Goal: Task Accomplishment & Management: Manage account settings

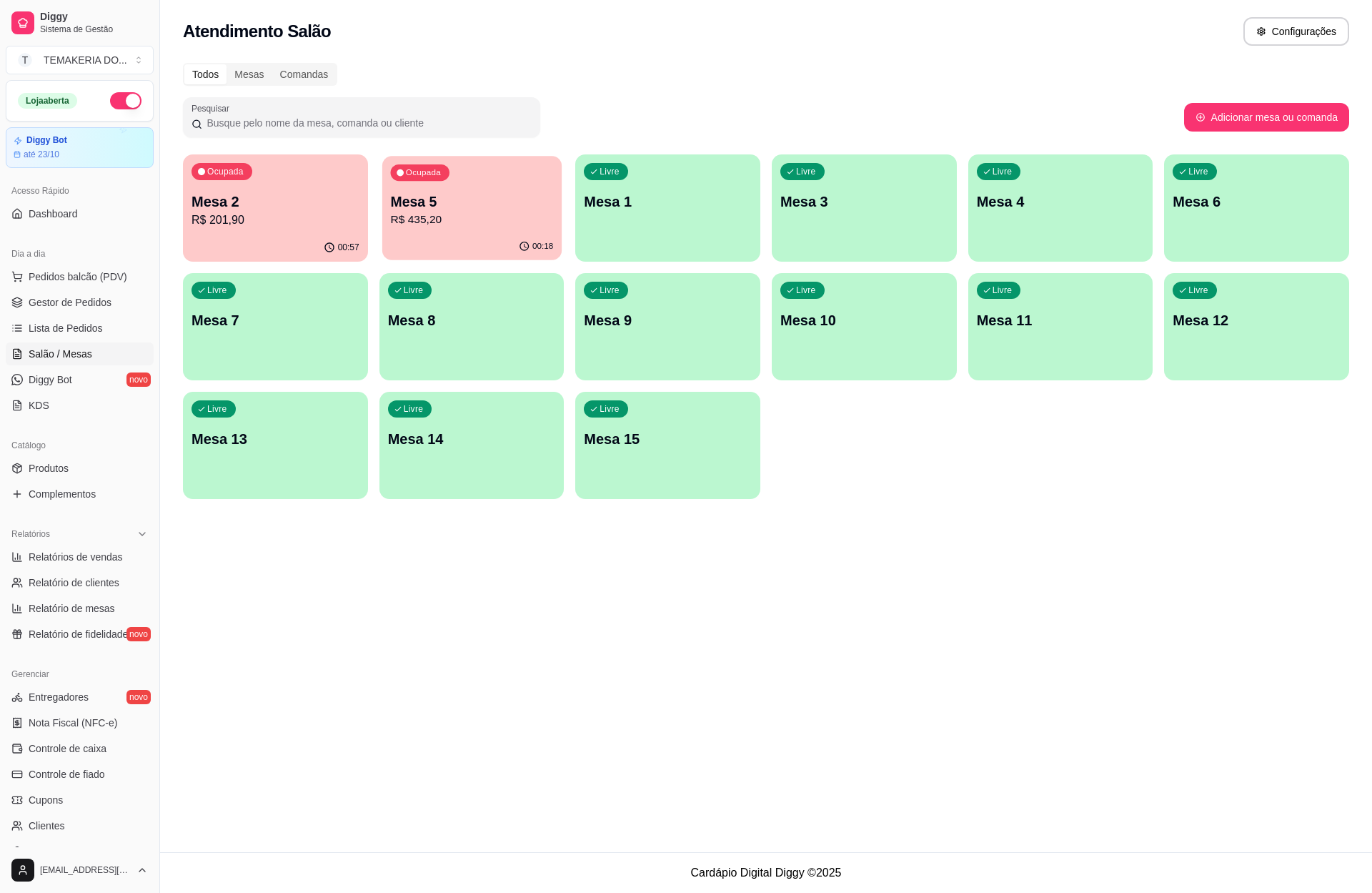
click at [501, 227] on p "R$ 435,20" at bounding box center [472, 219] width 163 height 16
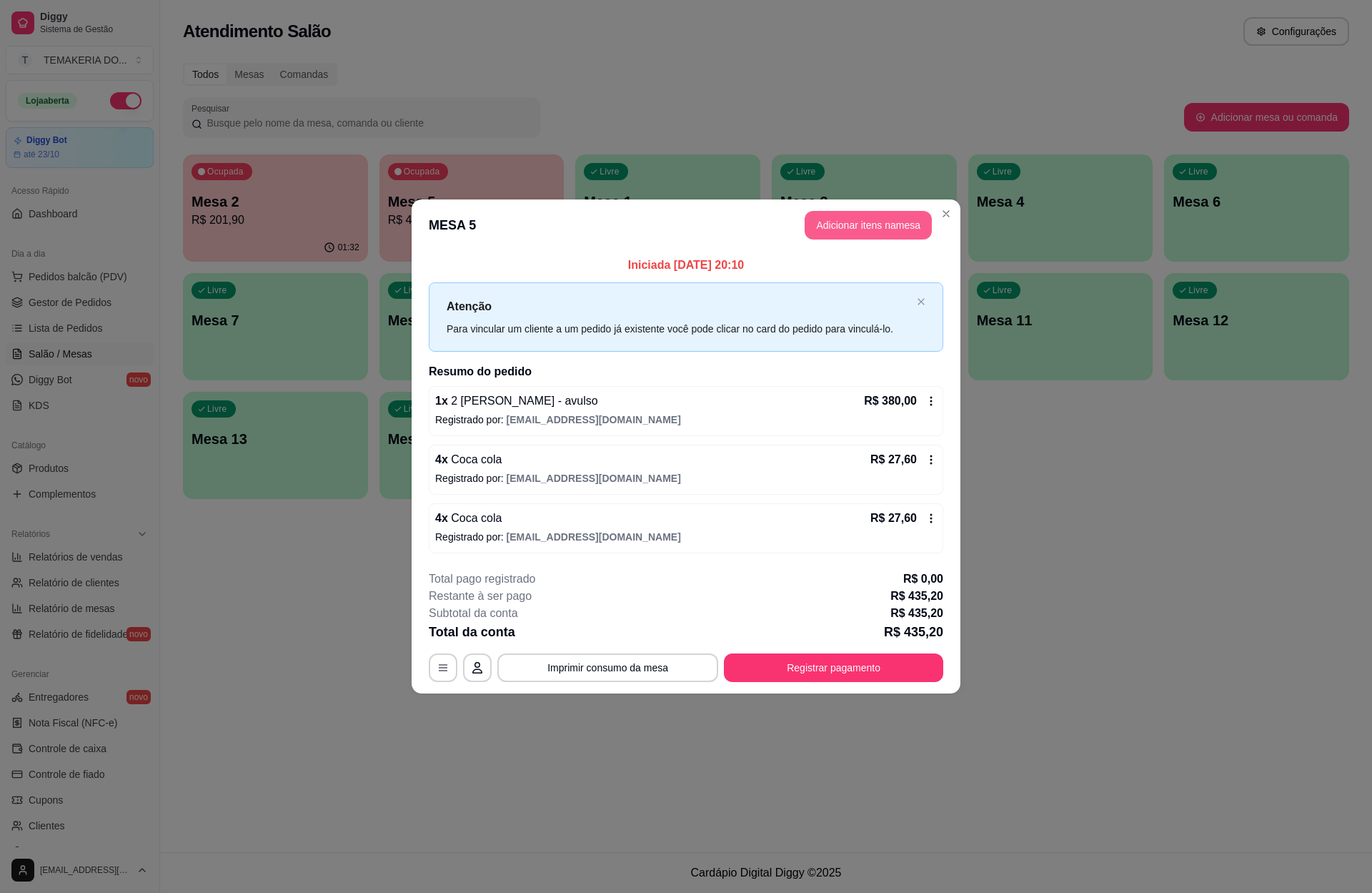
click at [904, 226] on button "Adicionar itens na mesa" at bounding box center [868, 225] width 127 height 29
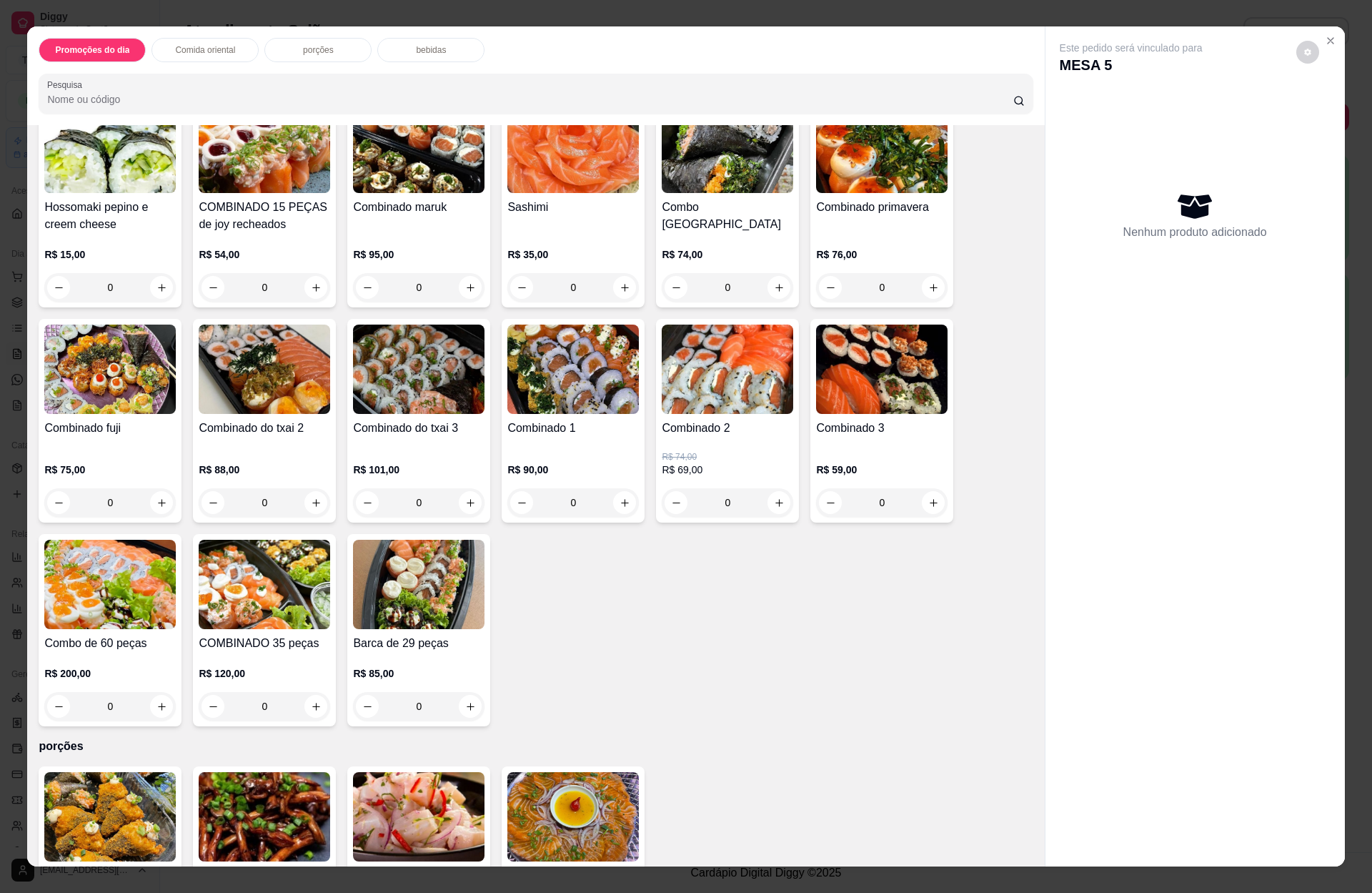
scroll to position [3322, 0]
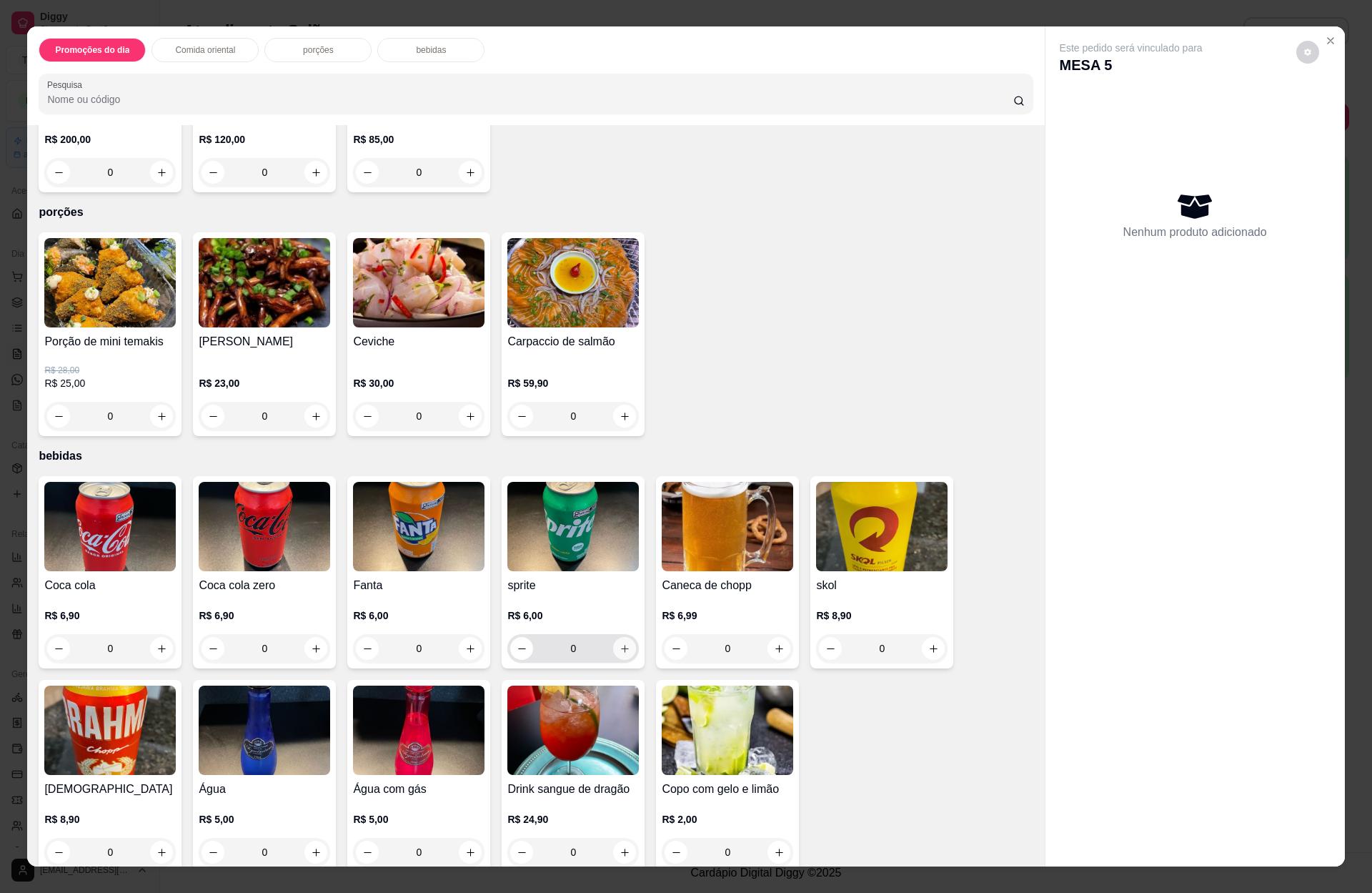
click at [614, 637] on button "increase-product-quantity" at bounding box center [624, 648] width 23 height 23
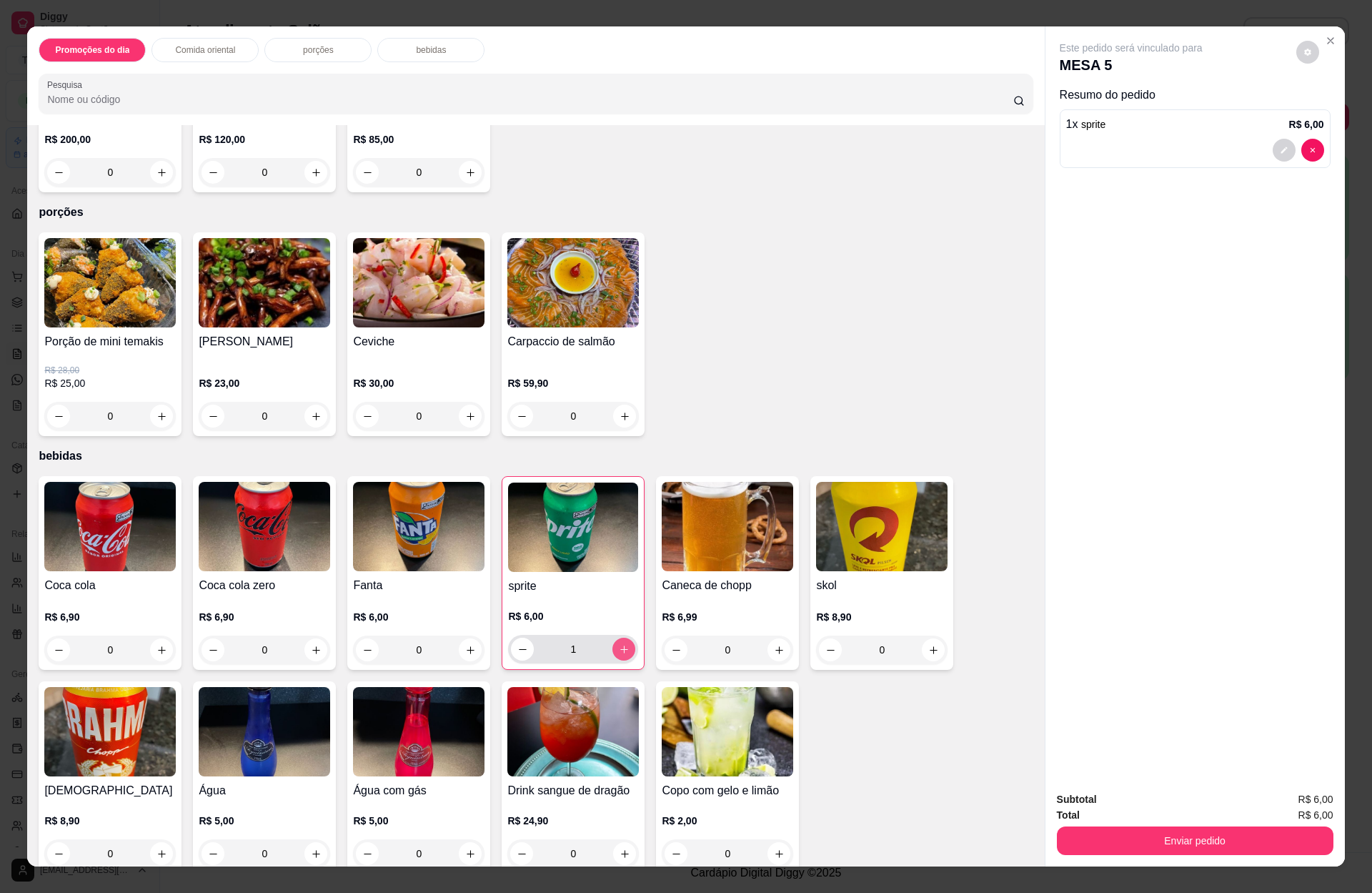
type input "1"
click at [1197, 848] on button "Enviar pedido" at bounding box center [1196, 841] width 277 height 29
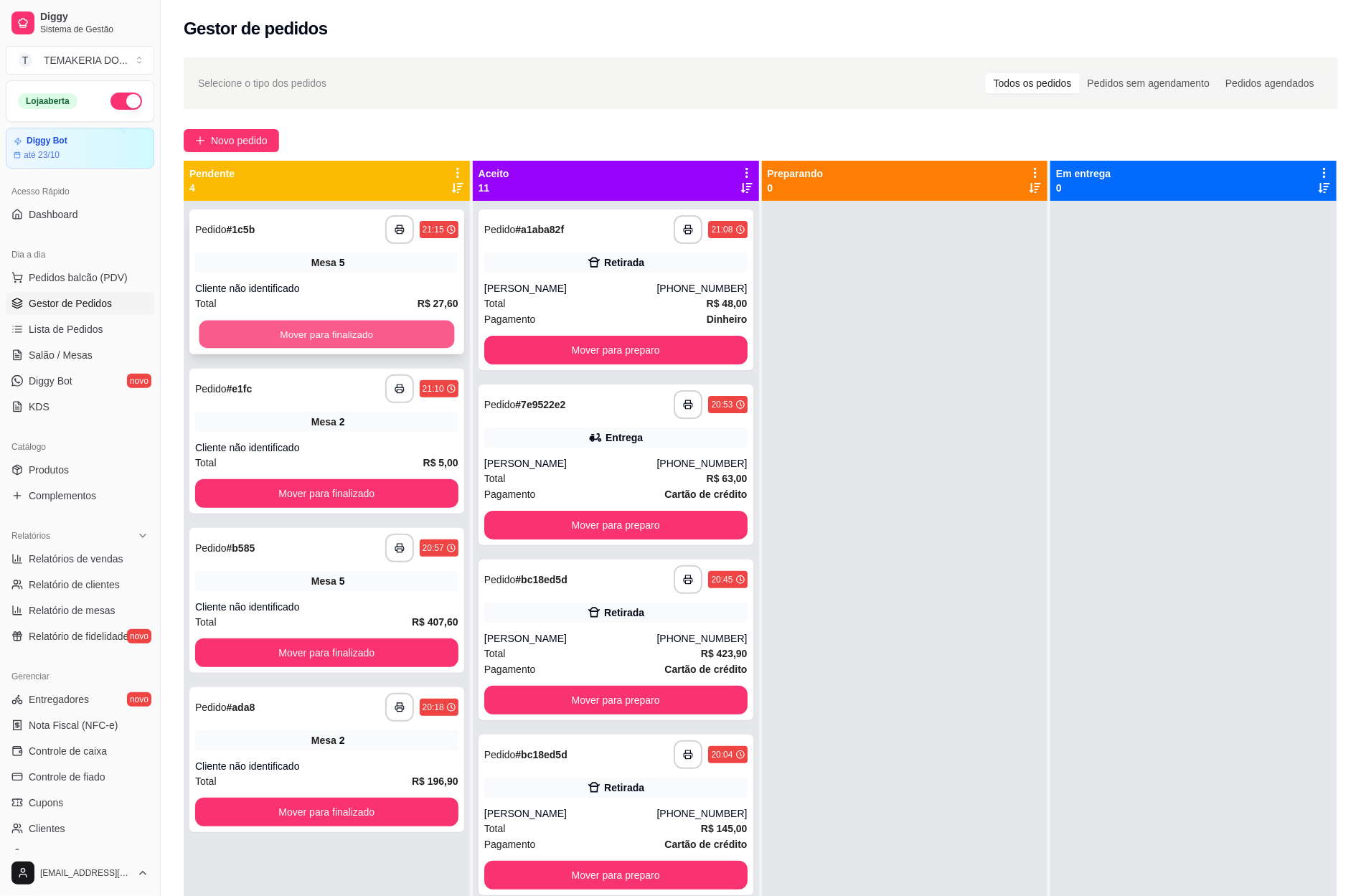
click at [289, 342] on button "Mover para finalizado" at bounding box center [327, 334] width 256 height 28
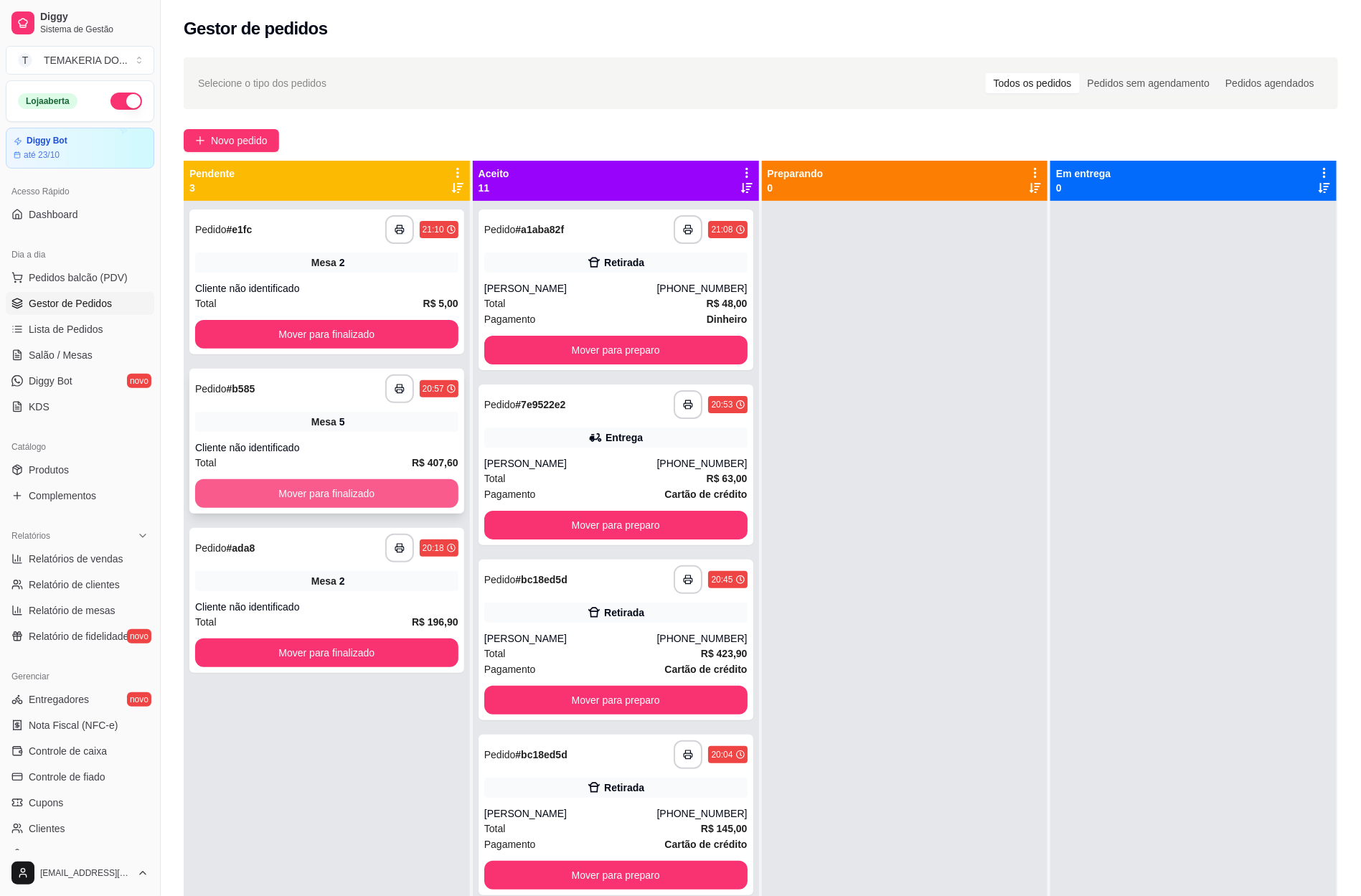
click at [307, 503] on button "Mover para finalizado" at bounding box center [326, 494] width 263 height 29
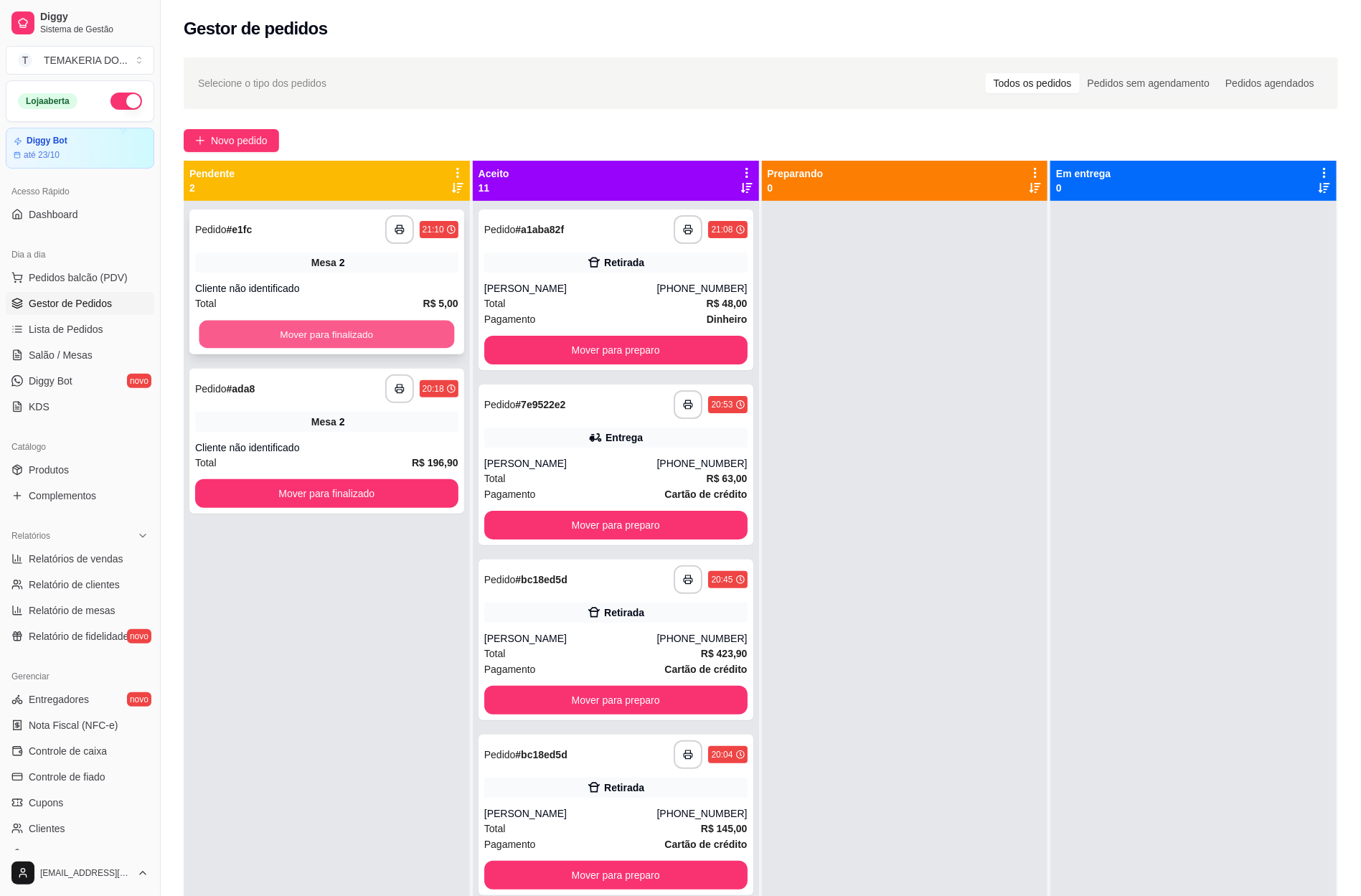
click at [314, 340] on button "Mover para finalizado" at bounding box center [327, 334] width 256 height 28
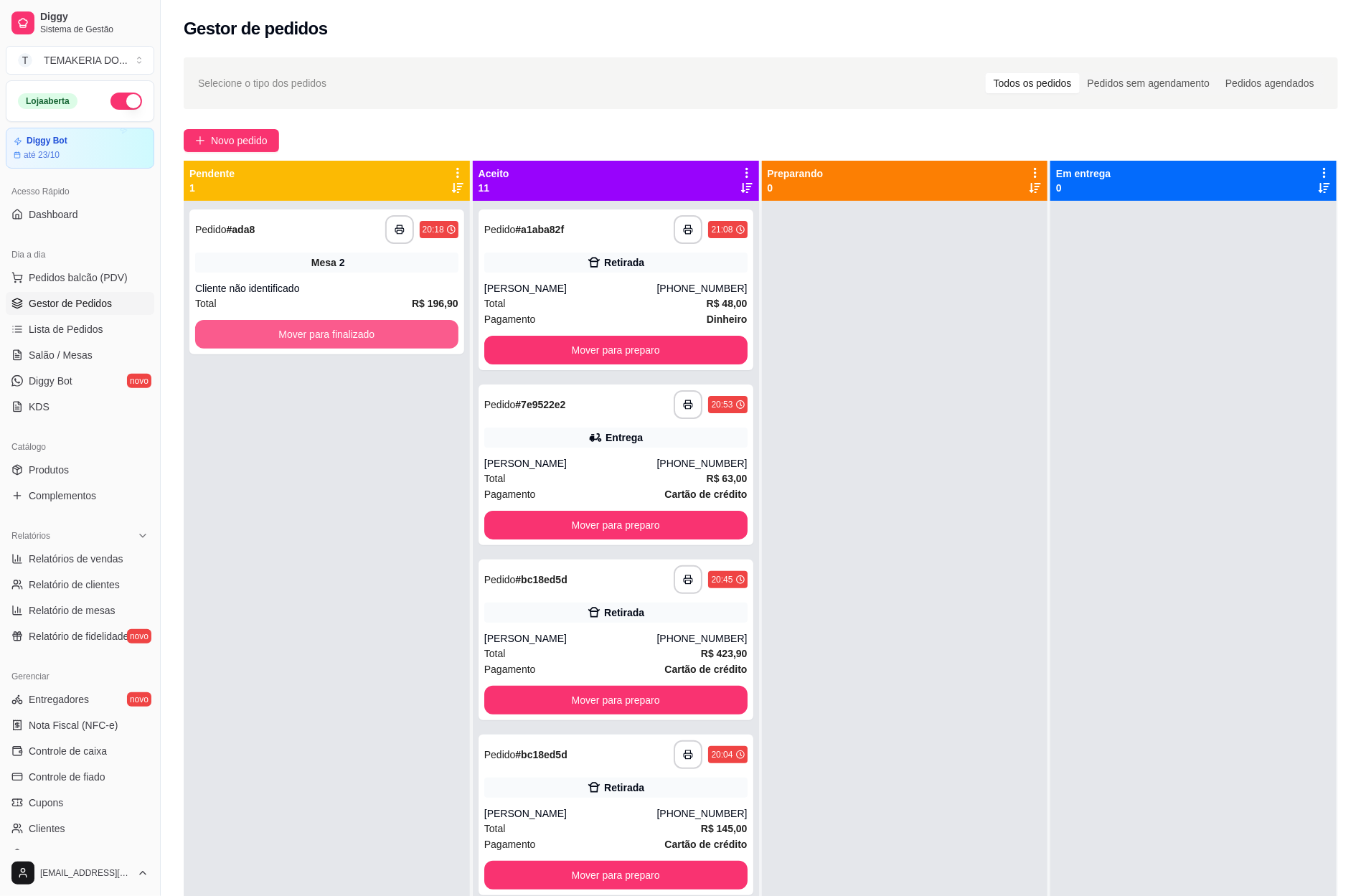
click at [314, 340] on button "Mover para finalizado" at bounding box center [326, 335] width 263 height 29
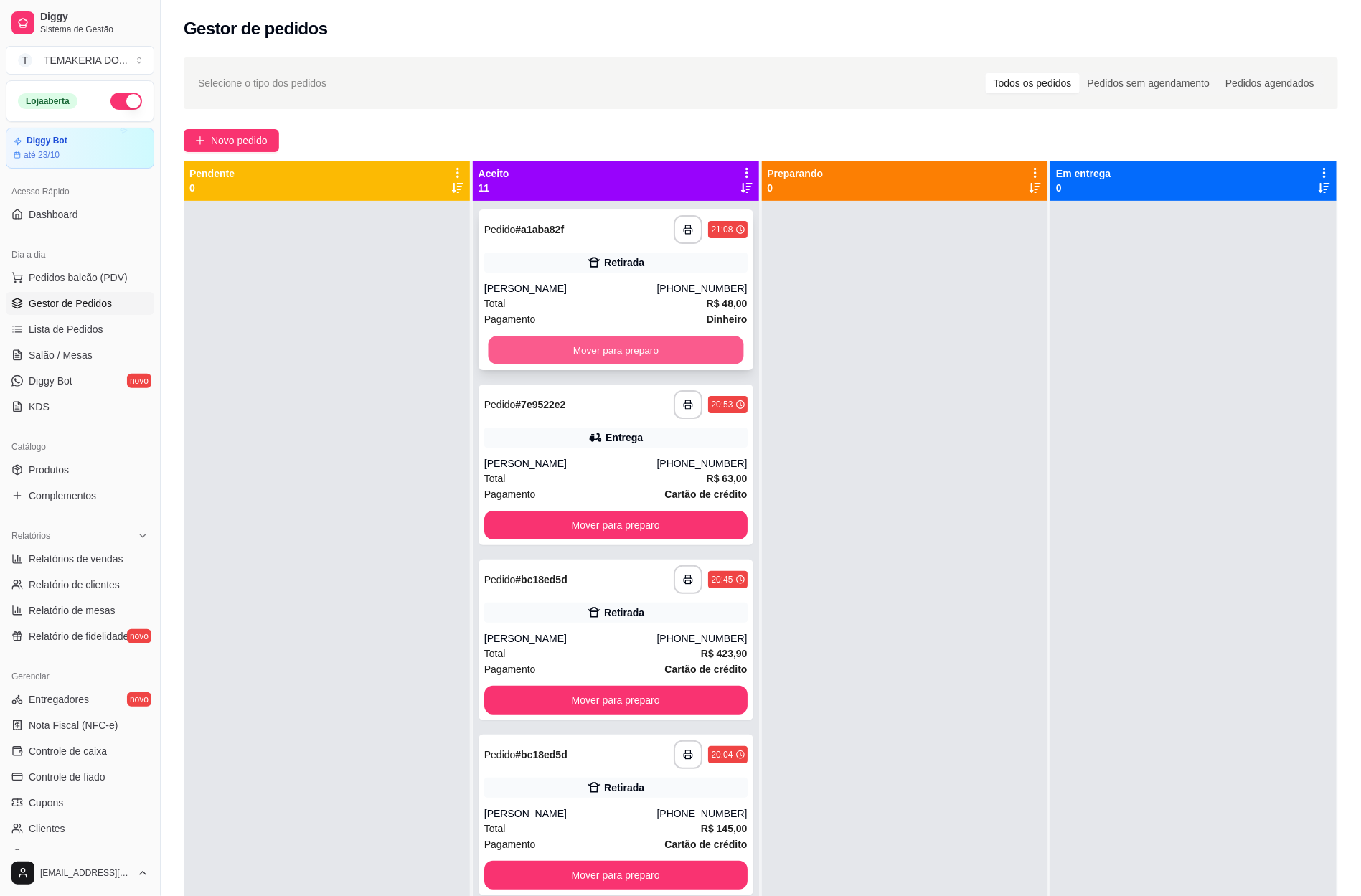
click at [534, 360] on button "Mover para preparo" at bounding box center [616, 350] width 256 height 28
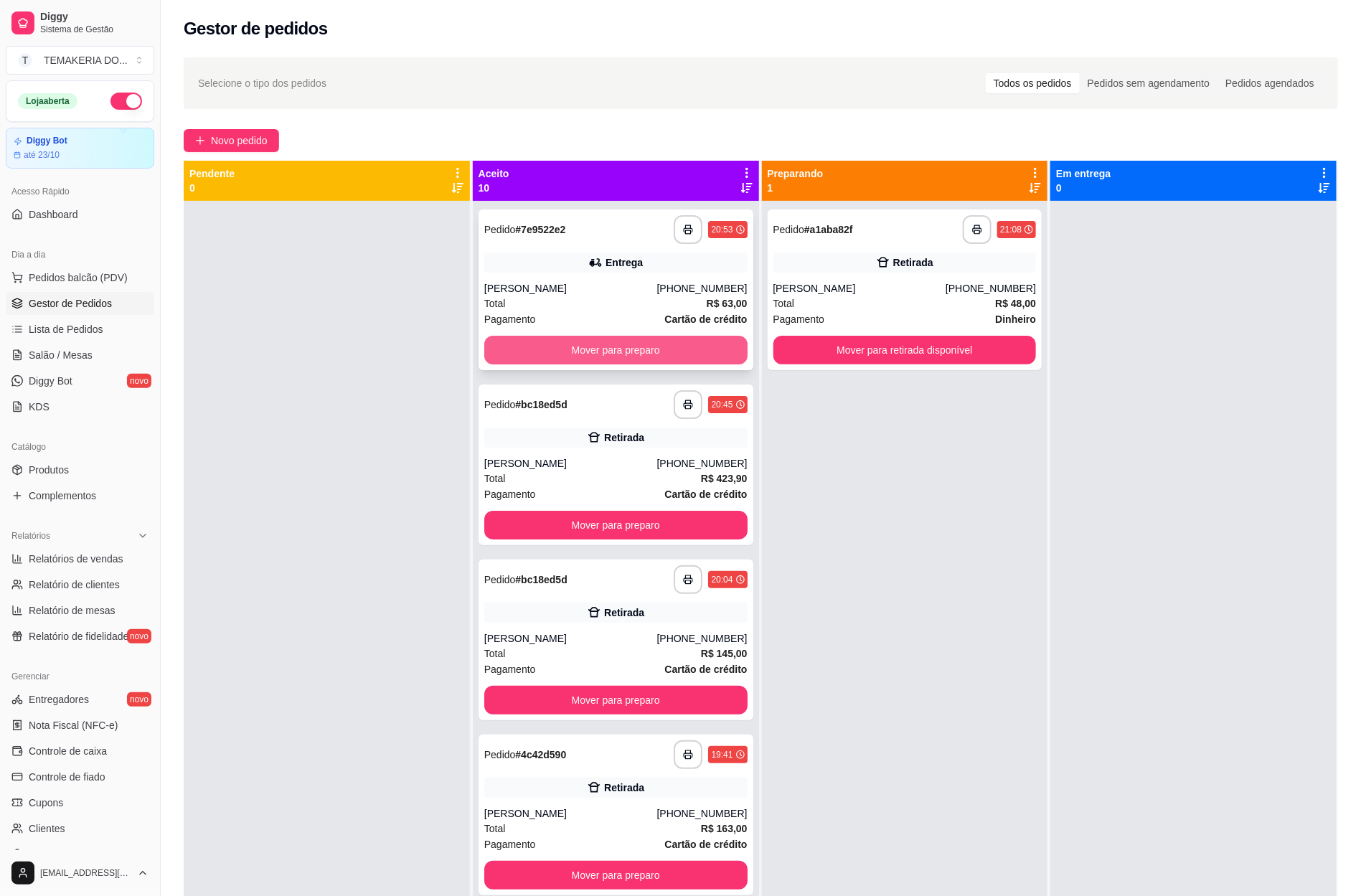
click at [521, 341] on button "Mover para preparo" at bounding box center [616, 350] width 263 height 29
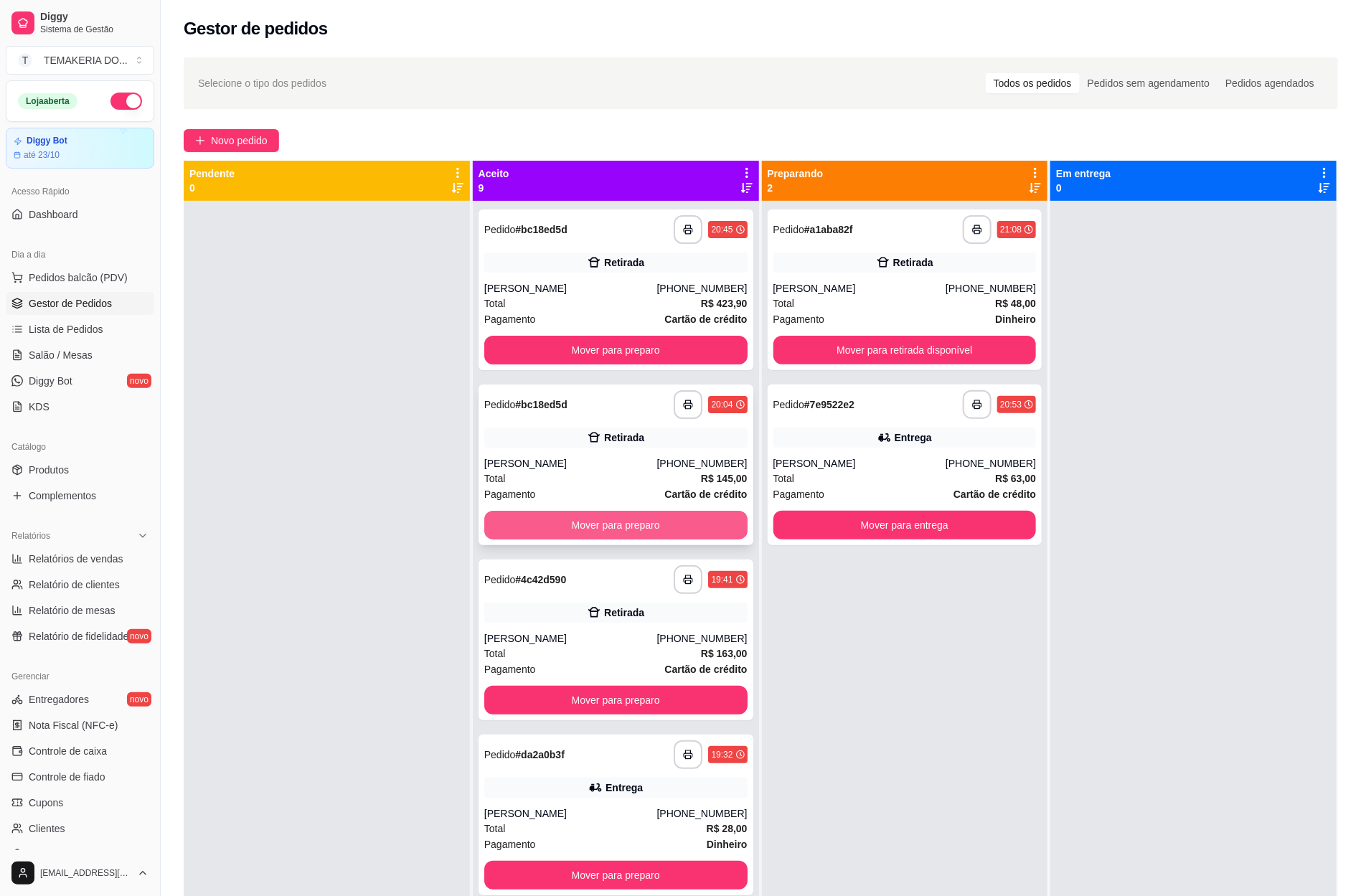
click at [536, 521] on button "Mover para preparo" at bounding box center [616, 526] width 263 height 29
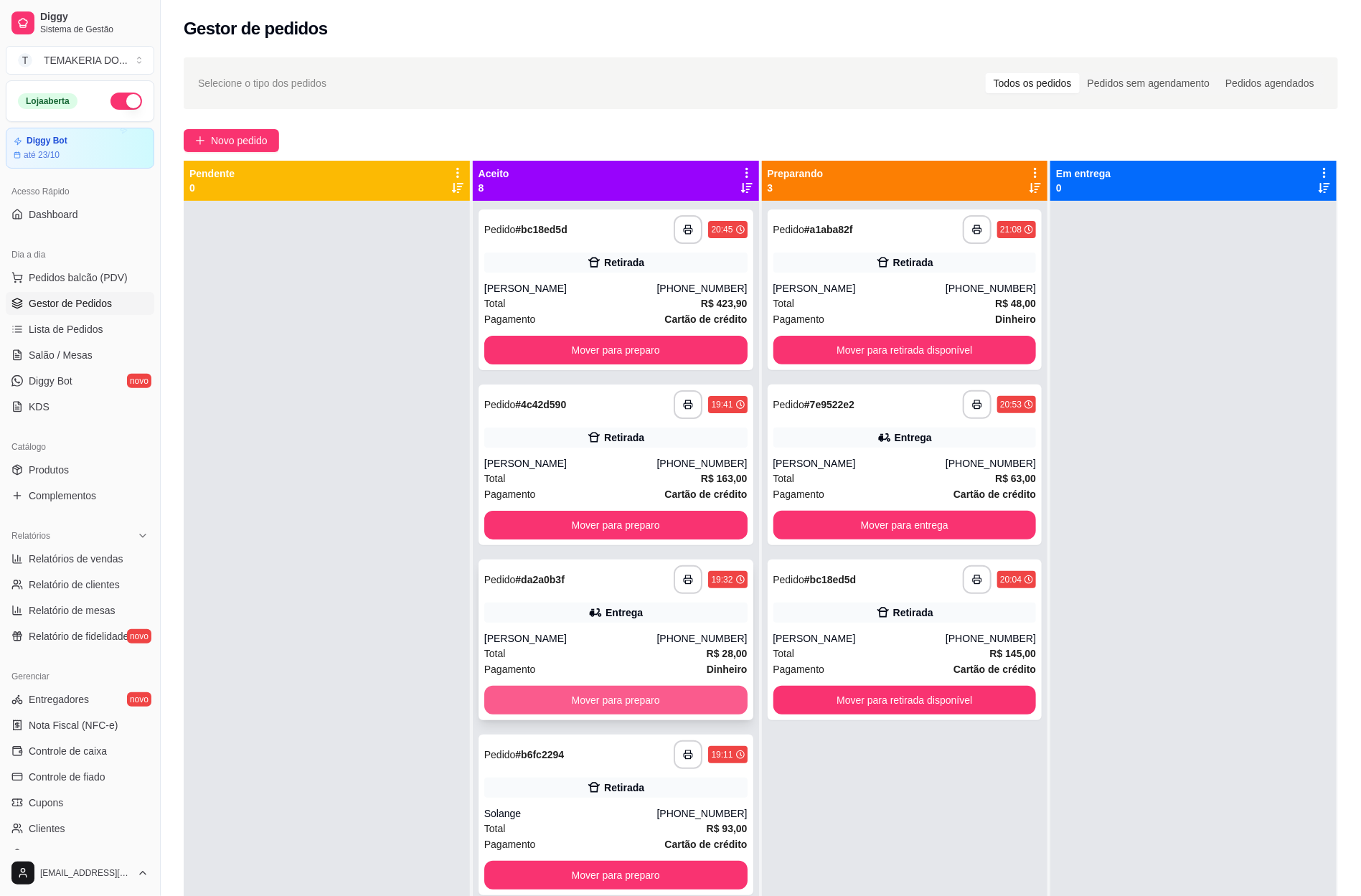
click at [553, 700] on button "Mover para preparo" at bounding box center [616, 700] width 263 height 29
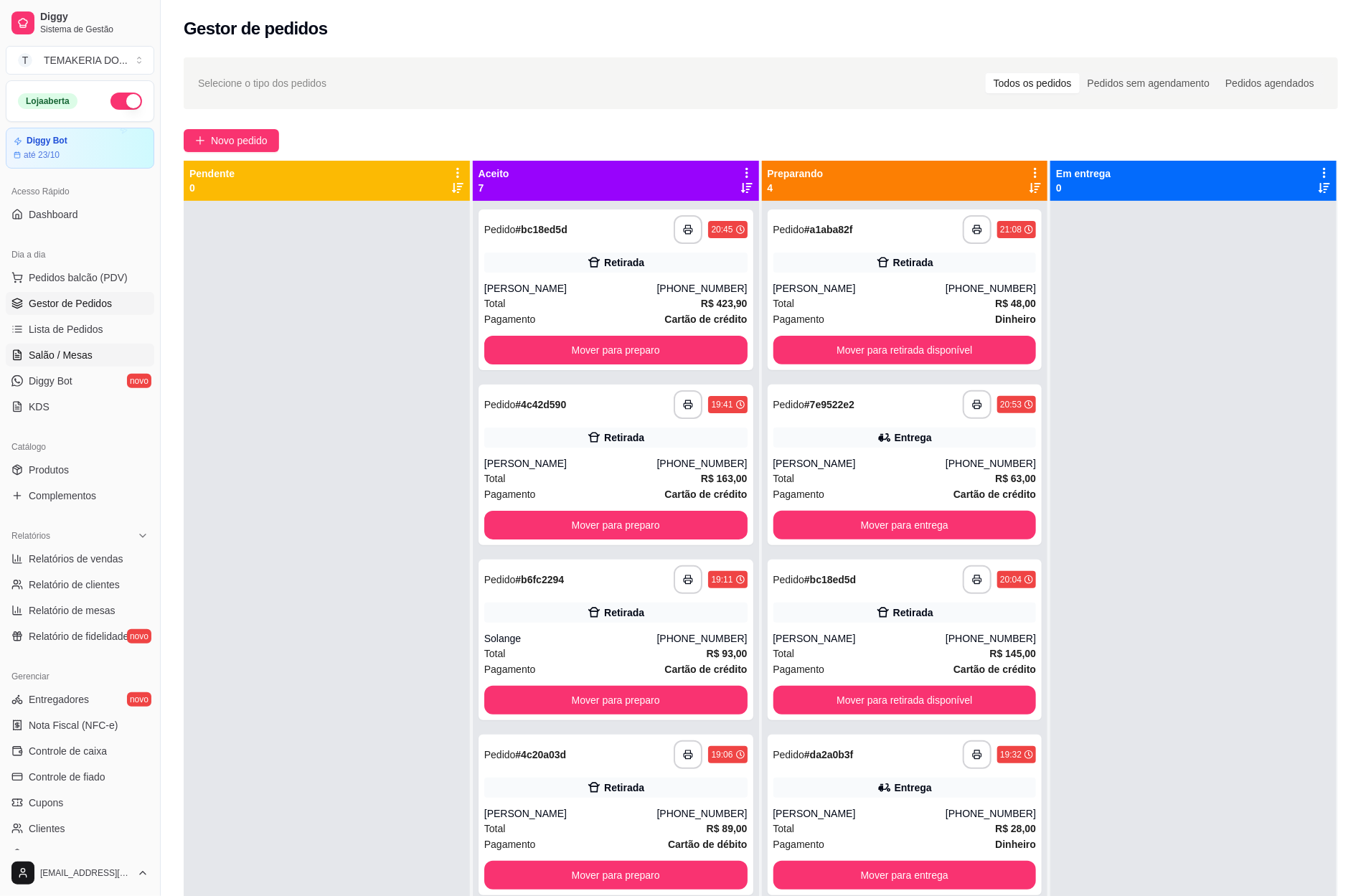
click at [74, 362] on span "Salão / Mesas" at bounding box center [60, 355] width 64 height 14
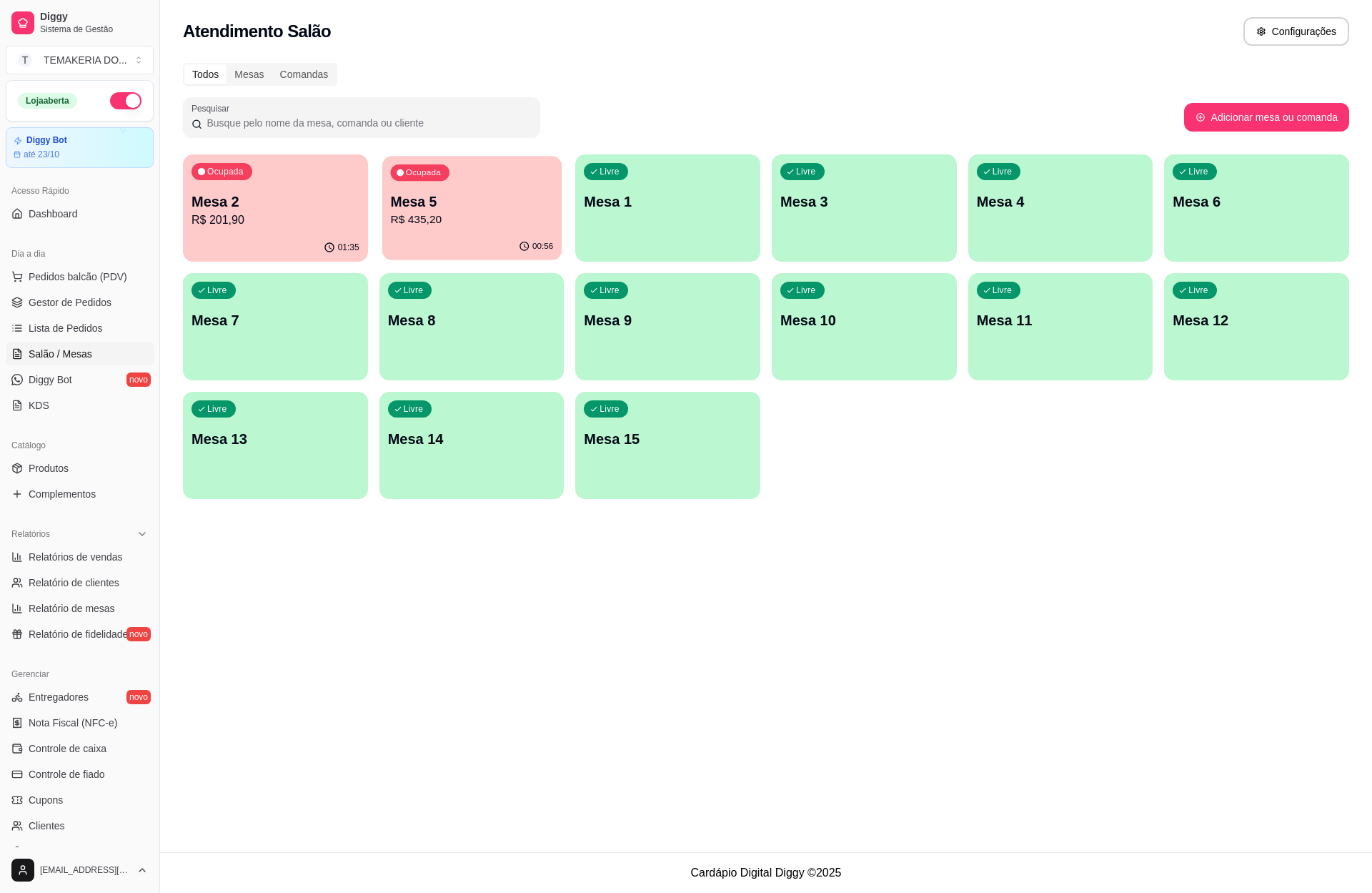
click at [472, 244] on div "00:56" at bounding box center [472, 247] width 179 height 27
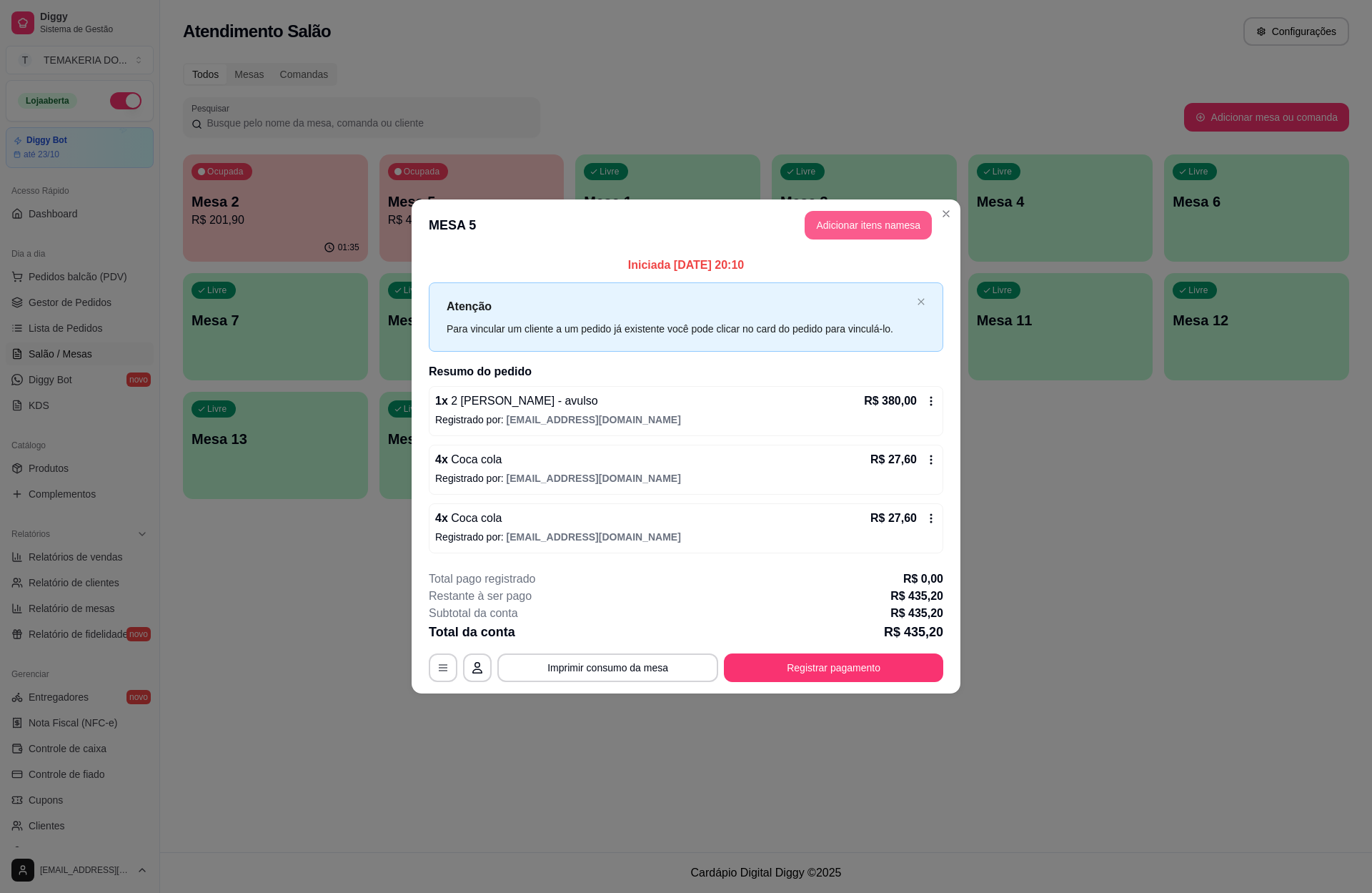
click at [845, 233] on button "Adicionar itens na mesa" at bounding box center [868, 225] width 127 height 29
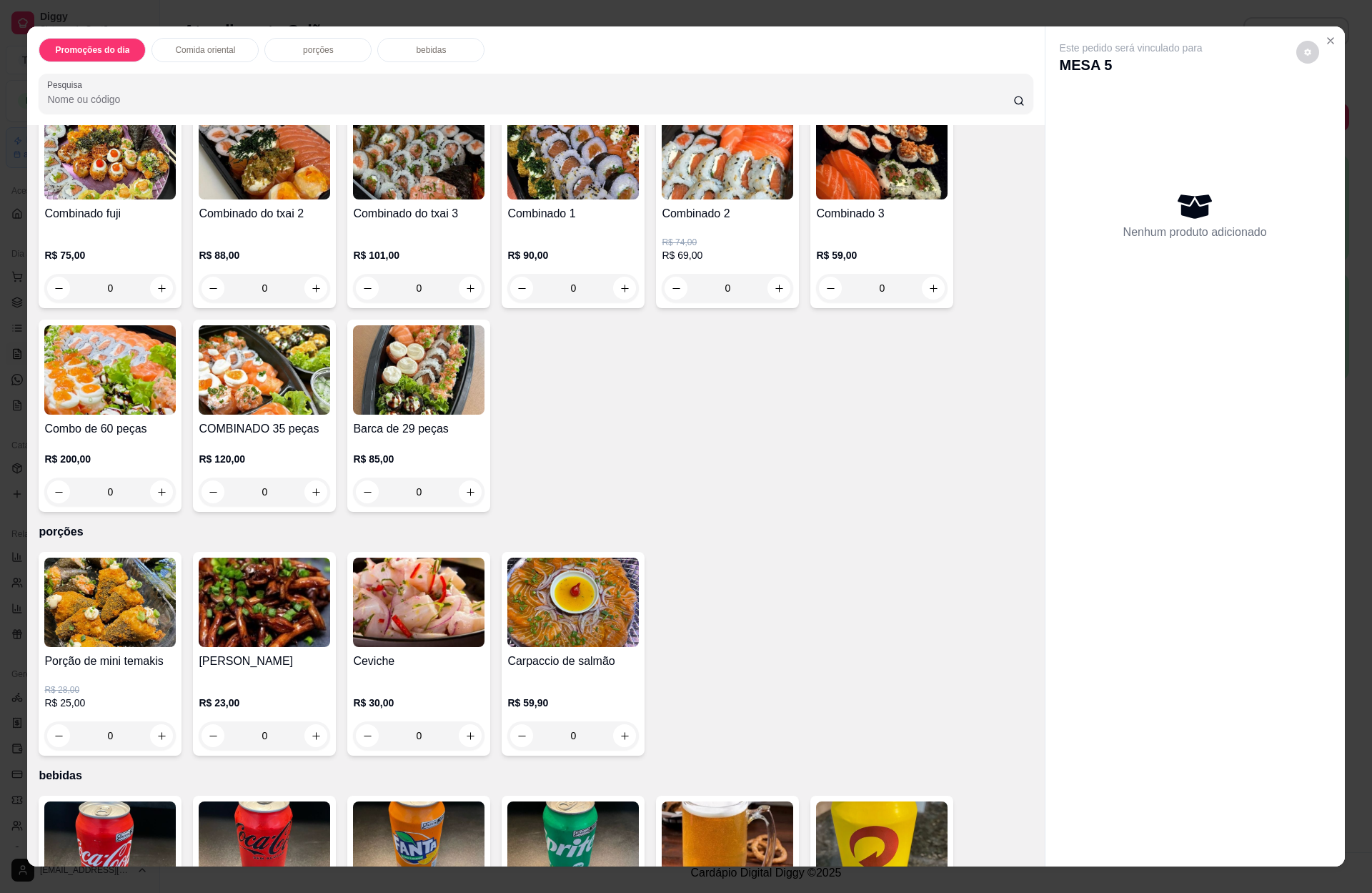
scroll to position [3322, 0]
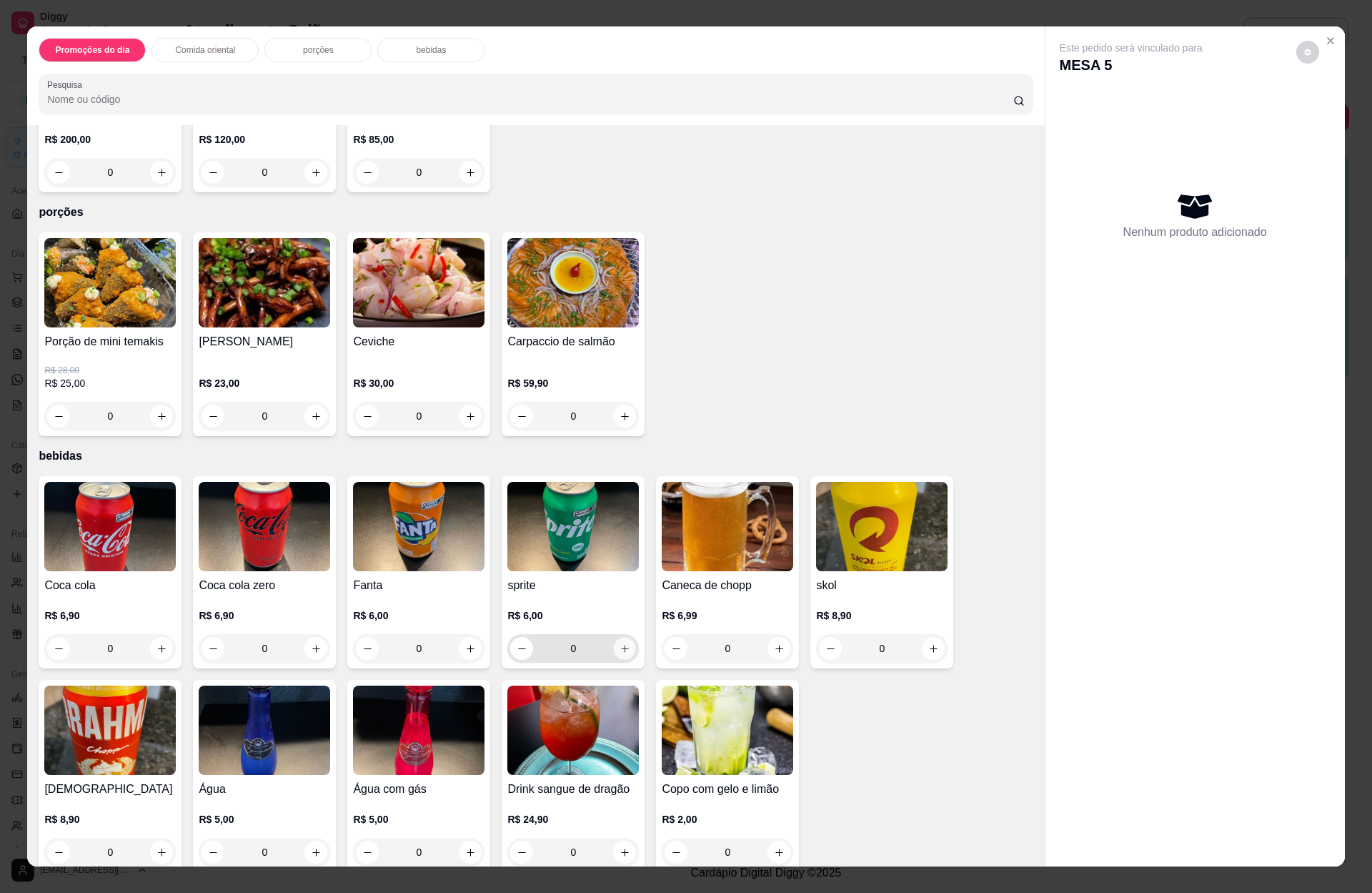
click at [619, 643] on icon "increase-product-quantity" at bounding box center [624, 649] width 11 height 11
type input "1"
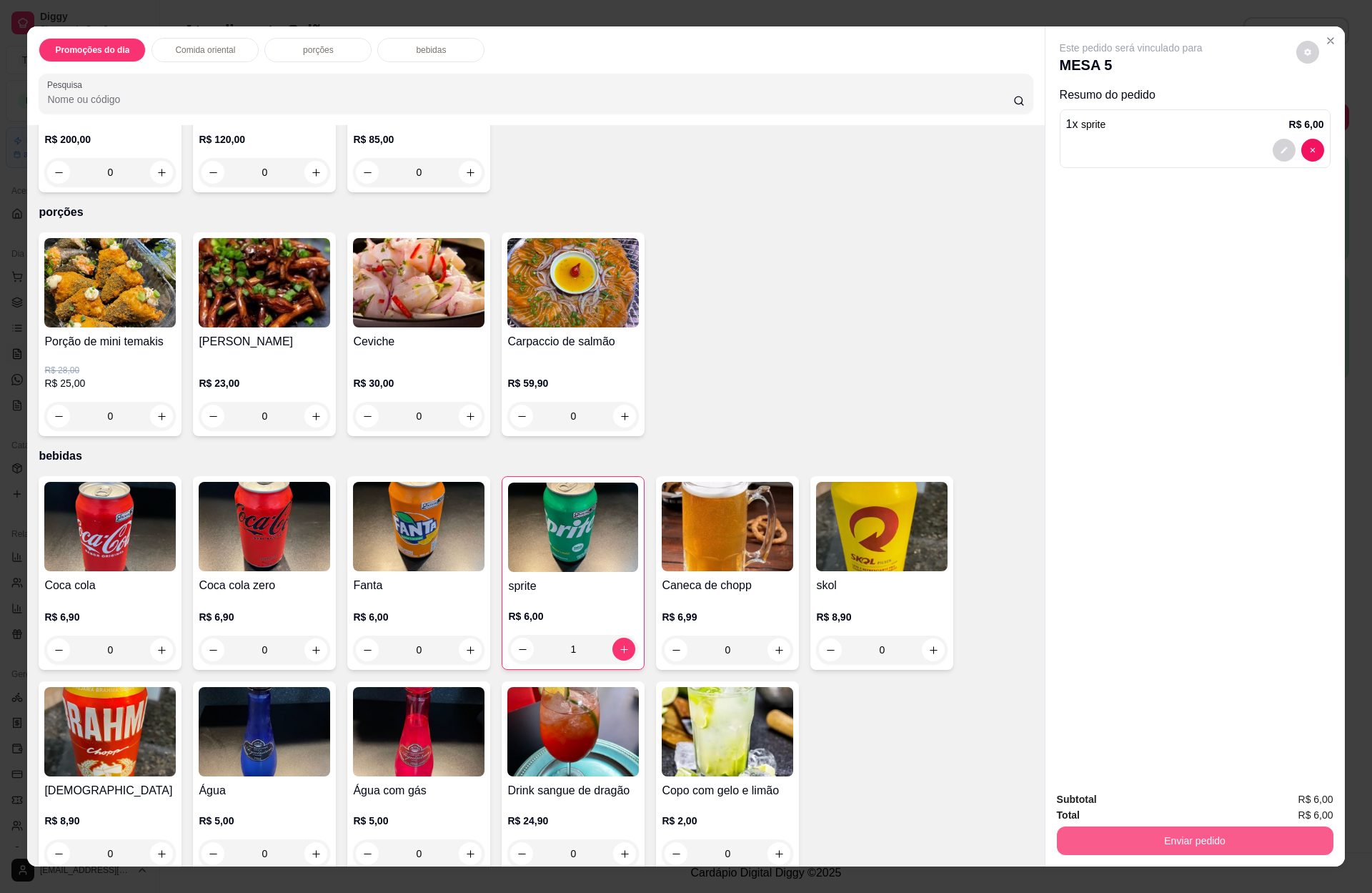
click at [1145, 841] on button "Enviar pedido" at bounding box center [1196, 841] width 277 height 29
click at [1185, 807] on button "Registrar cliente" at bounding box center [1198, 805] width 92 height 26
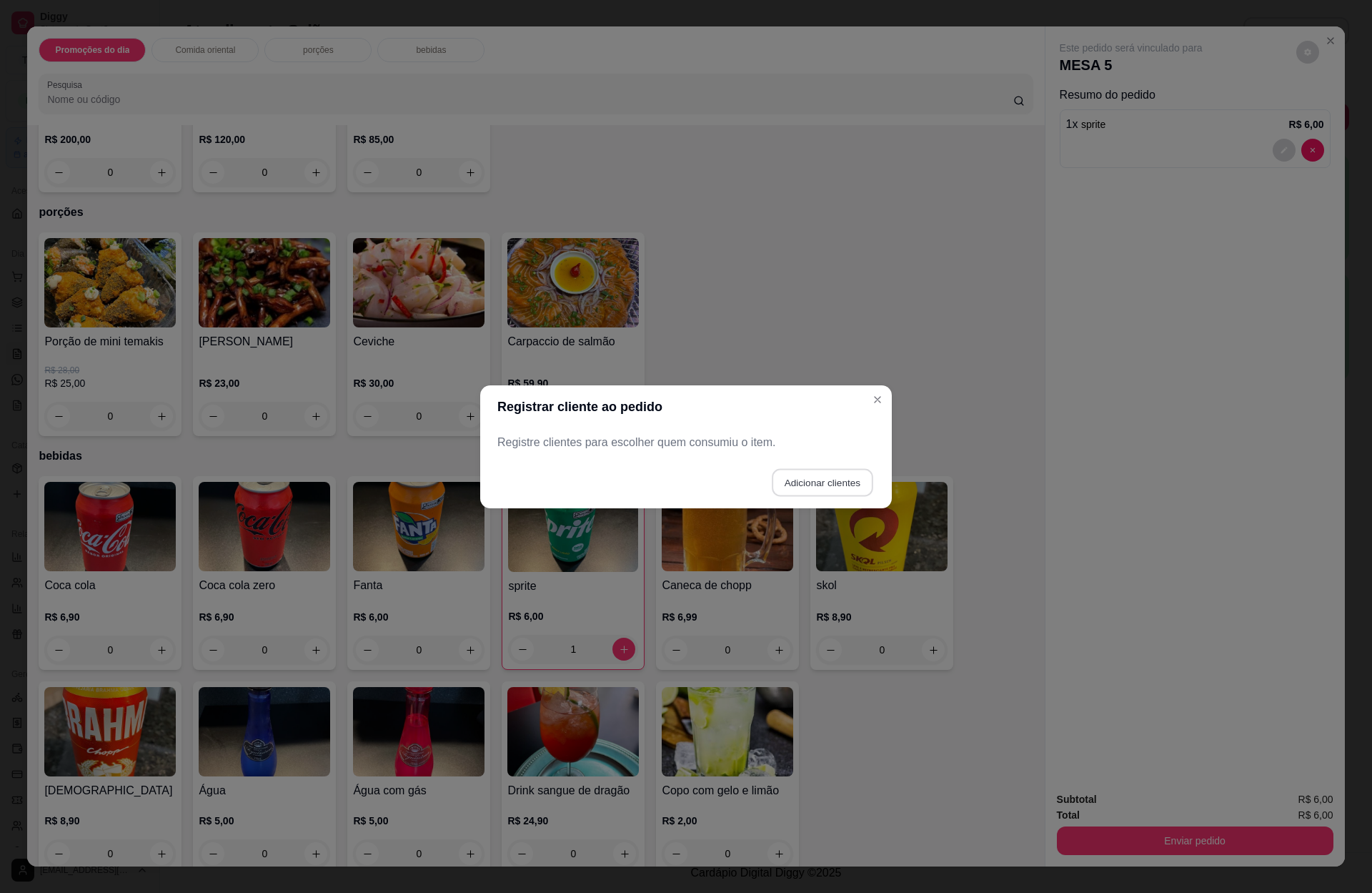
click at [855, 494] on button "Adicionar clientes" at bounding box center [822, 482] width 101 height 28
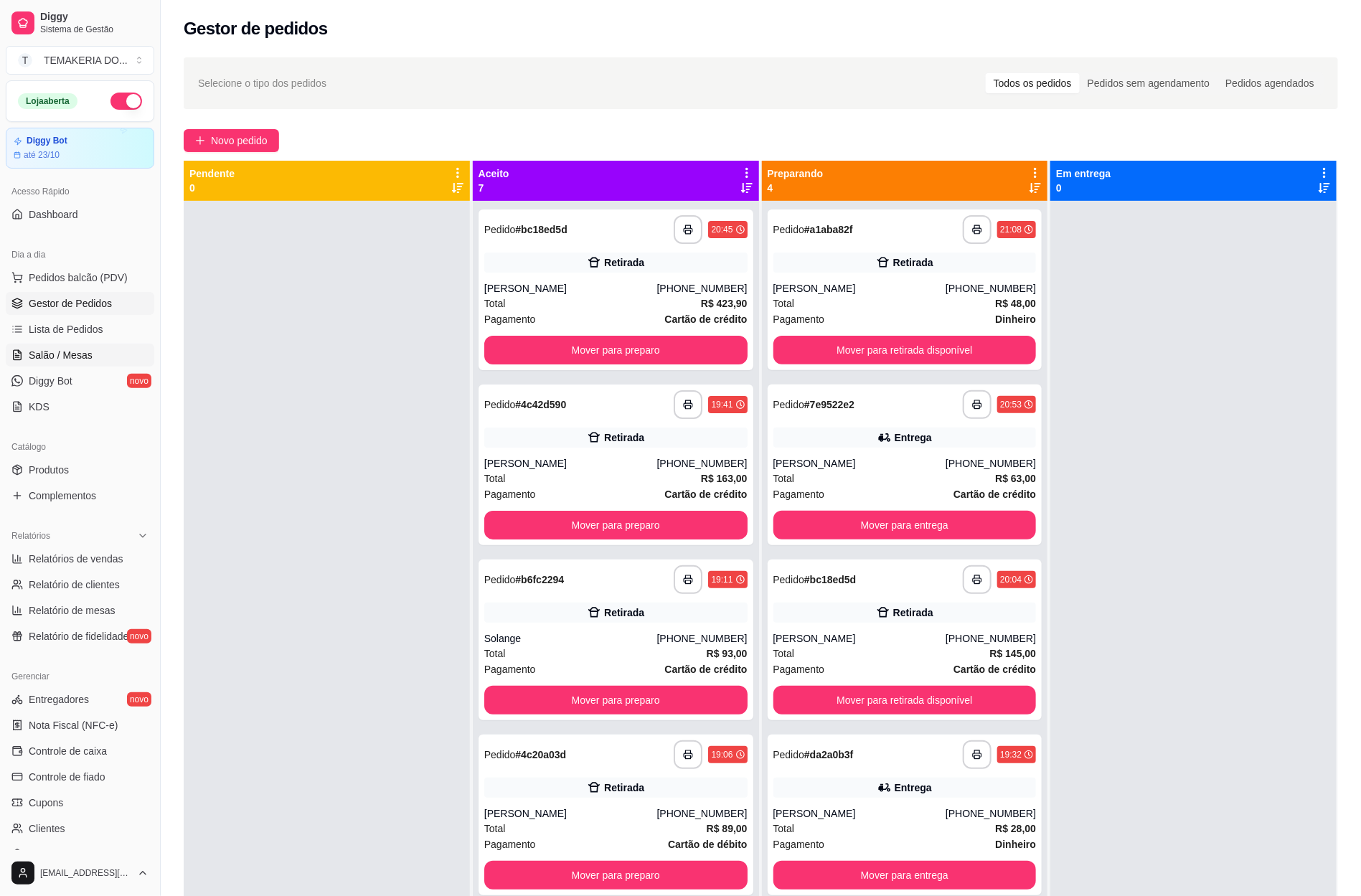
click at [61, 362] on span "Salão / Mesas" at bounding box center [60, 355] width 64 height 14
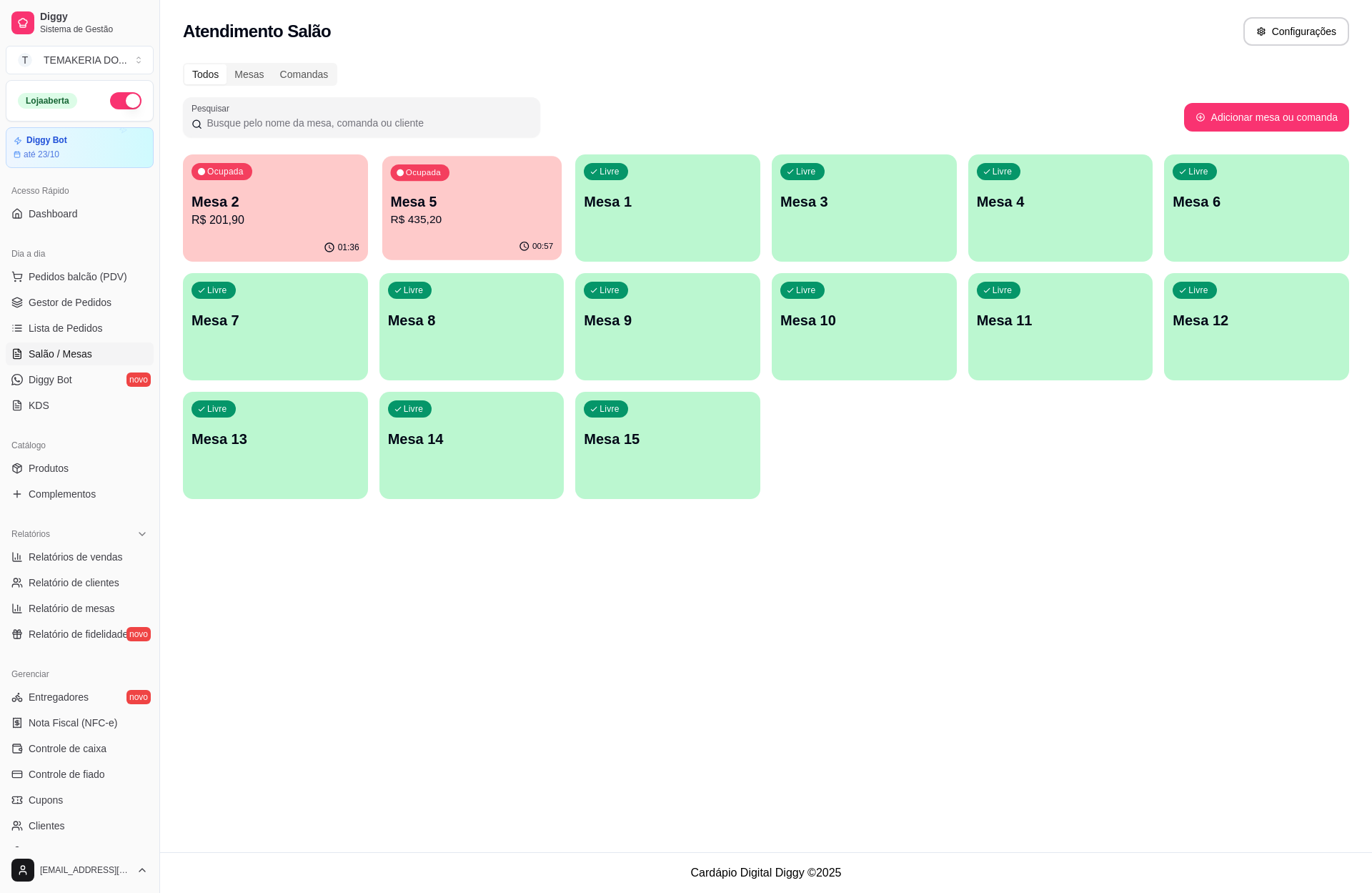
click at [509, 230] on div "Ocupada Mesa 5 R$ 435,20" at bounding box center [472, 194] width 179 height 77
click at [288, 222] on p "R$ 201,90" at bounding box center [276, 219] width 163 height 16
click at [1259, 212] on div "Livre Mesa 6" at bounding box center [1256, 199] width 179 height 87
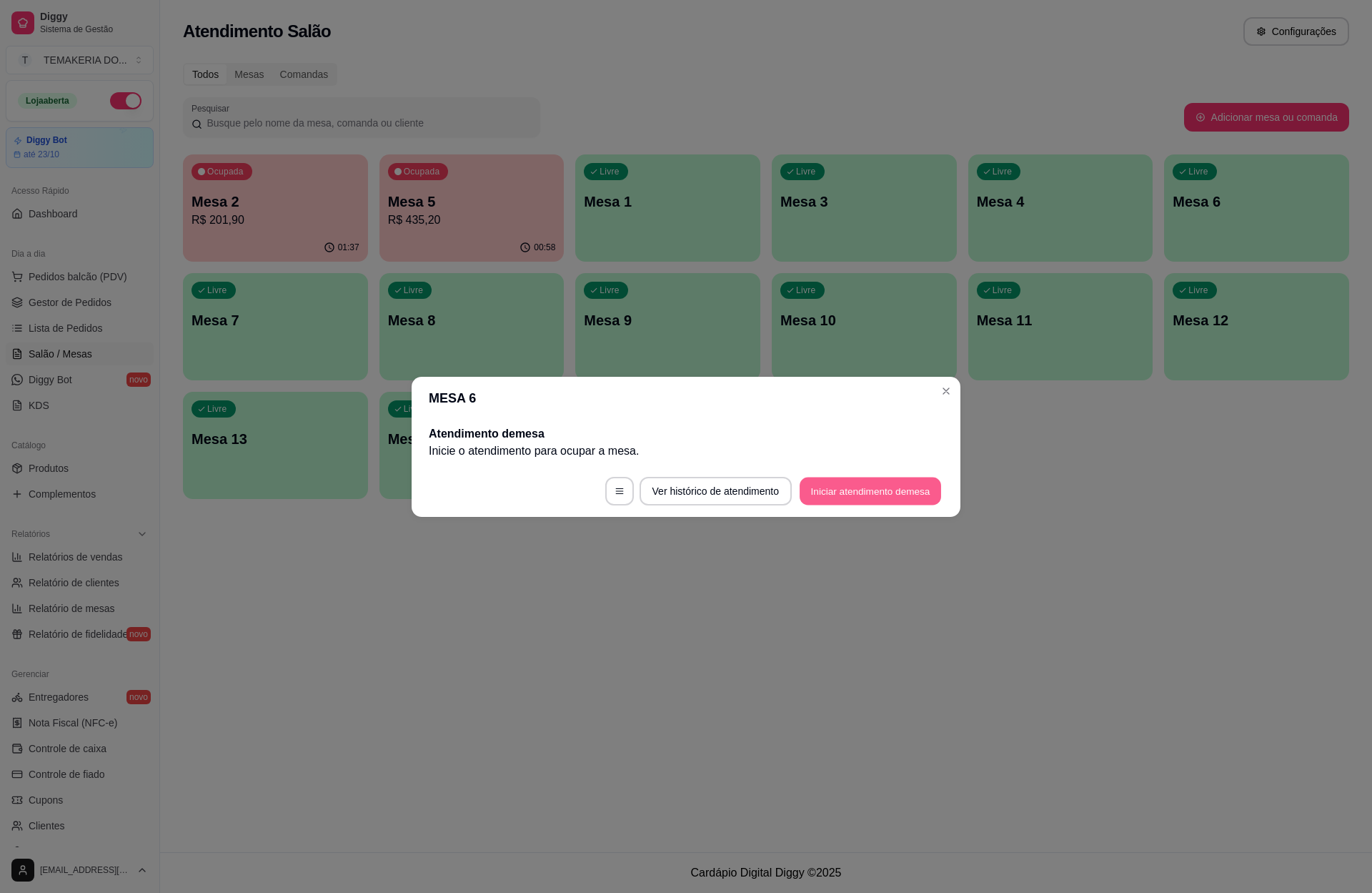
click at [838, 500] on button "Iniciar atendimento de mesa" at bounding box center [871, 491] width 142 height 28
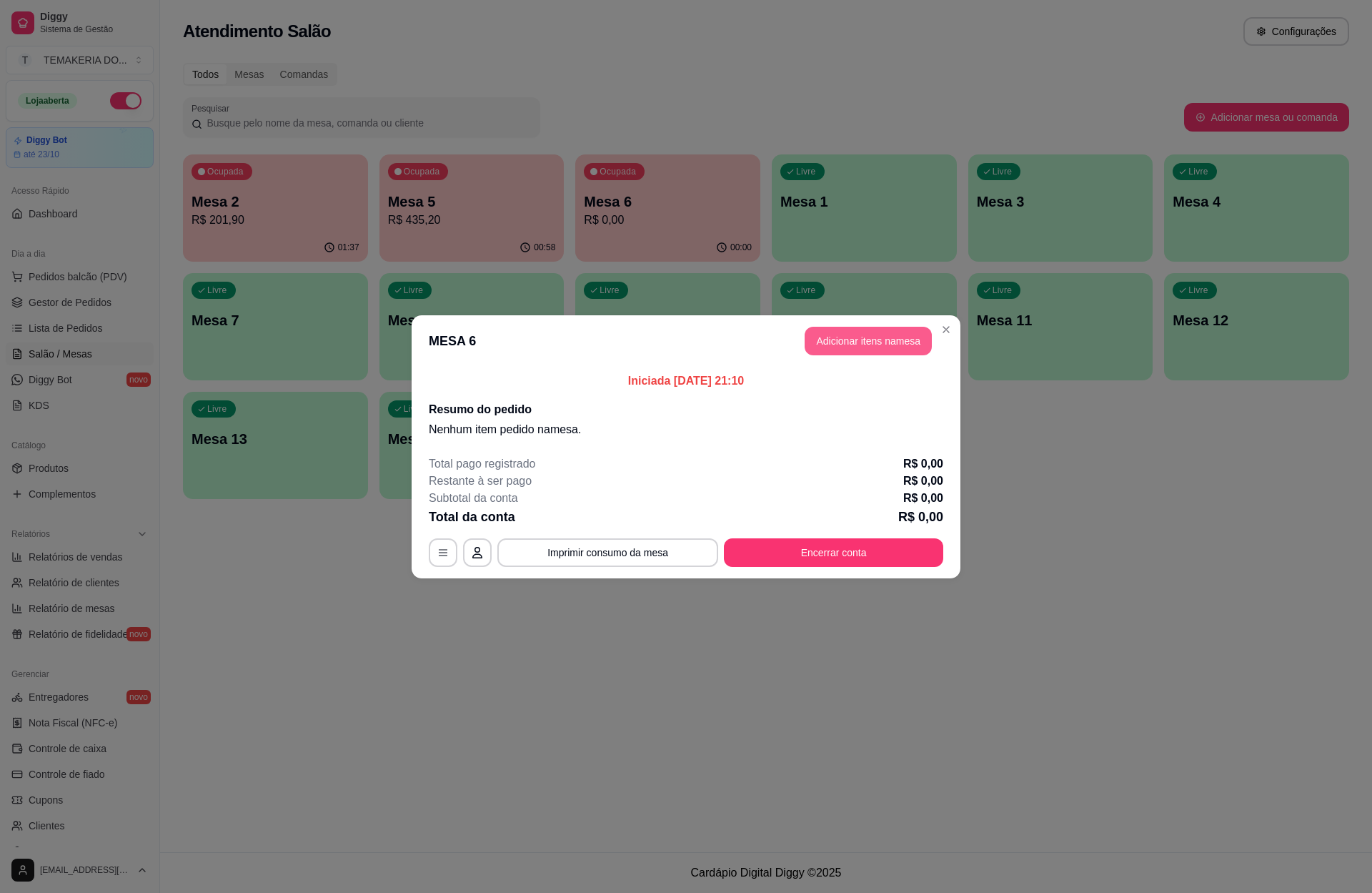
click at [892, 345] on button "Adicionar itens na mesa" at bounding box center [868, 341] width 127 height 29
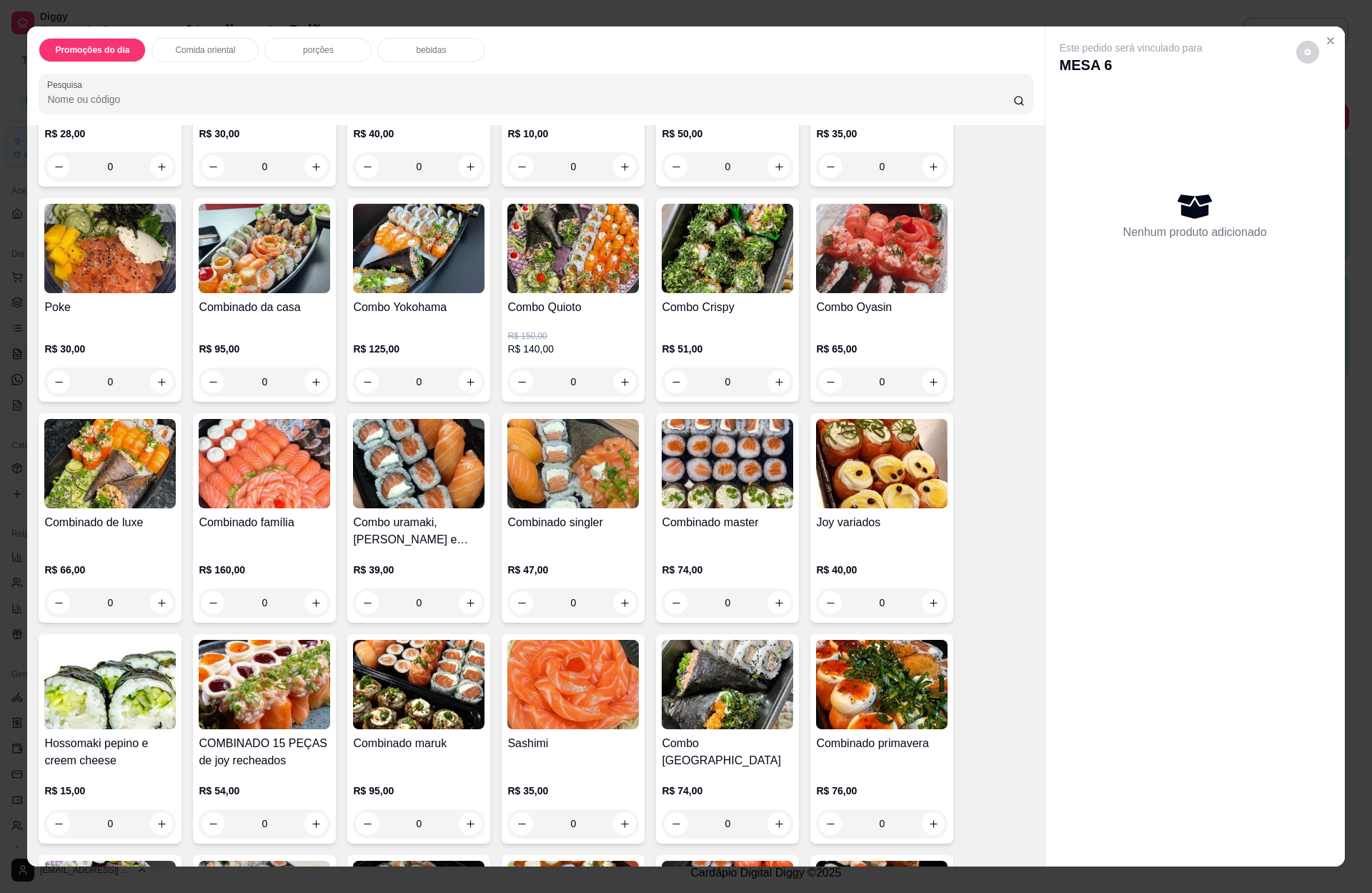
scroll to position [2467, 0]
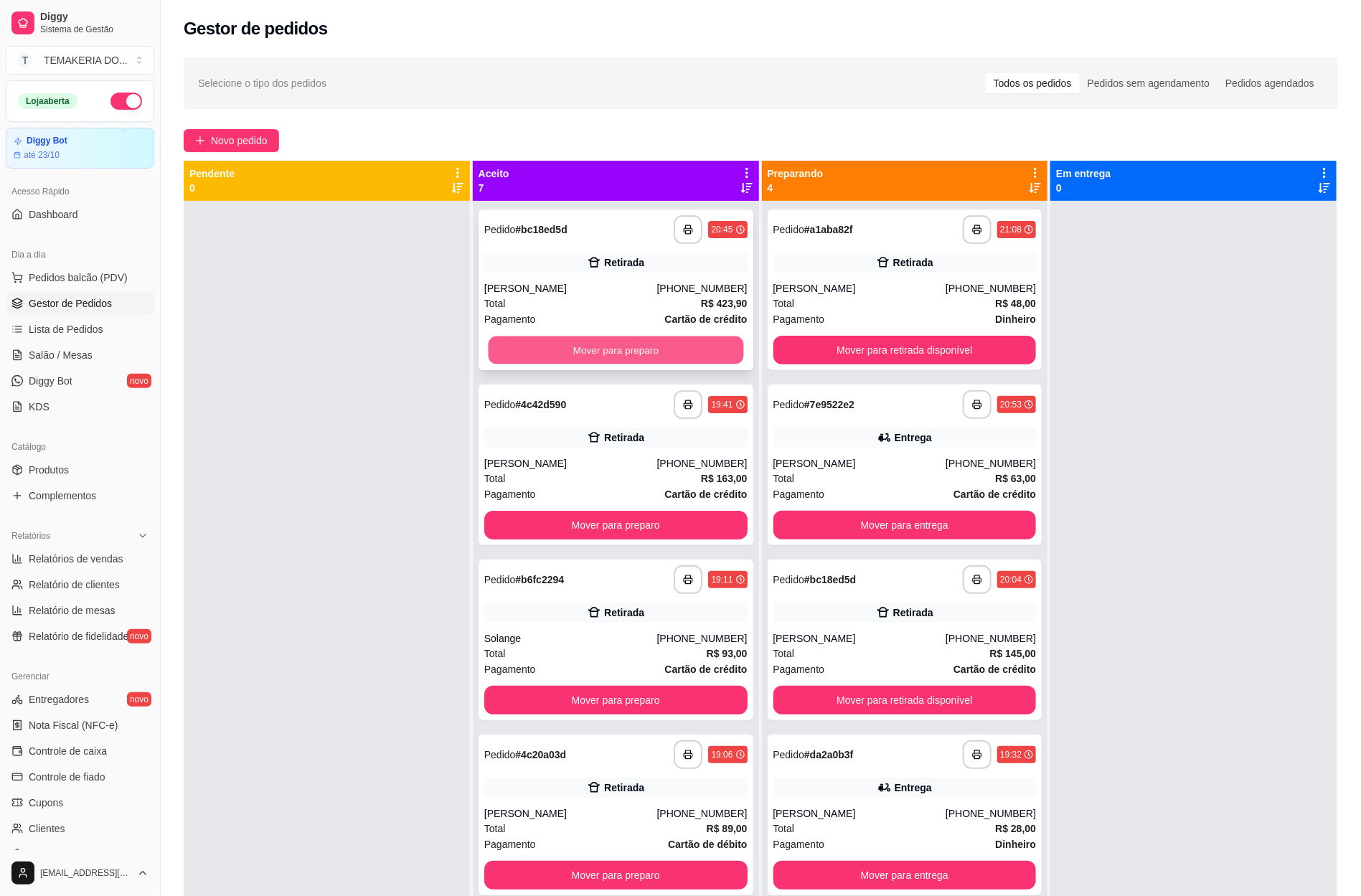
click at [525, 347] on button "Mover para preparo" at bounding box center [616, 350] width 256 height 28
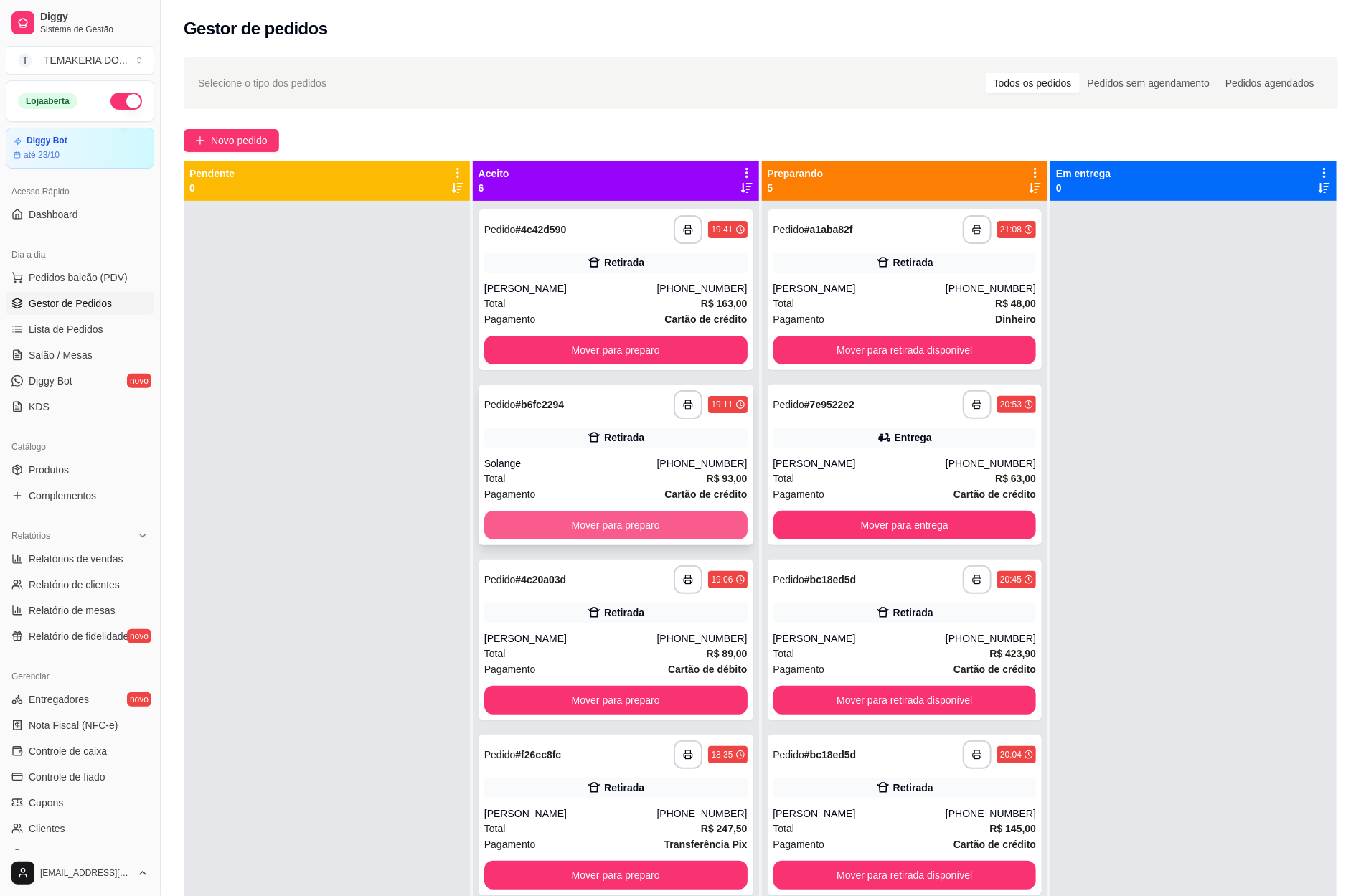
click at [586, 519] on button "Mover para preparo" at bounding box center [616, 526] width 263 height 29
click at [87, 366] on link "Salão / Mesas" at bounding box center [80, 354] width 148 height 23
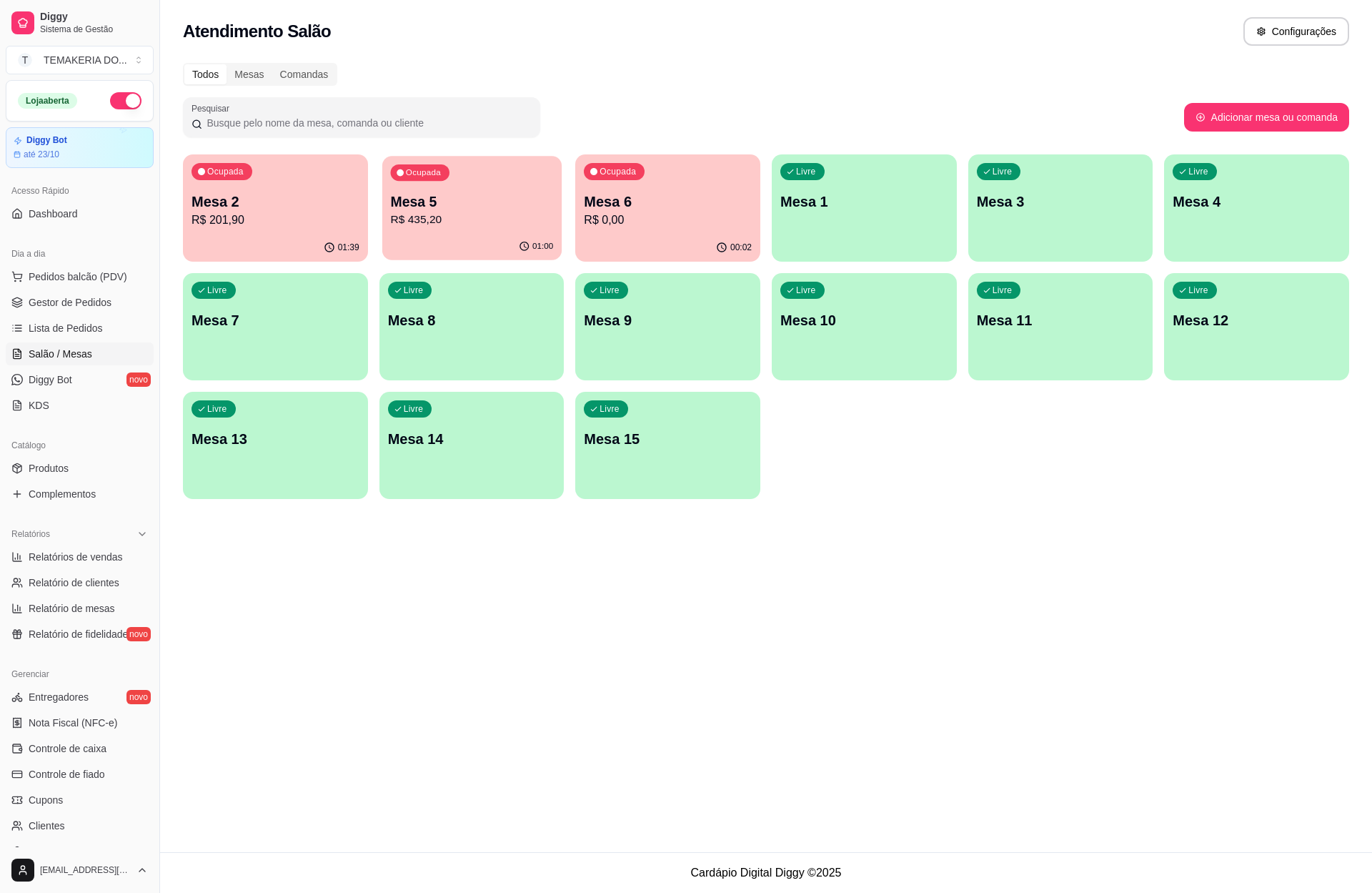
click at [512, 206] on p "Mesa 5" at bounding box center [472, 202] width 163 height 20
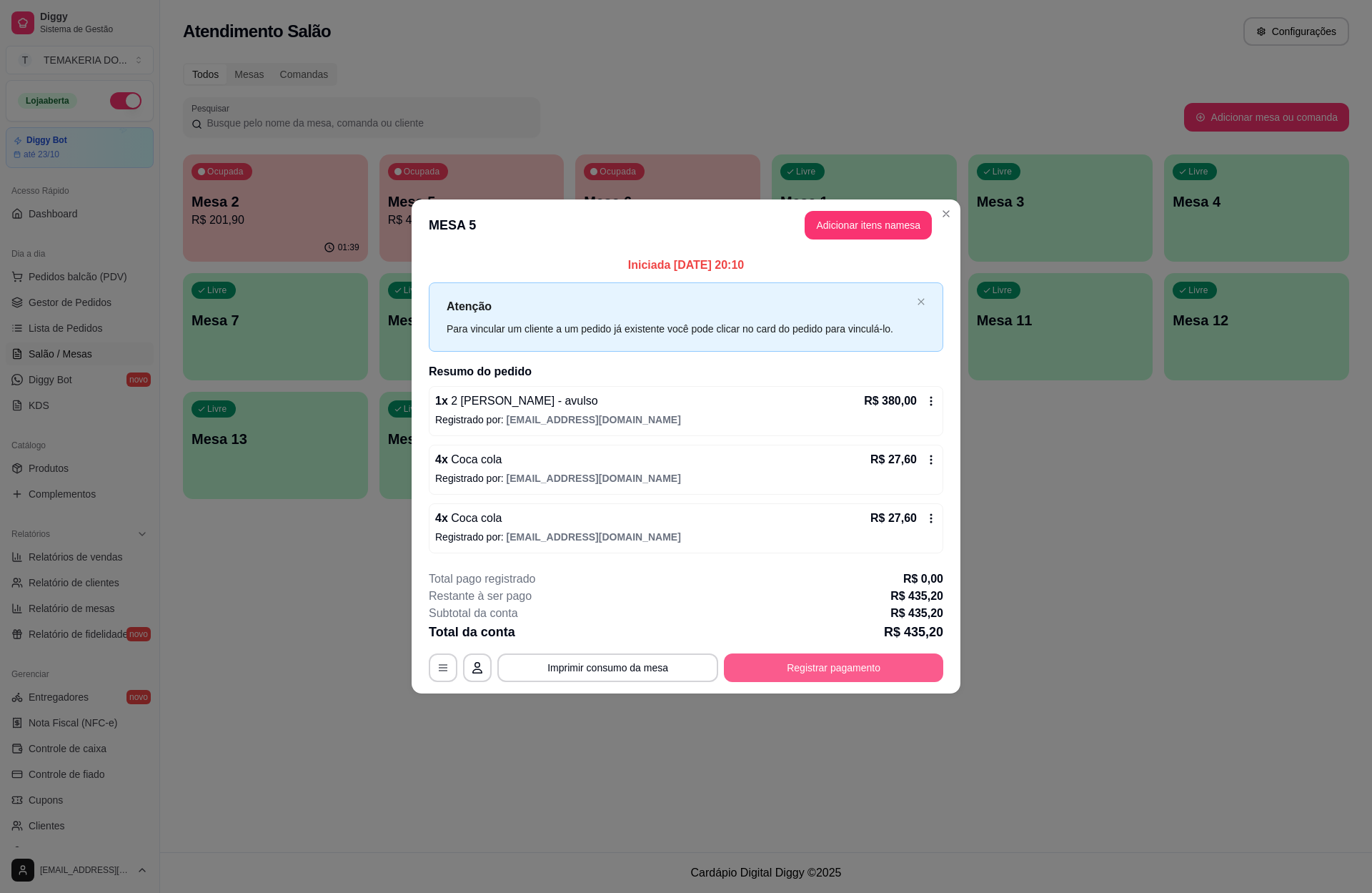
click at [862, 669] on button "Registrar pagamento" at bounding box center [833, 668] width 220 height 29
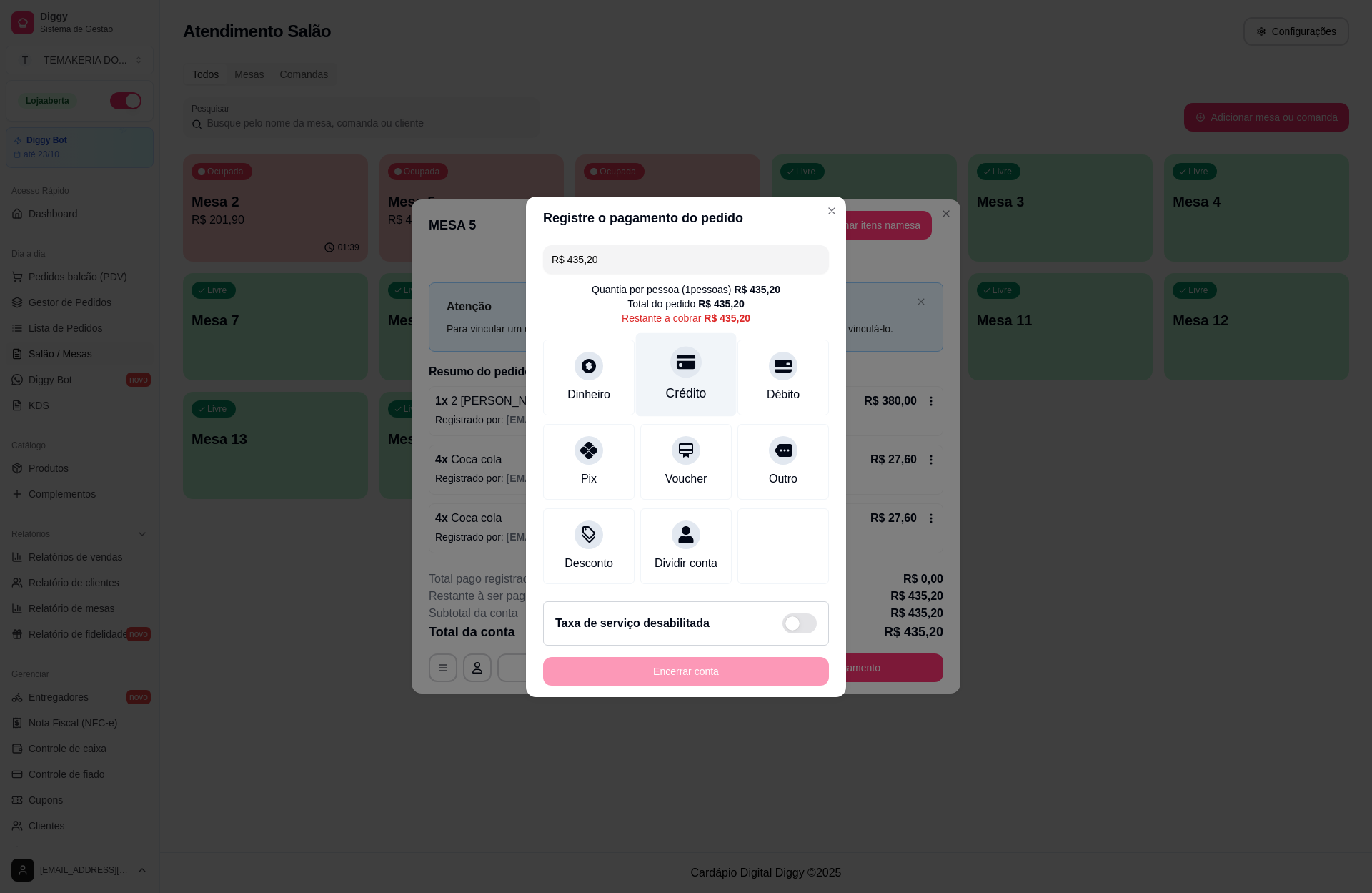
click at [684, 369] on div "Crédito" at bounding box center [686, 374] width 101 height 84
type input "R$ 0,00"
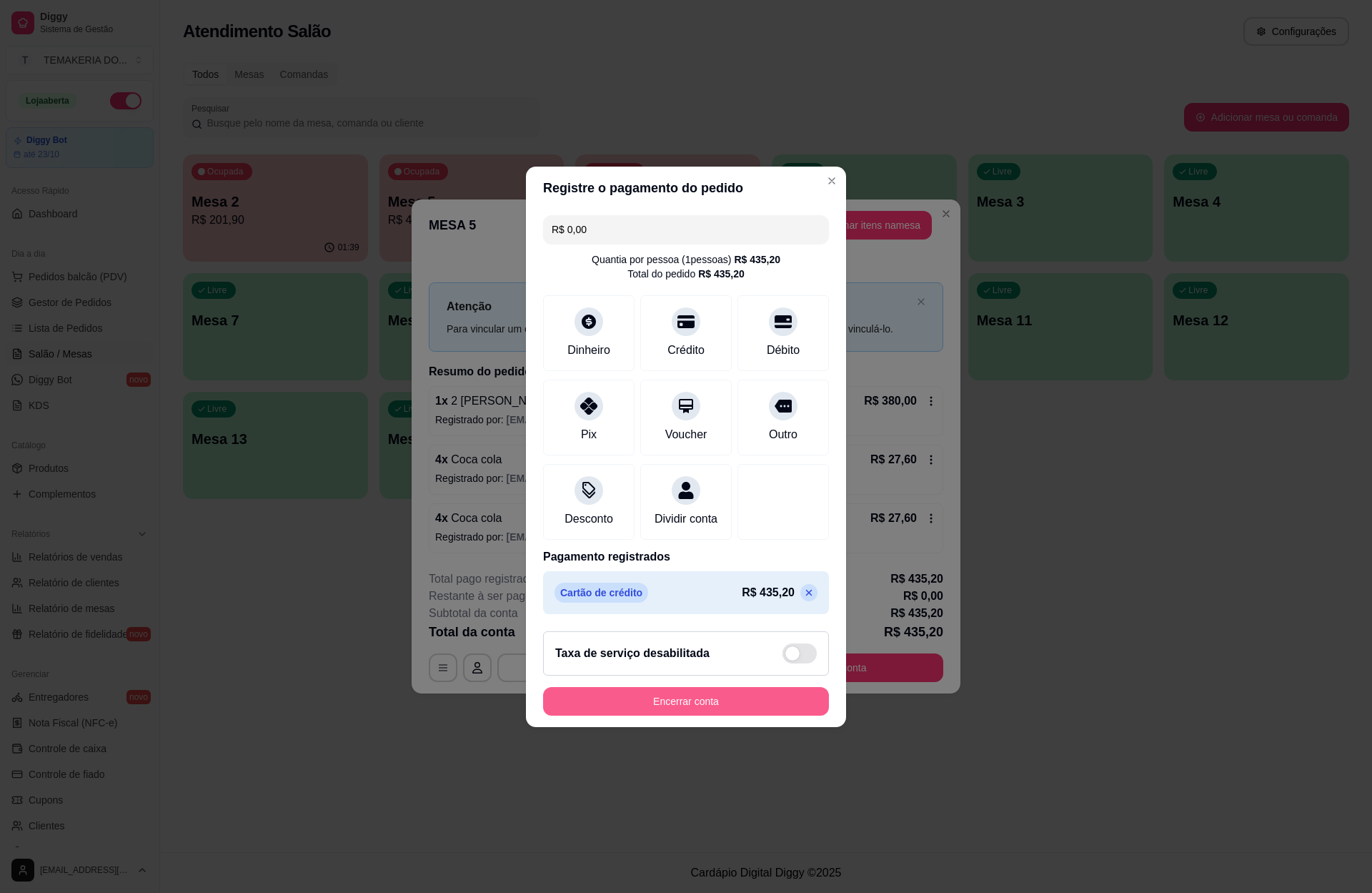
click at [727, 710] on button "Encerrar conta" at bounding box center [686, 701] width 286 height 29
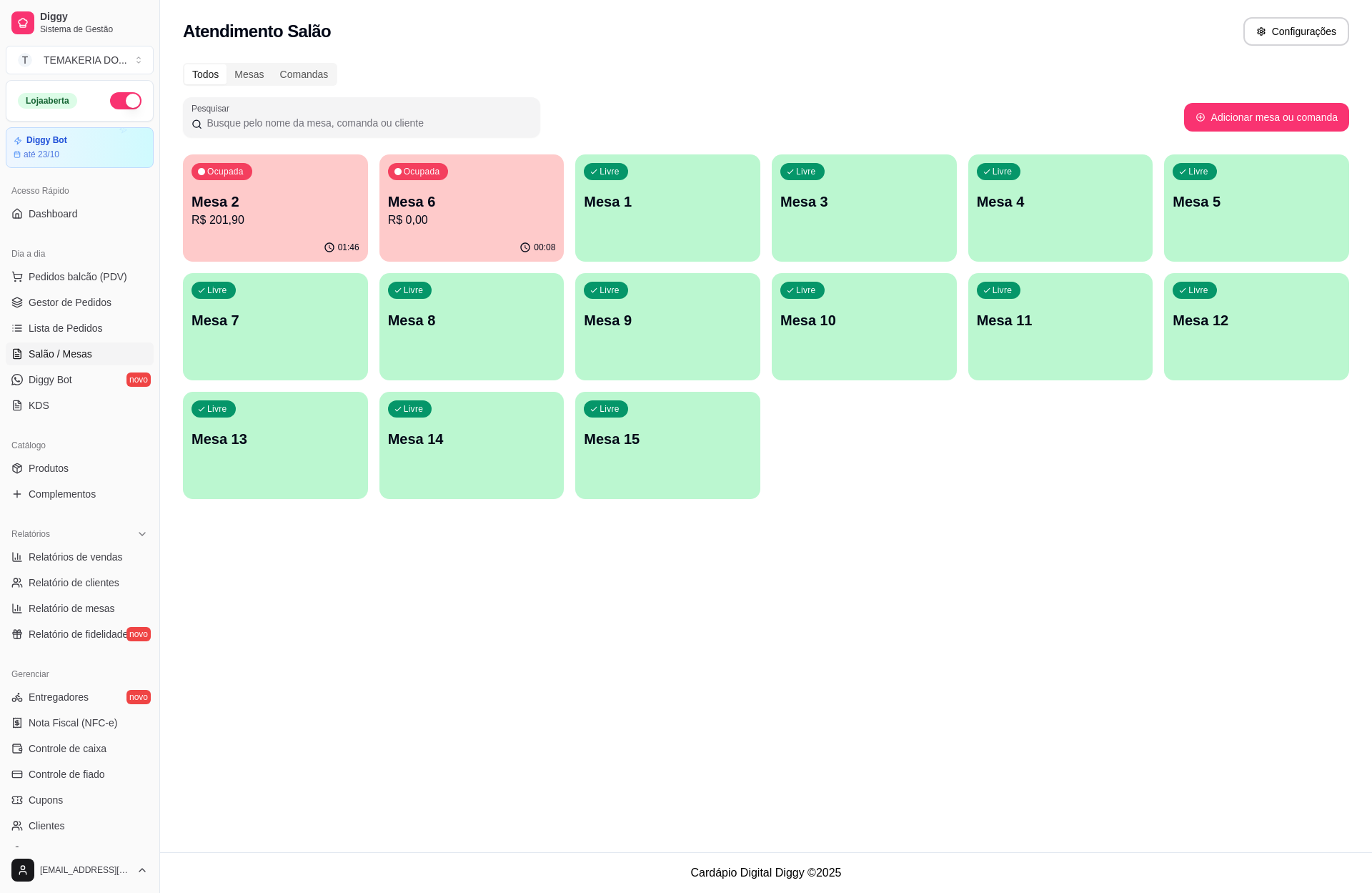
click at [294, 212] on p "R$ 201,90" at bounding box center [276, 220] width 168 height 17
click at [502, 232] on div "Ocupada Mesa 6 R$ 0,00" at bounding box center [472, 194] width 185 height 79
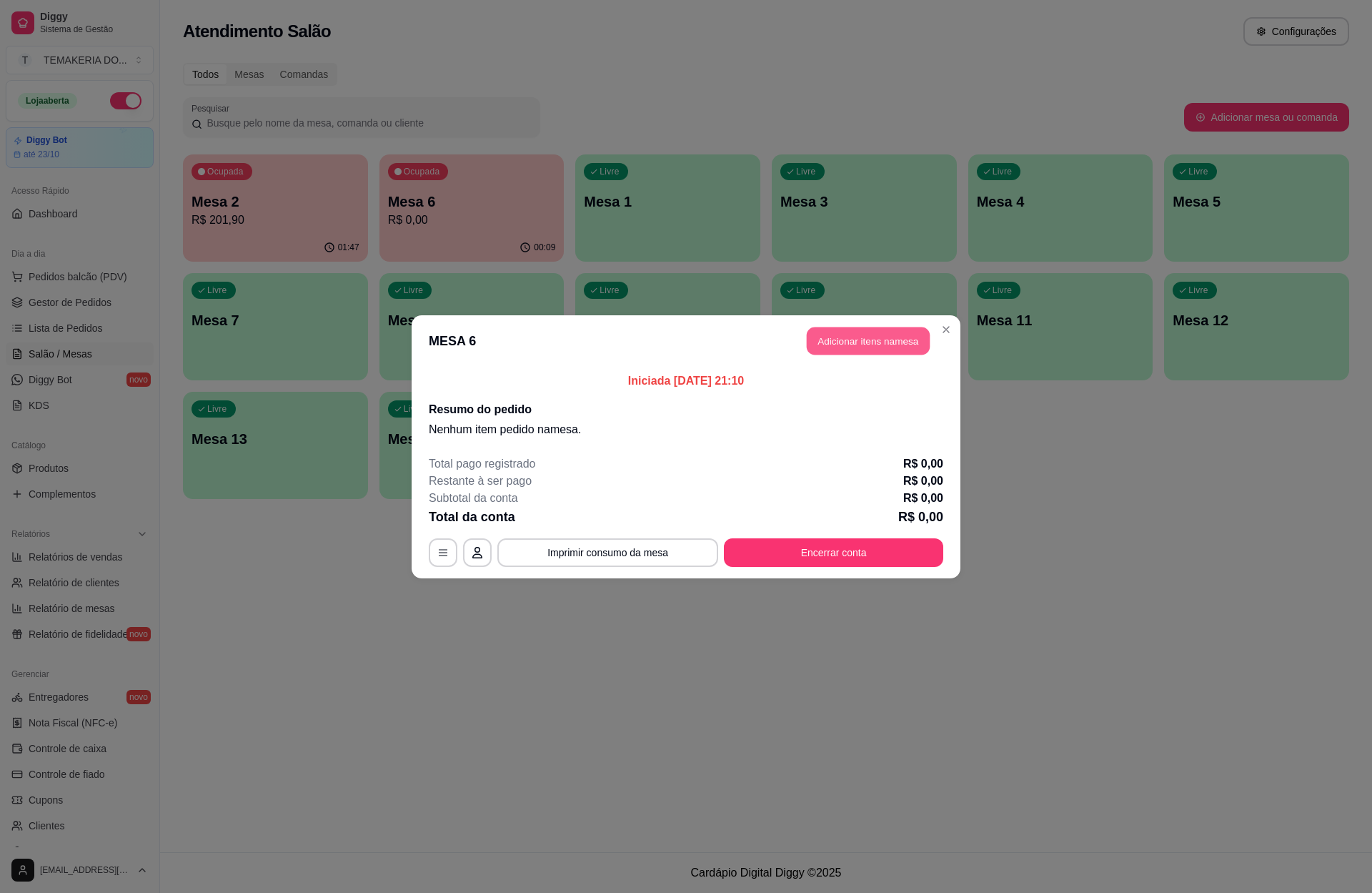
click at [876, 335] on button "Adicionar itens na mesa" at bounding box center [868, 340] width 123 height 28
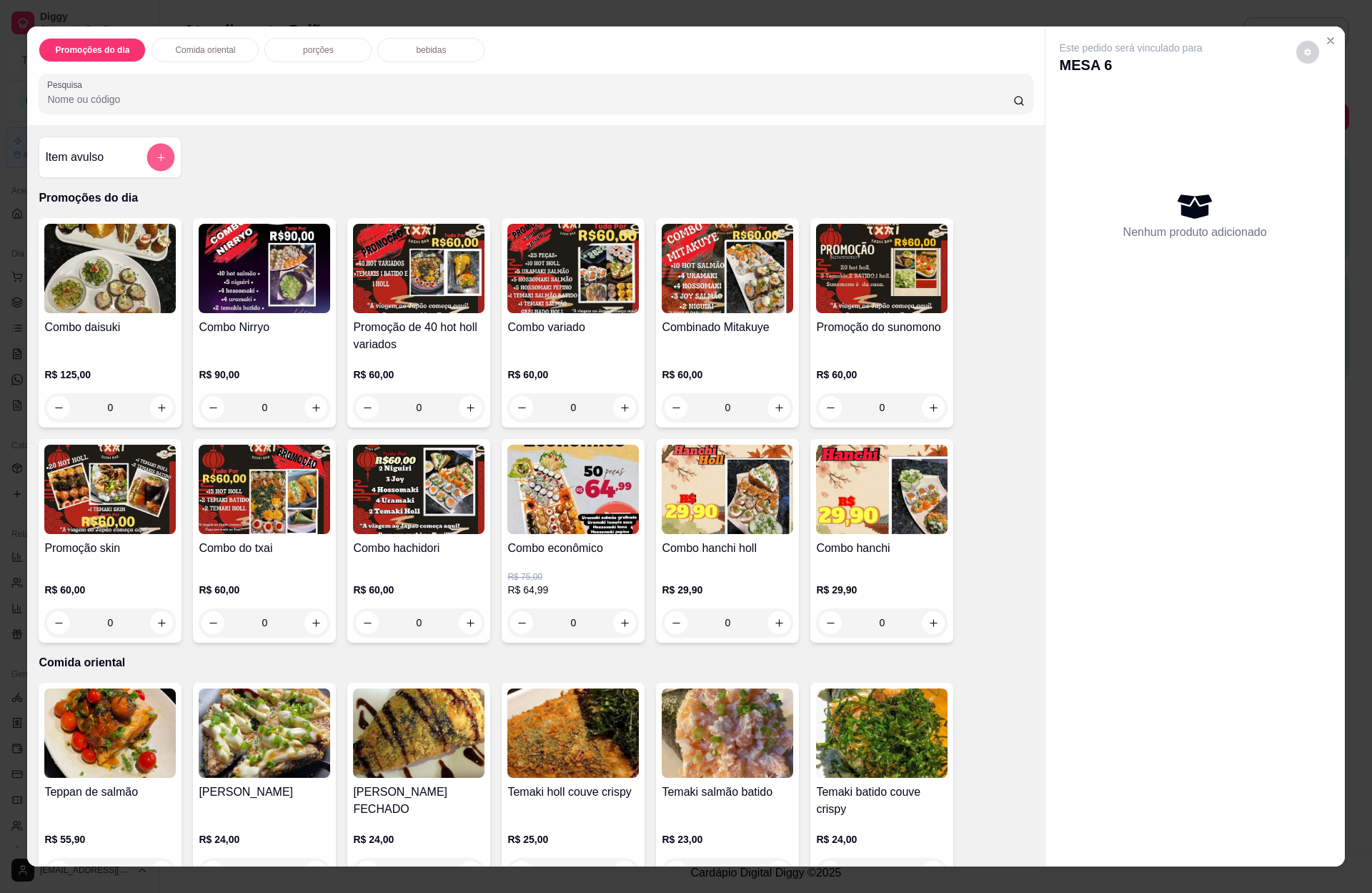
click at [156, 161] on icon "add-separate-item" at bounding box center [161, 157] width 11 height 11
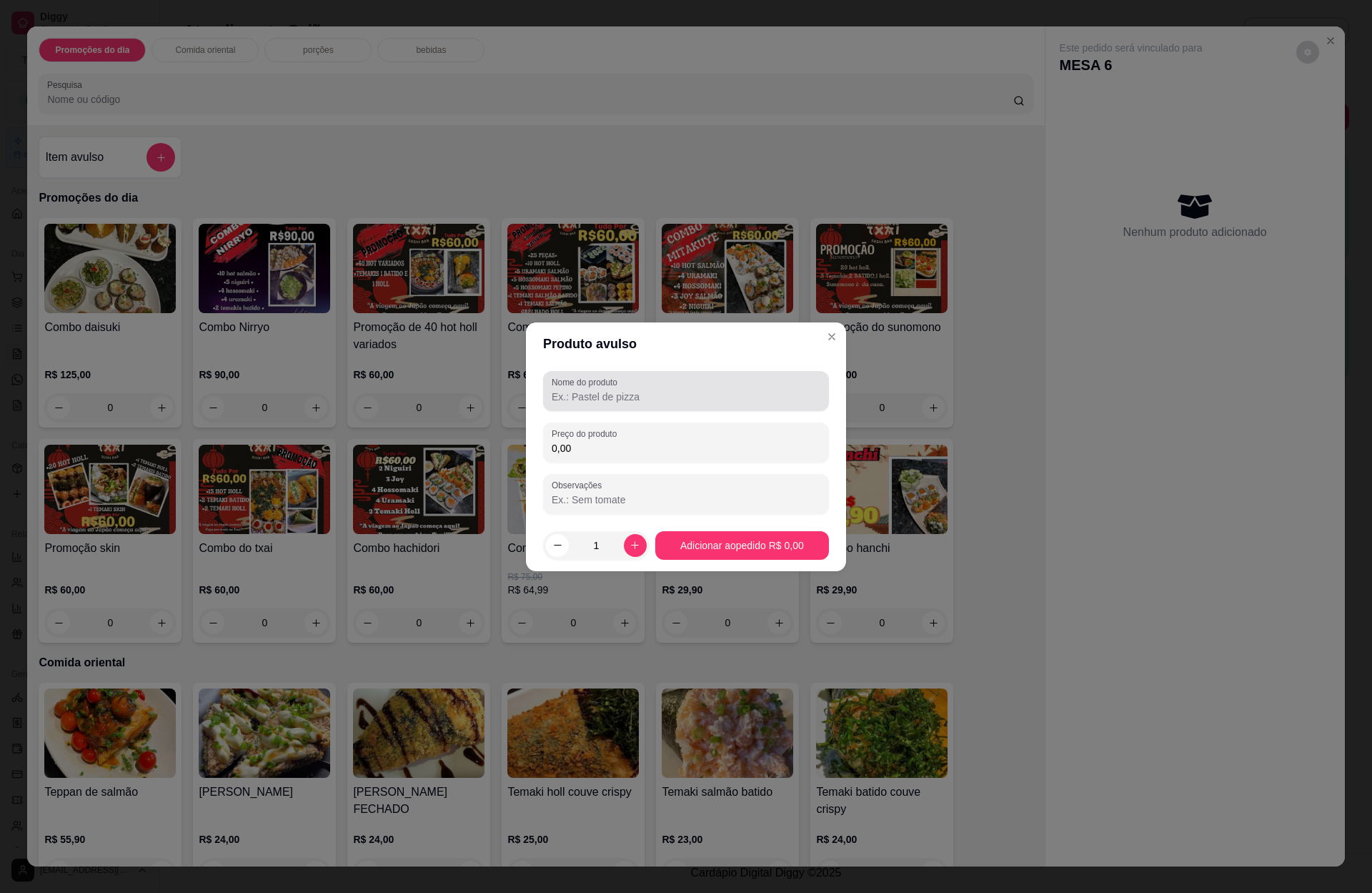
click at [628, 397] on input "Nome do produto" at bounding box center [686, 396] width 269 height 14
type input "2"
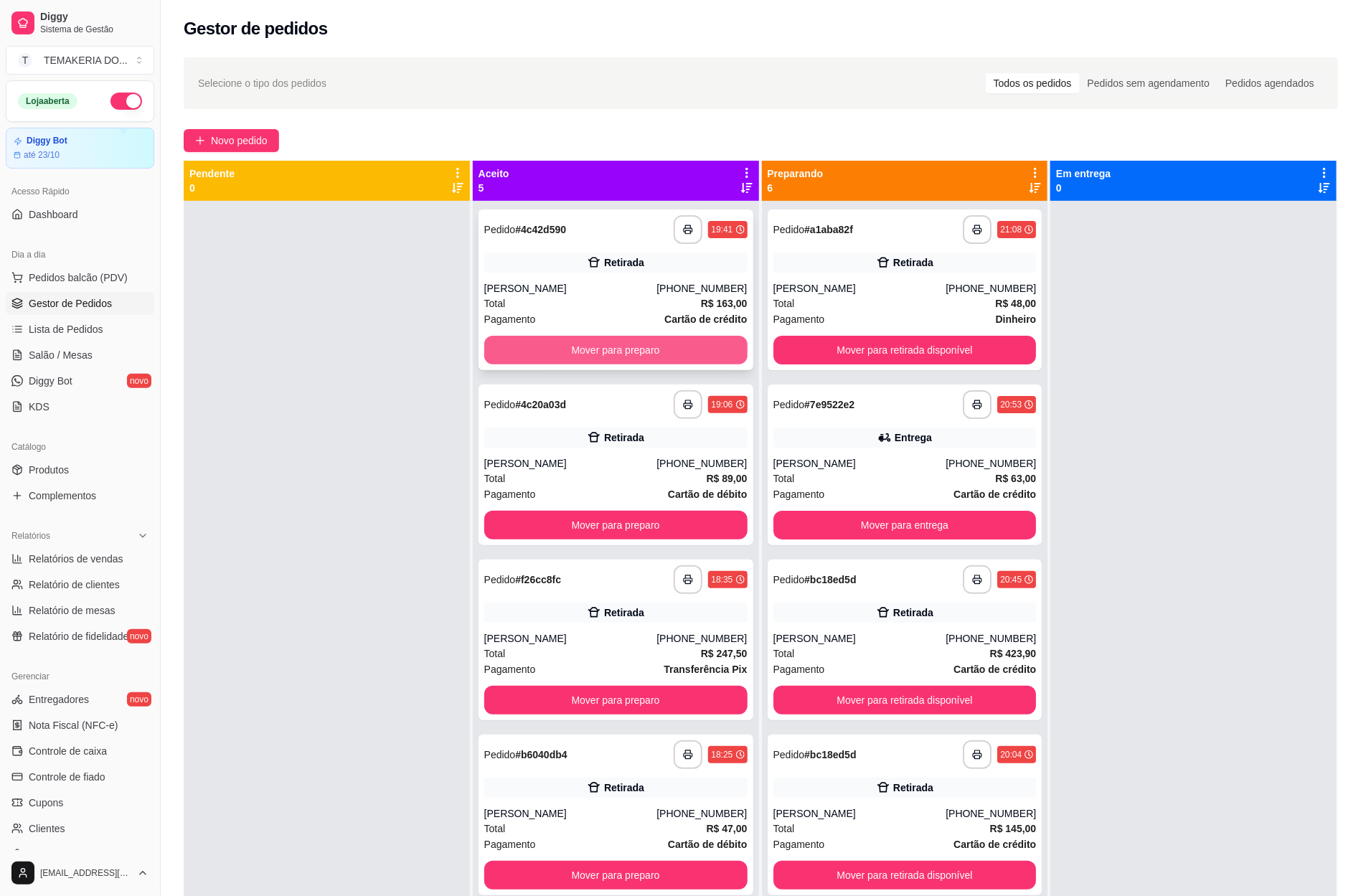
click at [659, 347] on button "Mover para preparo" at bounding box center [616, 350] width 263 height 29
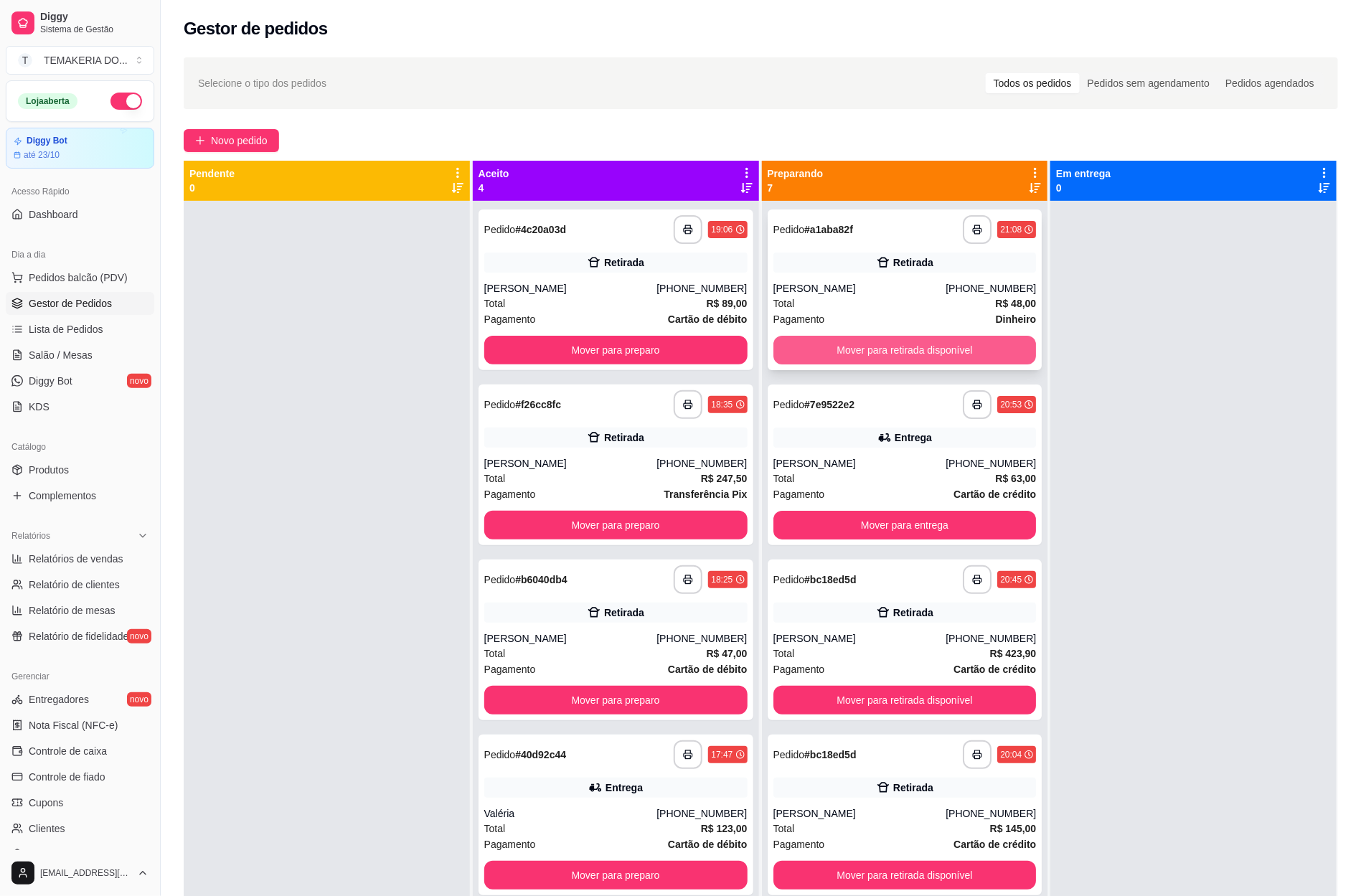
click at [817, 360] on button "Mover para retirada disponível" at bounding box center [904, 350] width 263 height 29
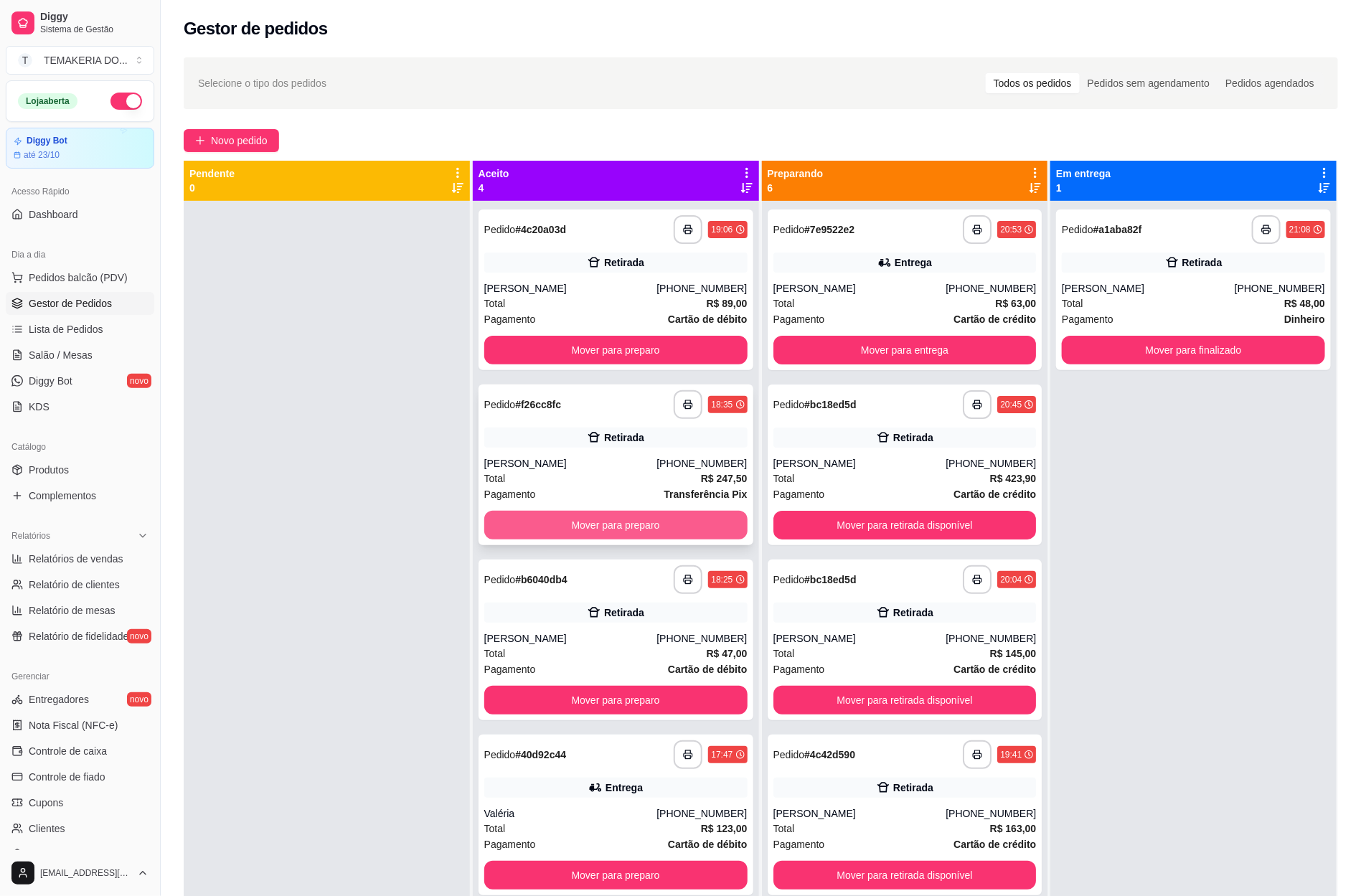
click at [637, 530] on button "Mover para preparo" at bounding box center [616, 526] width 263 height 29
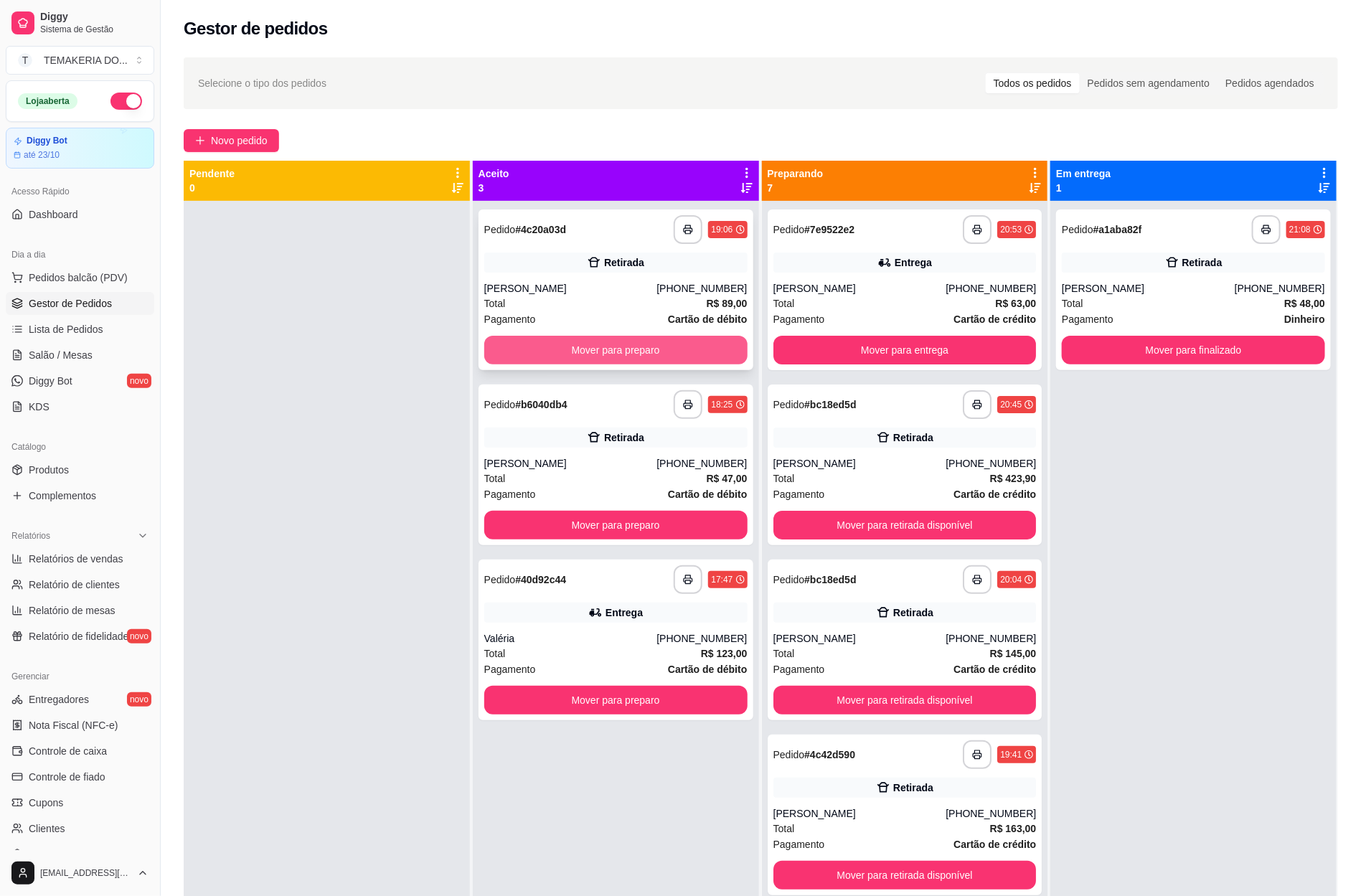
click at [571, 358] on button "Mover para preparo" at bounding box center [616, 350] width 263 height 29
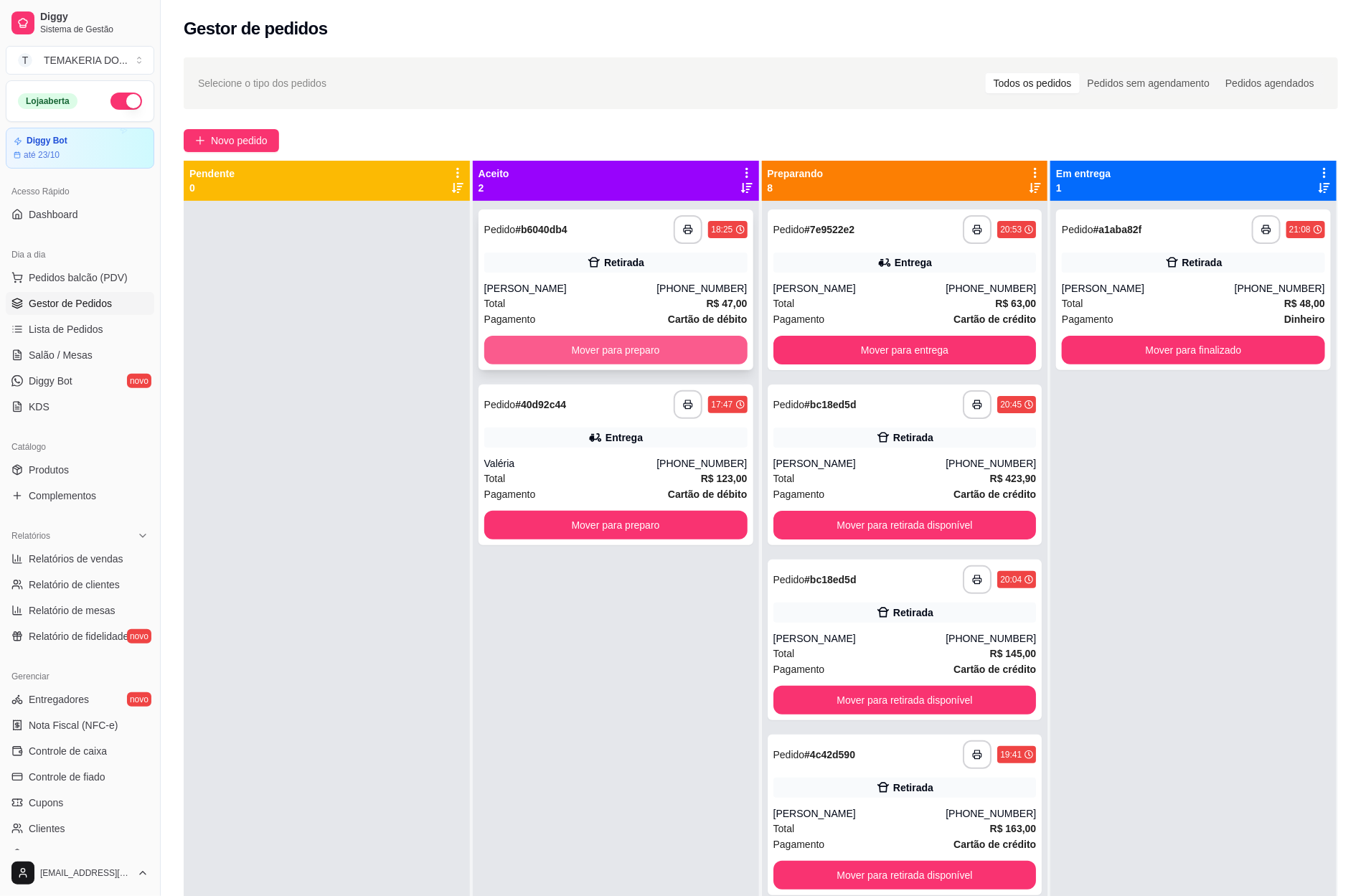
click at [629, 353] on button "Mover para preparo" at bounding box center [616, 350] width 263 height 29
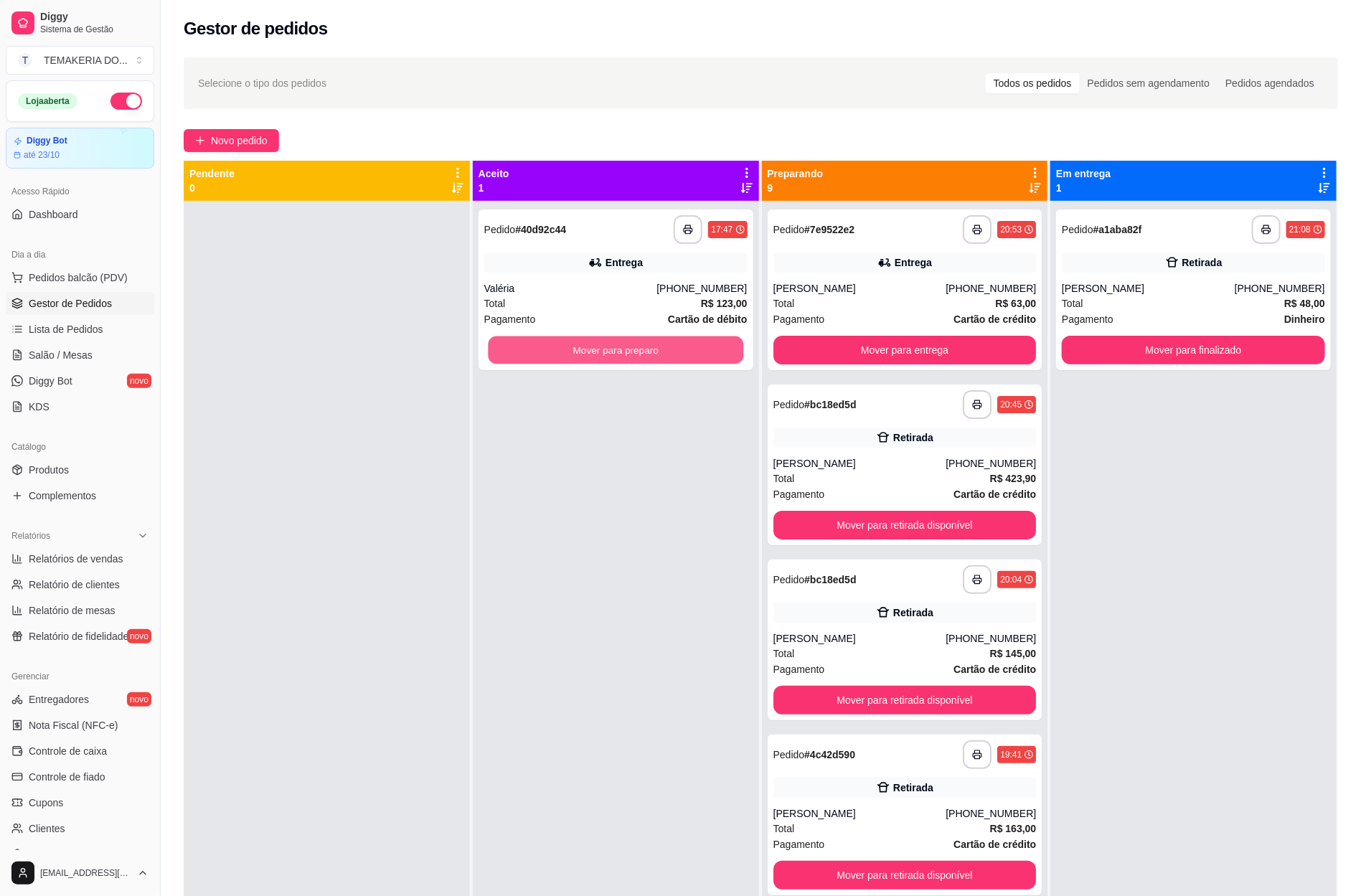
click at [629, 353] on button "Mover para preparo" at bounding box center [616, 350] width 256 height 28
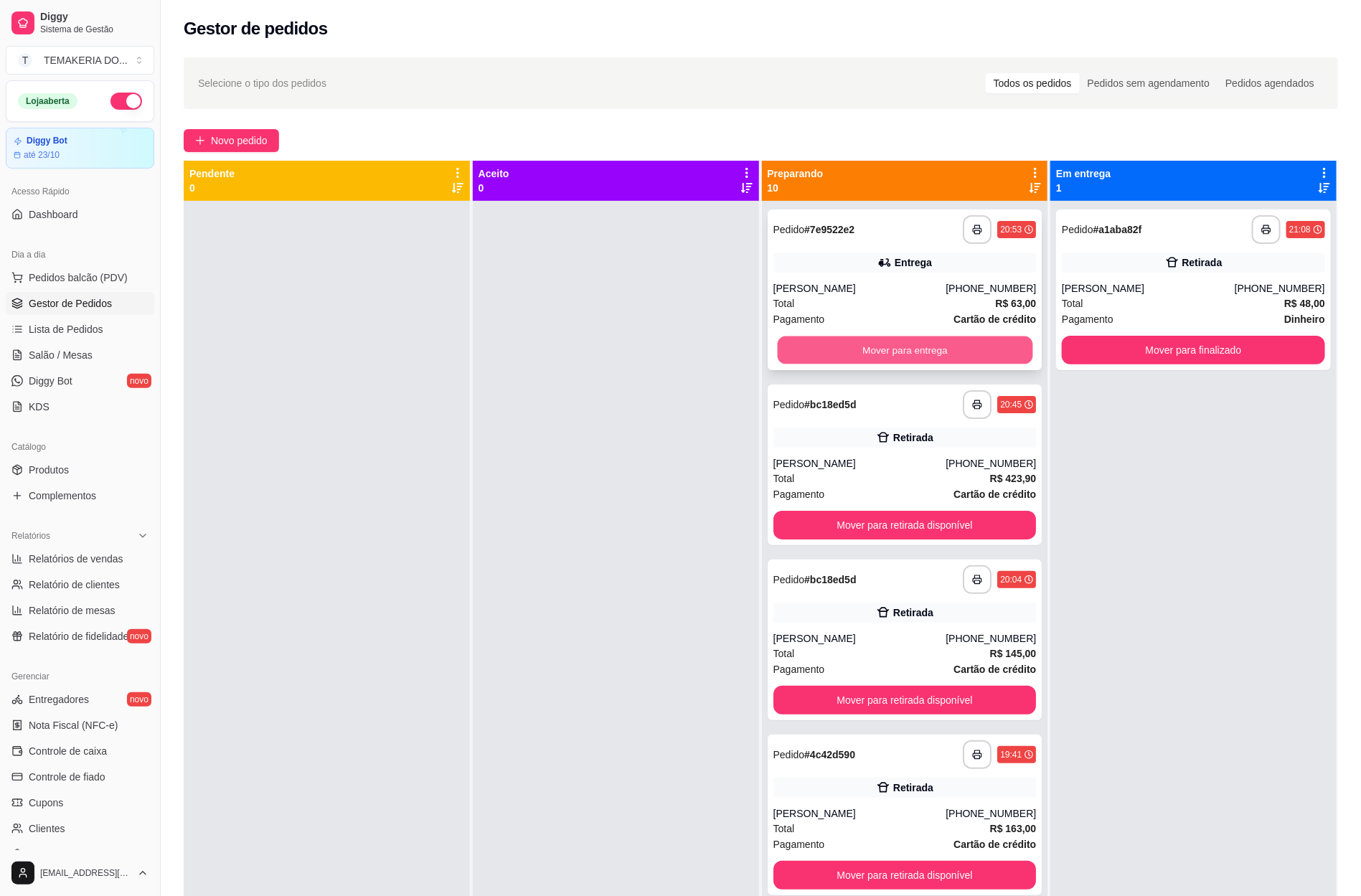
click at [837, 358] on button "Mover para entrega" at bounding box center [904, 350] width 256 height 28
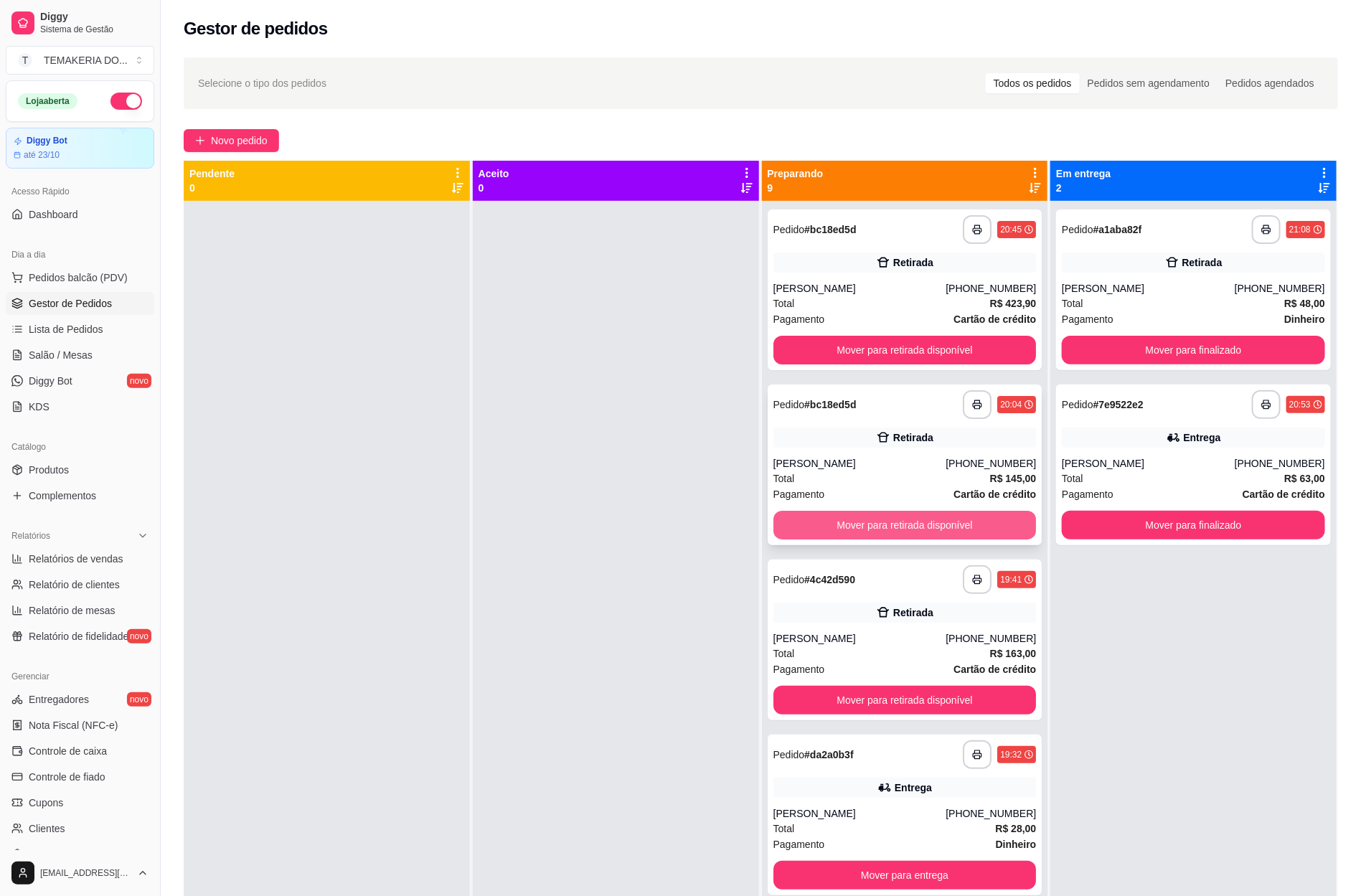
click at [862, 521] on button "Mover para retirada disponível" at bounding box center [904, 526] width 263 height 29
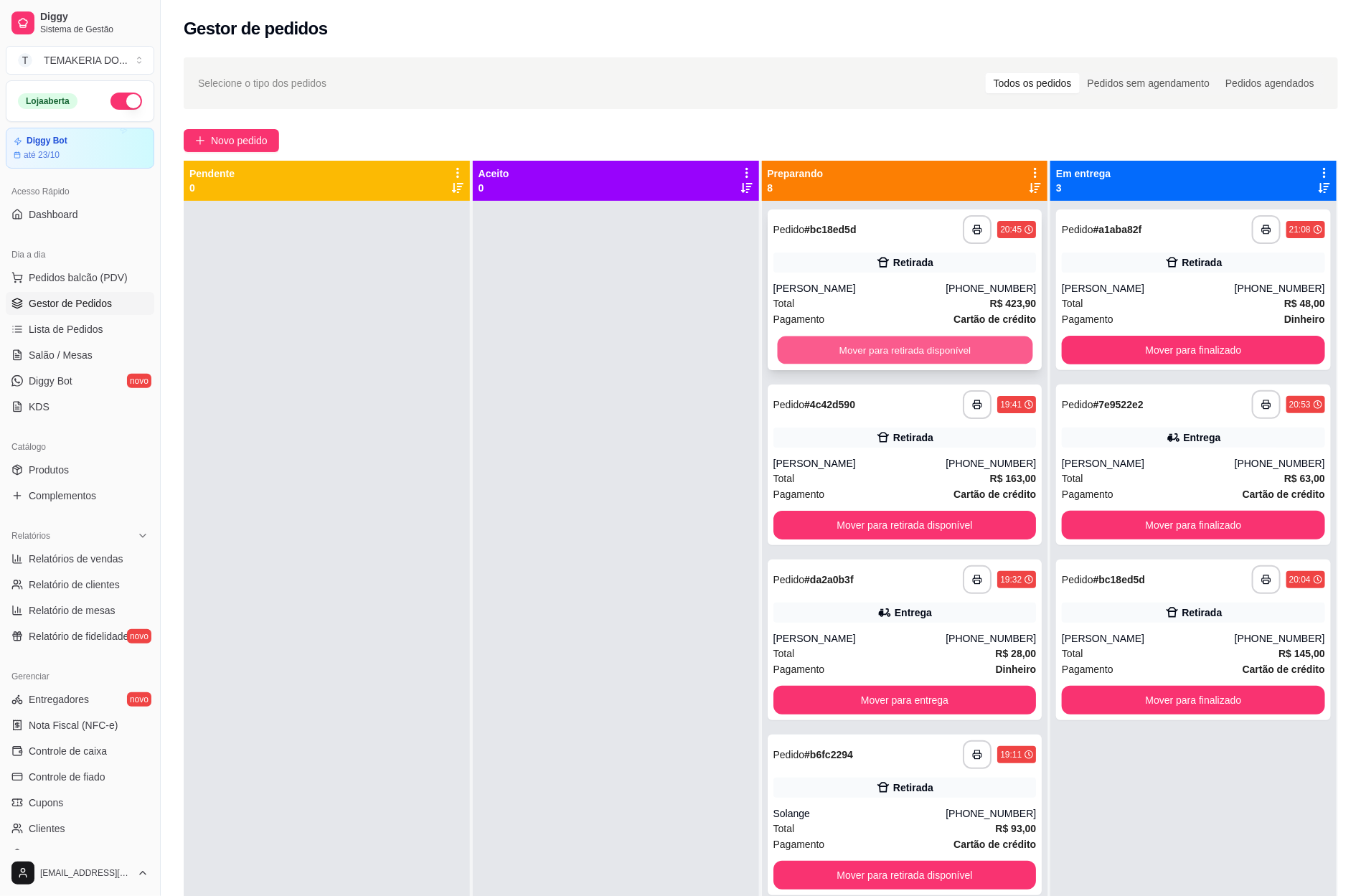
click at [859, 360] on button "Mover para retirada disponível" at bounding box center [904, 350] width 256 height 28
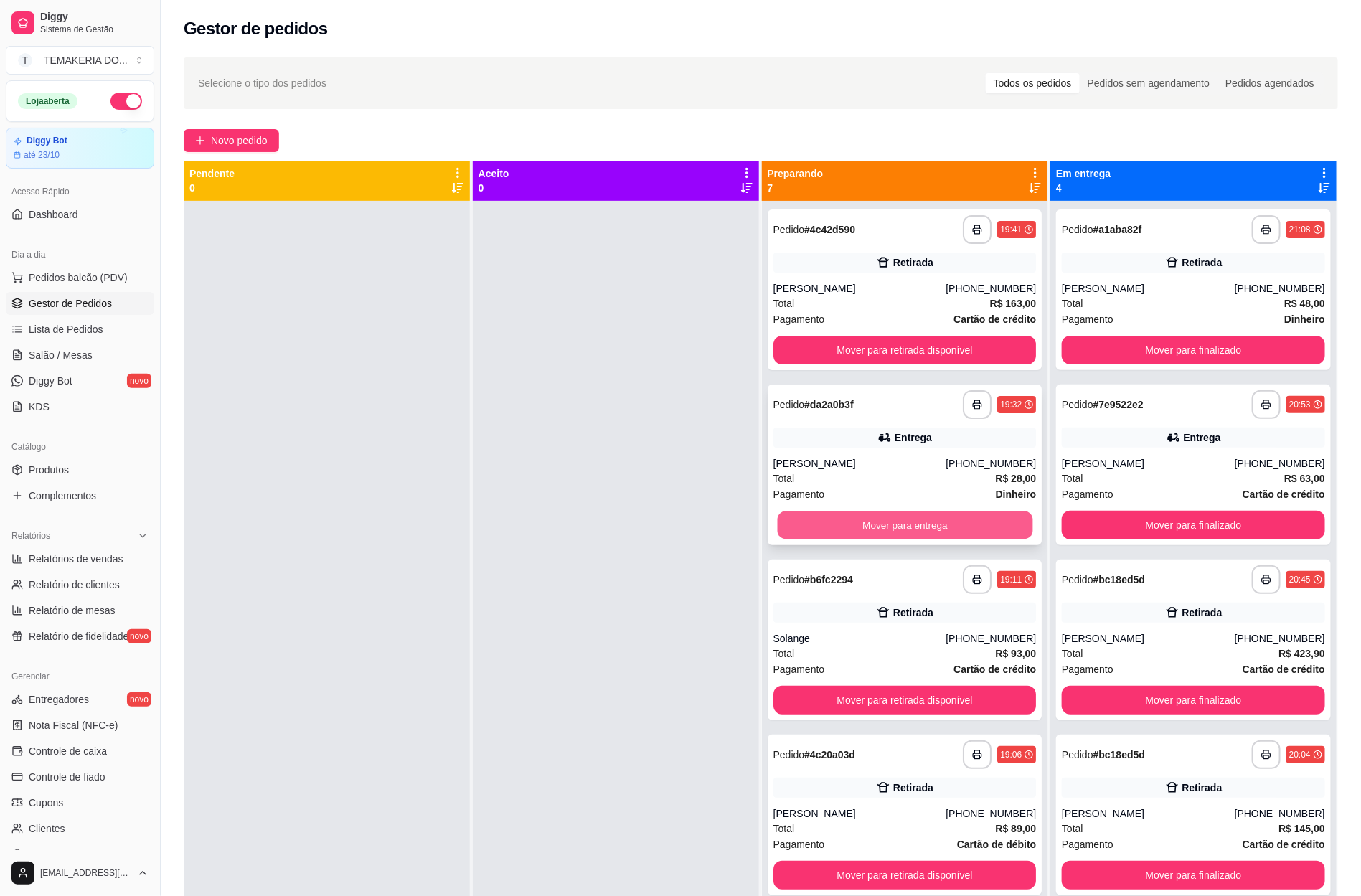
click at [867, 530] on button "Mover para entrega" at bounding box center [904, 526] width 256 height 28
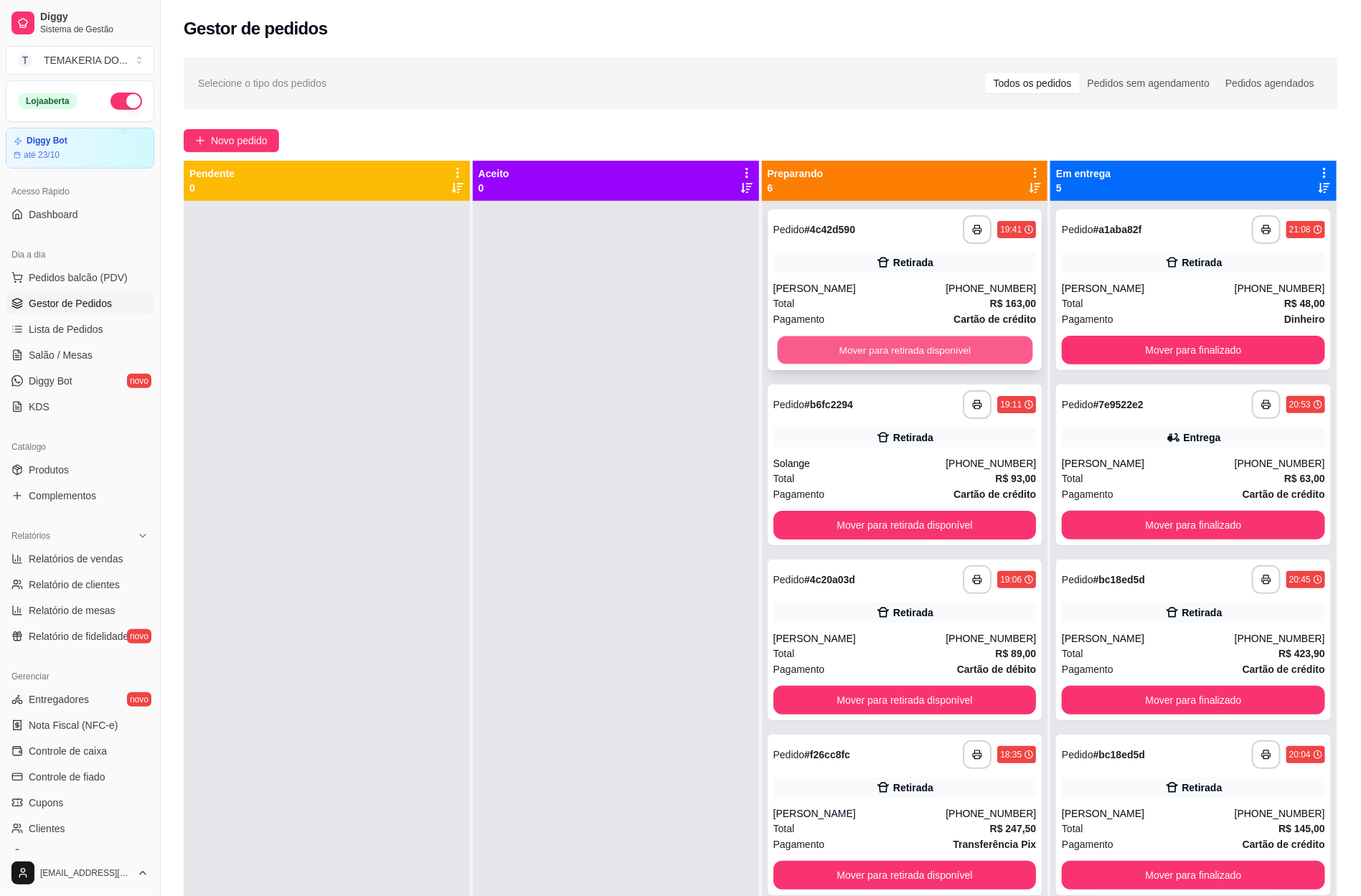
click at [874, 353] on button "Mover para retirada disponível" at bounding box center [904, 350] width 256 height 28
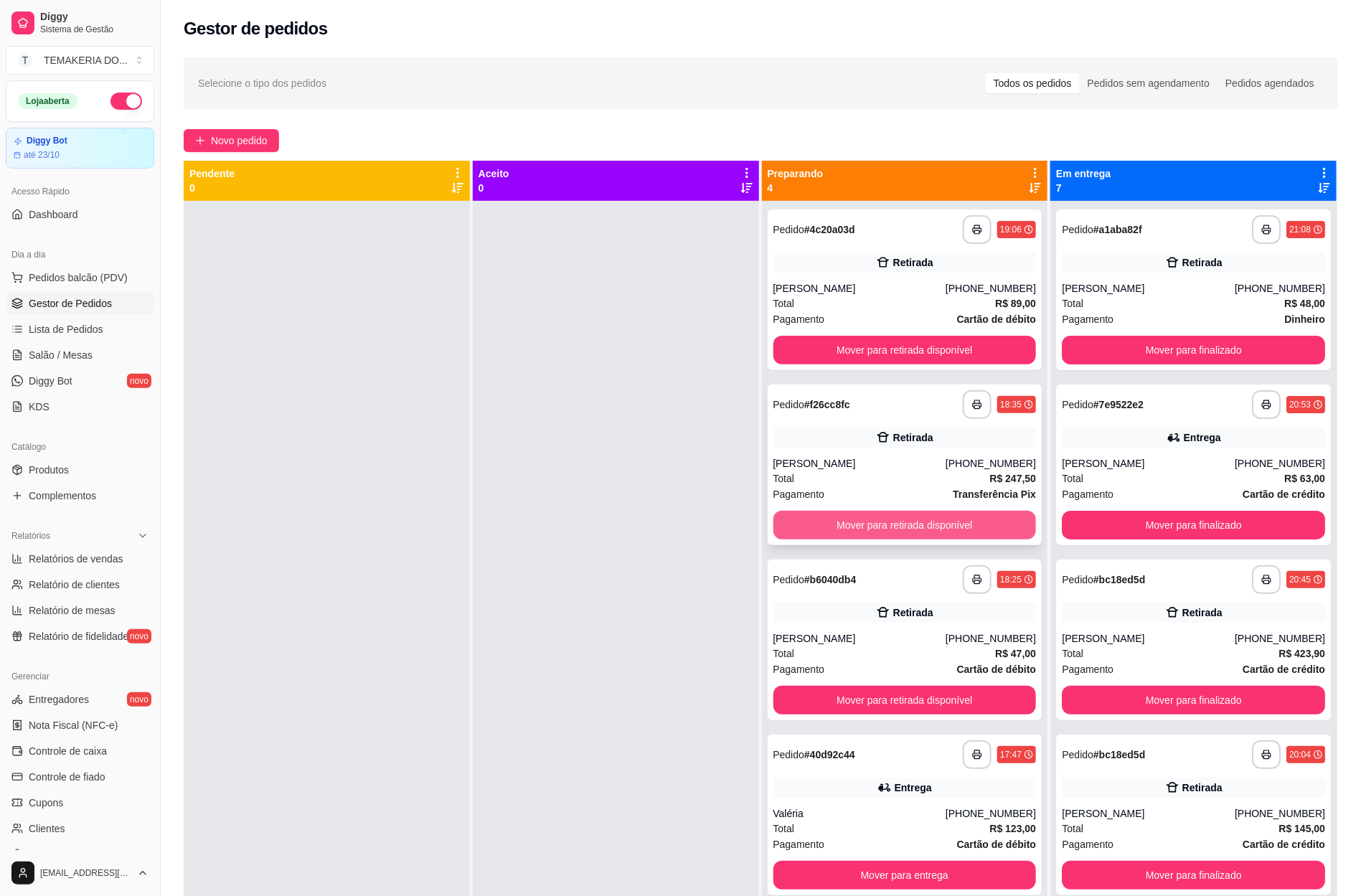
click at [895, 537] on button "Mover para retirada disponível" at bounding box center [904, 526] width 263 height 29
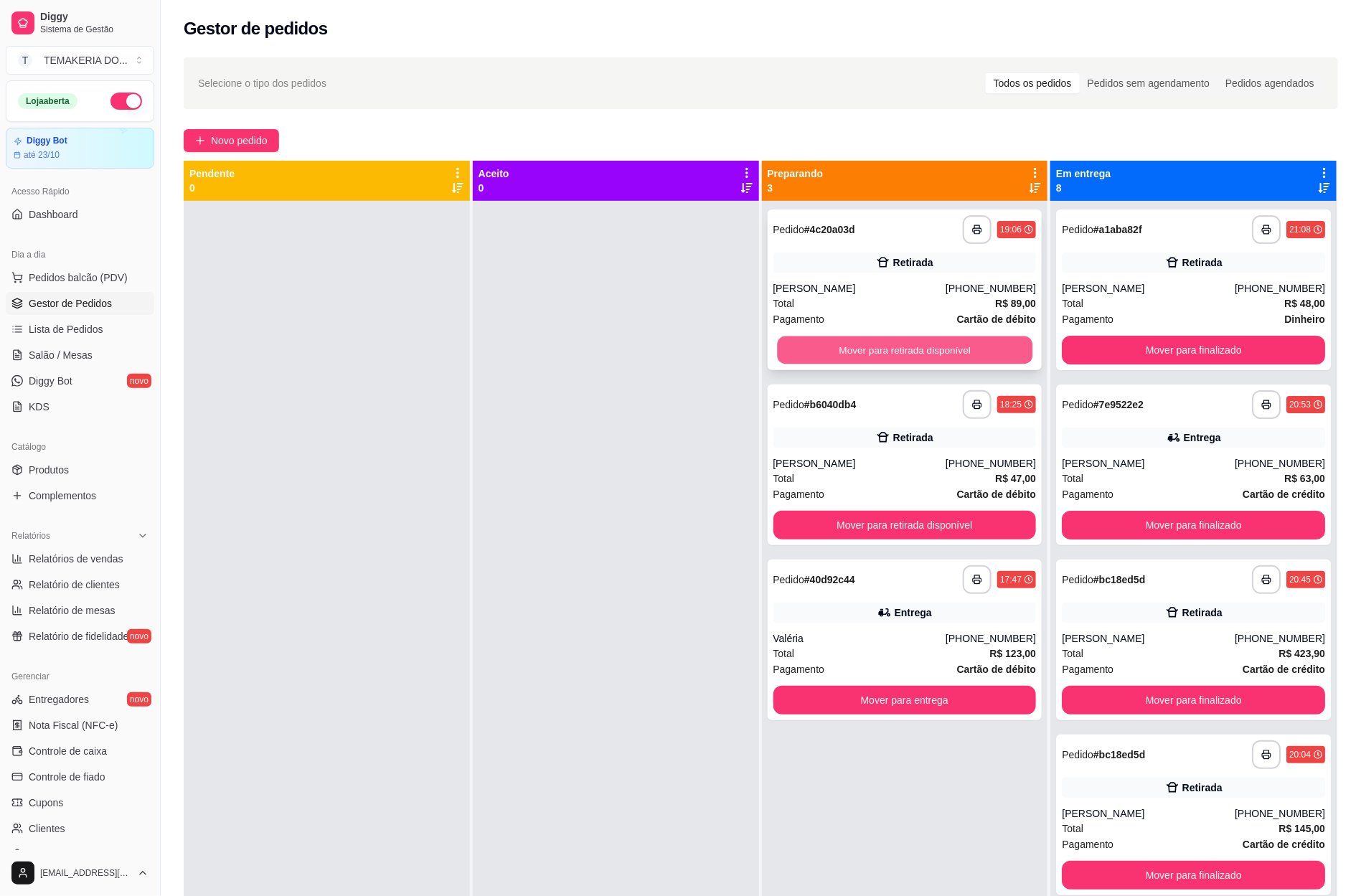
click at [885, 358] on button "Mover para retirada disponível" at bounding box center [904, 350] width 256 height 28
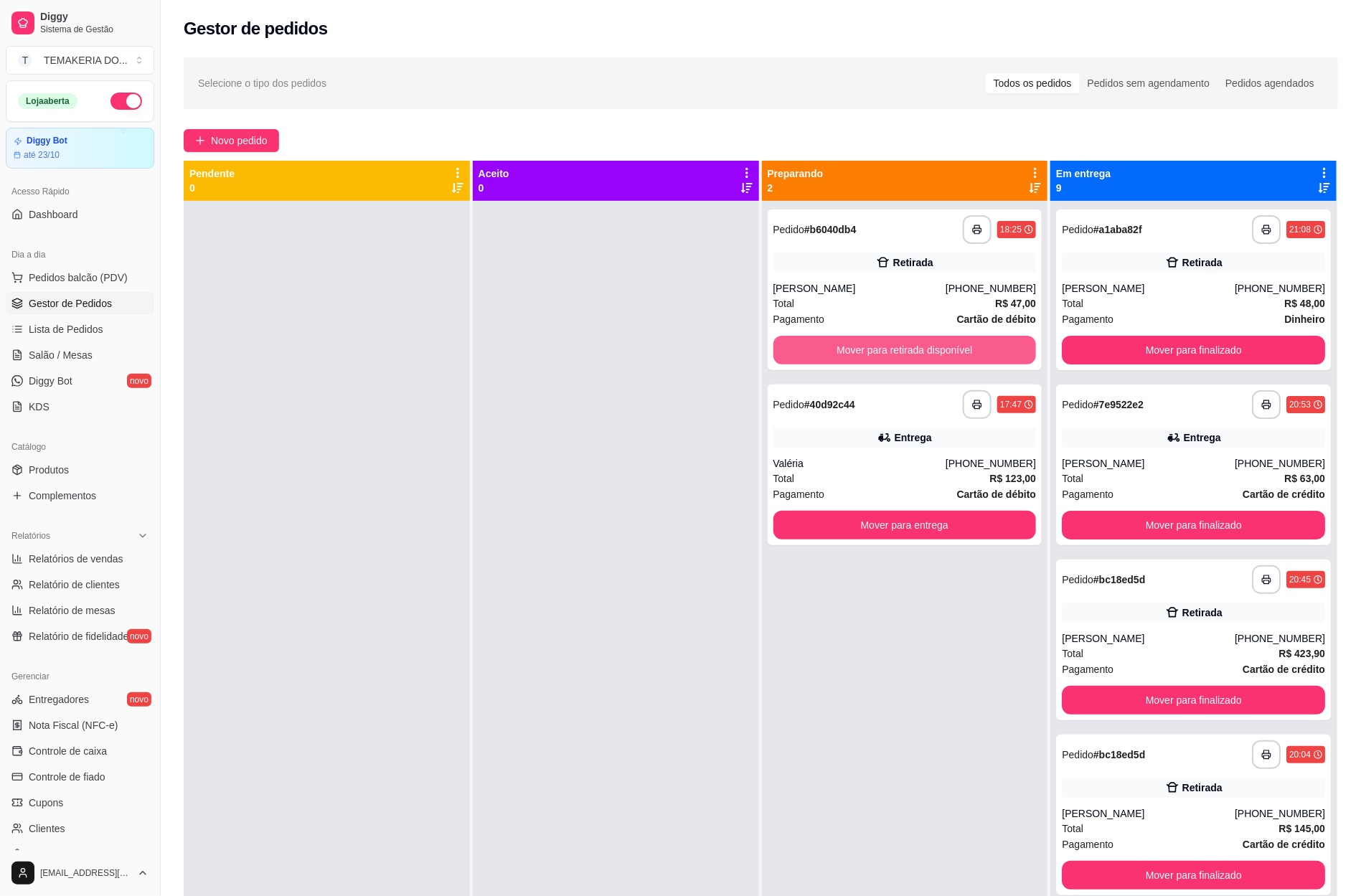
click at [885, 358] on button "Mover para retirada disponível" at bounding box center [904, 350] width 263 height 29
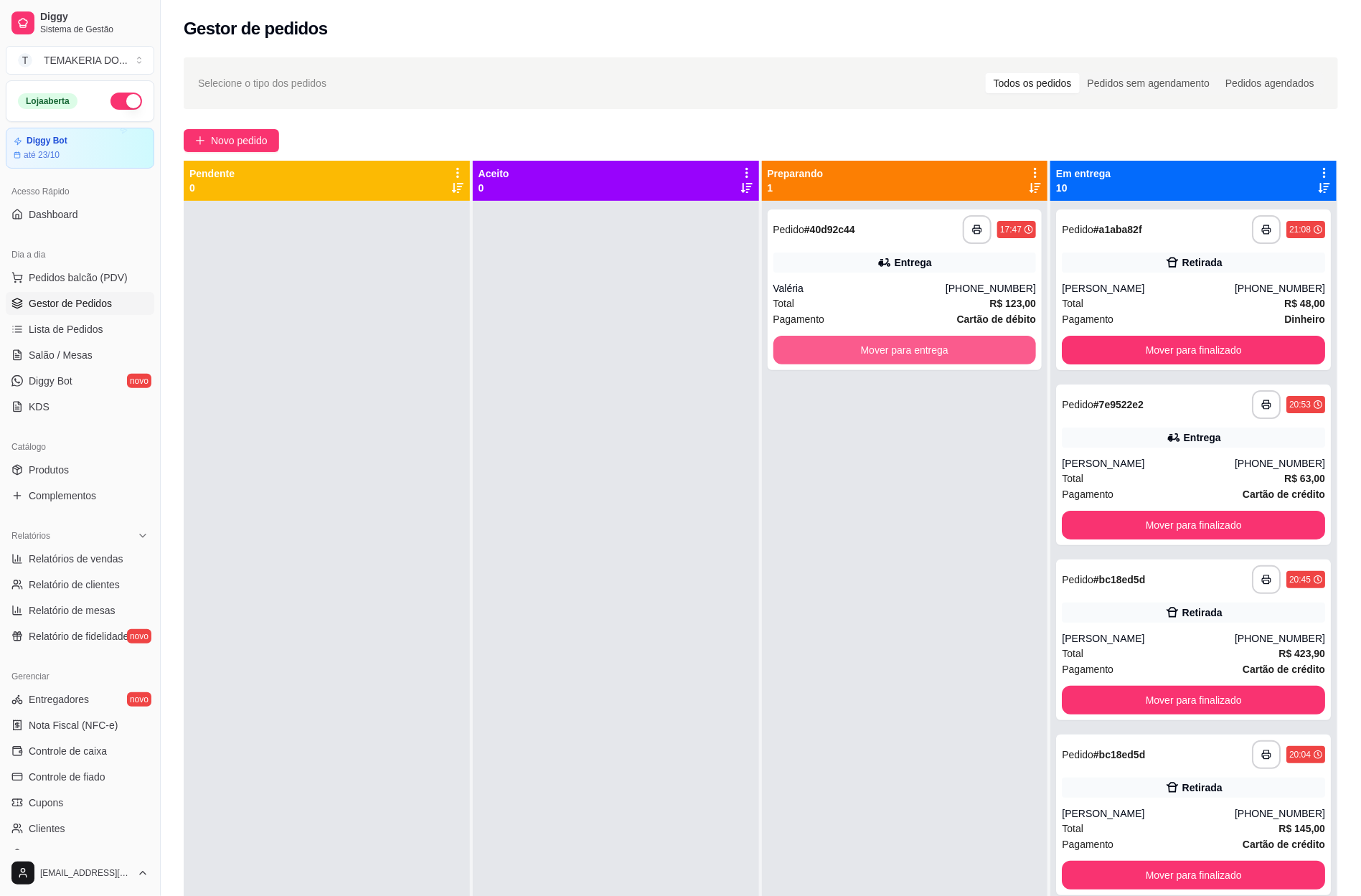
click at [885, 358] on button "Mover para entrega" at bounding box center [904, 350] width 263 height 29
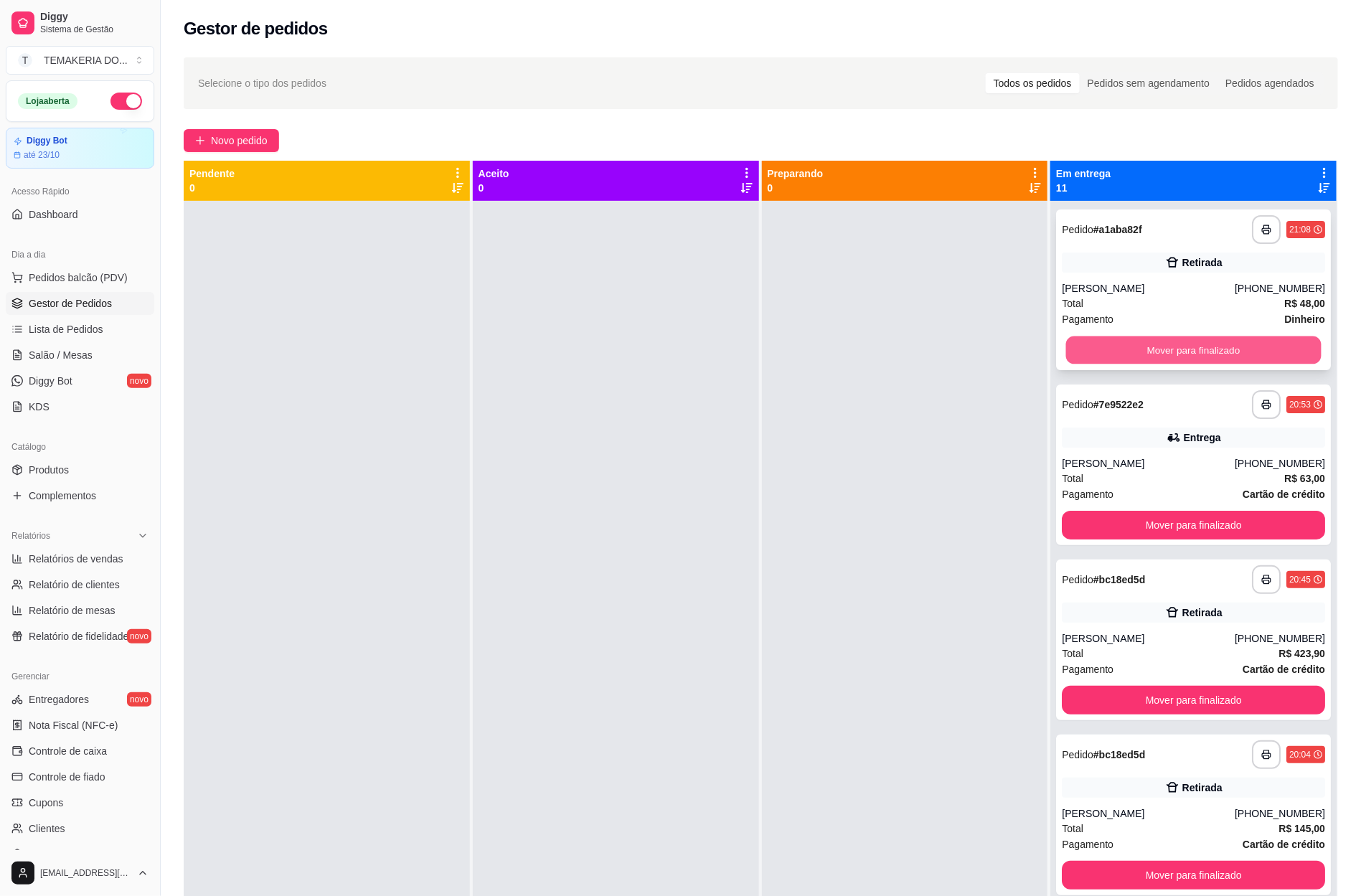
click at [1066, 359] on button "Mover para finalizado" at bounding box center [1194, 350] width 256 height 28
click at [1064, 359] on button "Mover para finalizado" at bounding box center [1193, 350] width 263 height 29
click at [1066, 359] on button "Mover para finalizado" at bounding box center [1194, 350] width 256 height 28
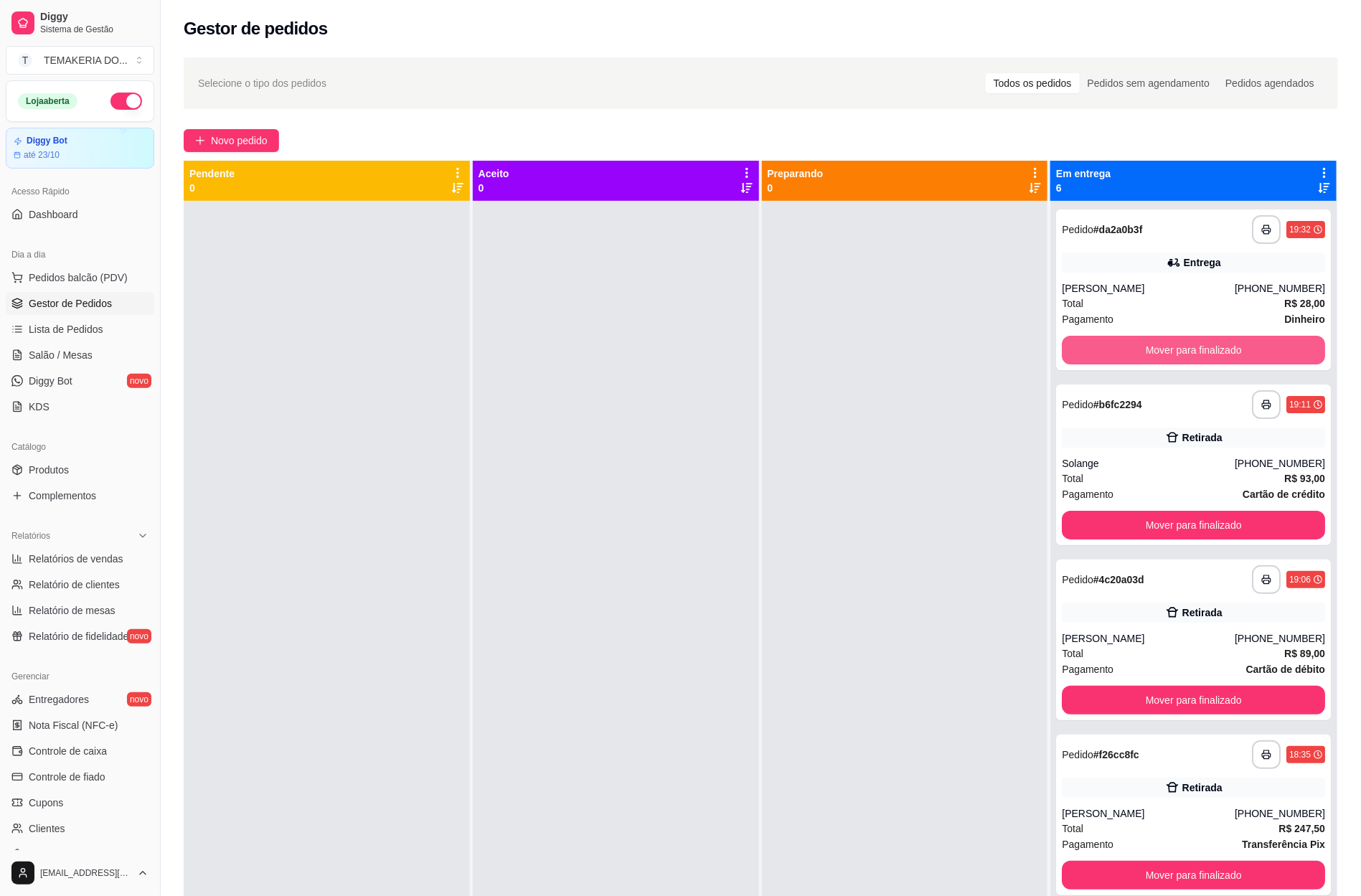
click at [1064, 359] on button "Mover para finalizado" at bounding box center [1193, 350] width 263 height 29
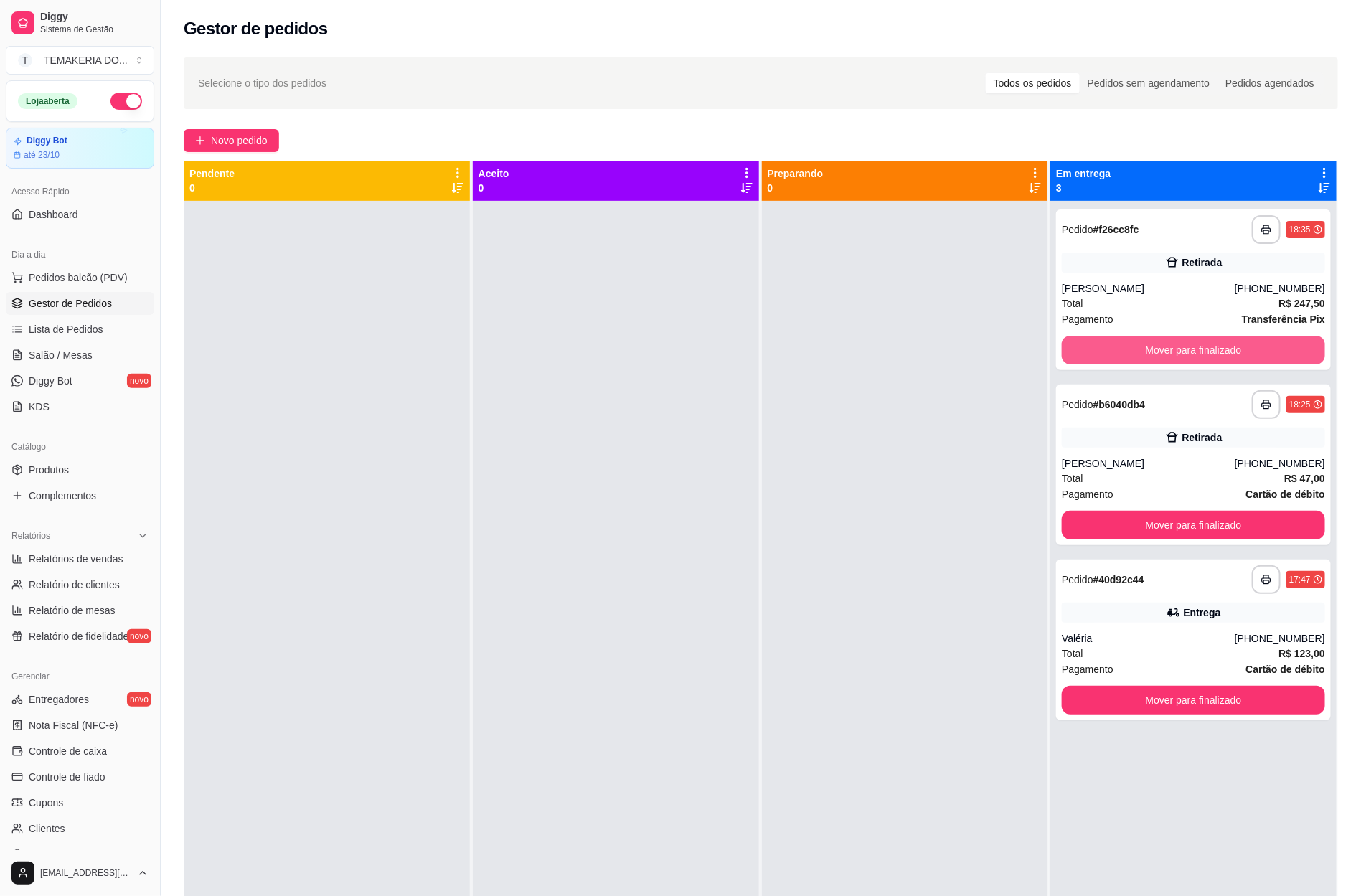
click at [1064, 359] on button "Mover para finalizado" at bounding box center [1193, 350] width 263 height 29
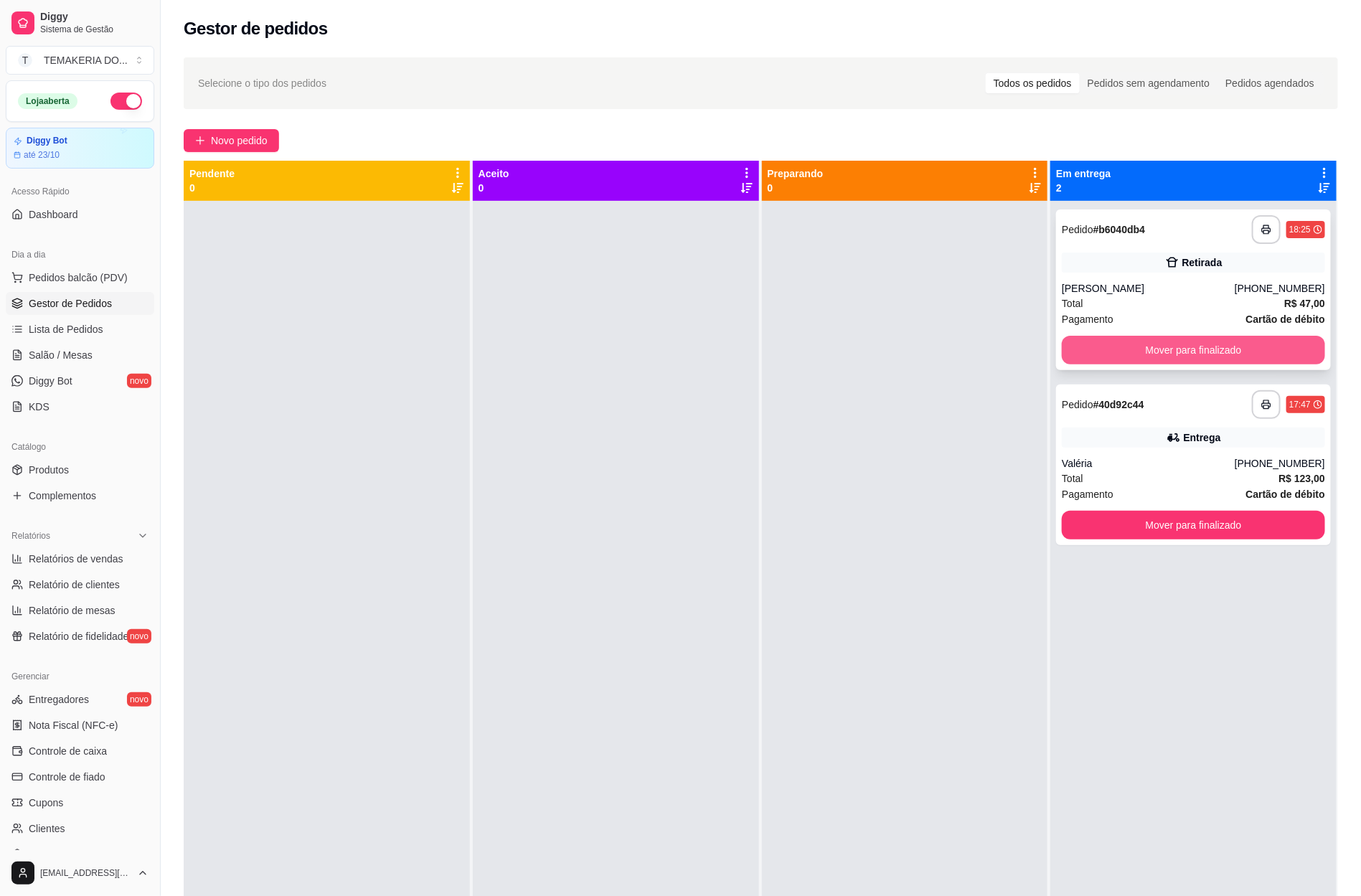
click at [1092, 359] on button "Mover para finalizado" at bounding box center [1193, 350] width 263 height 29
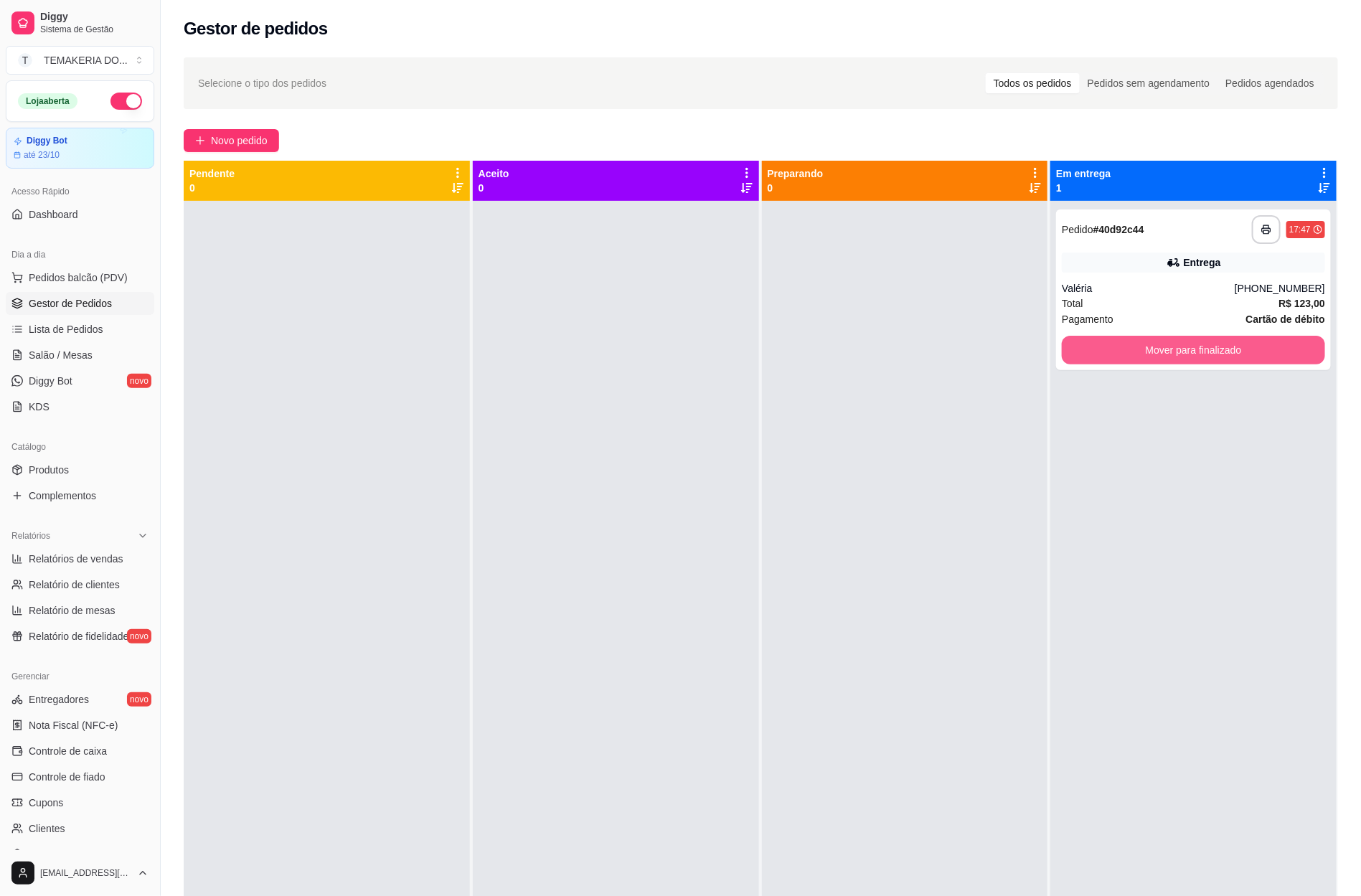
click at [1092, 359] on button "Mover para finalizado" at bounding box center [1193, 350] width 263 height 29
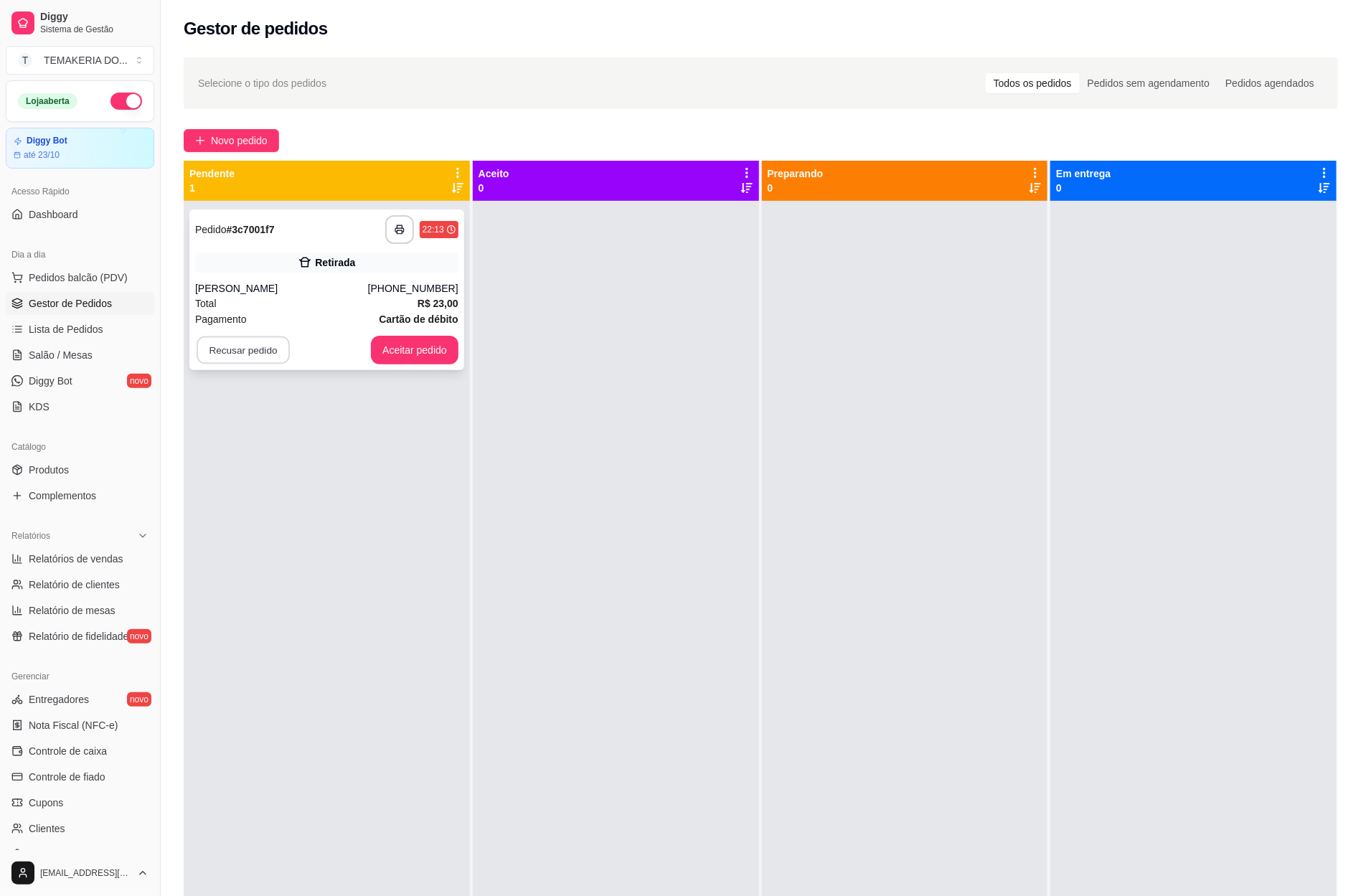
click at [255, 357] on button "Recusar pedido" at bounding box center [243, 350] width 93 height 28
click at [274, 319] on button "Sim" at bounding box center [281, 314] width 56 height 28
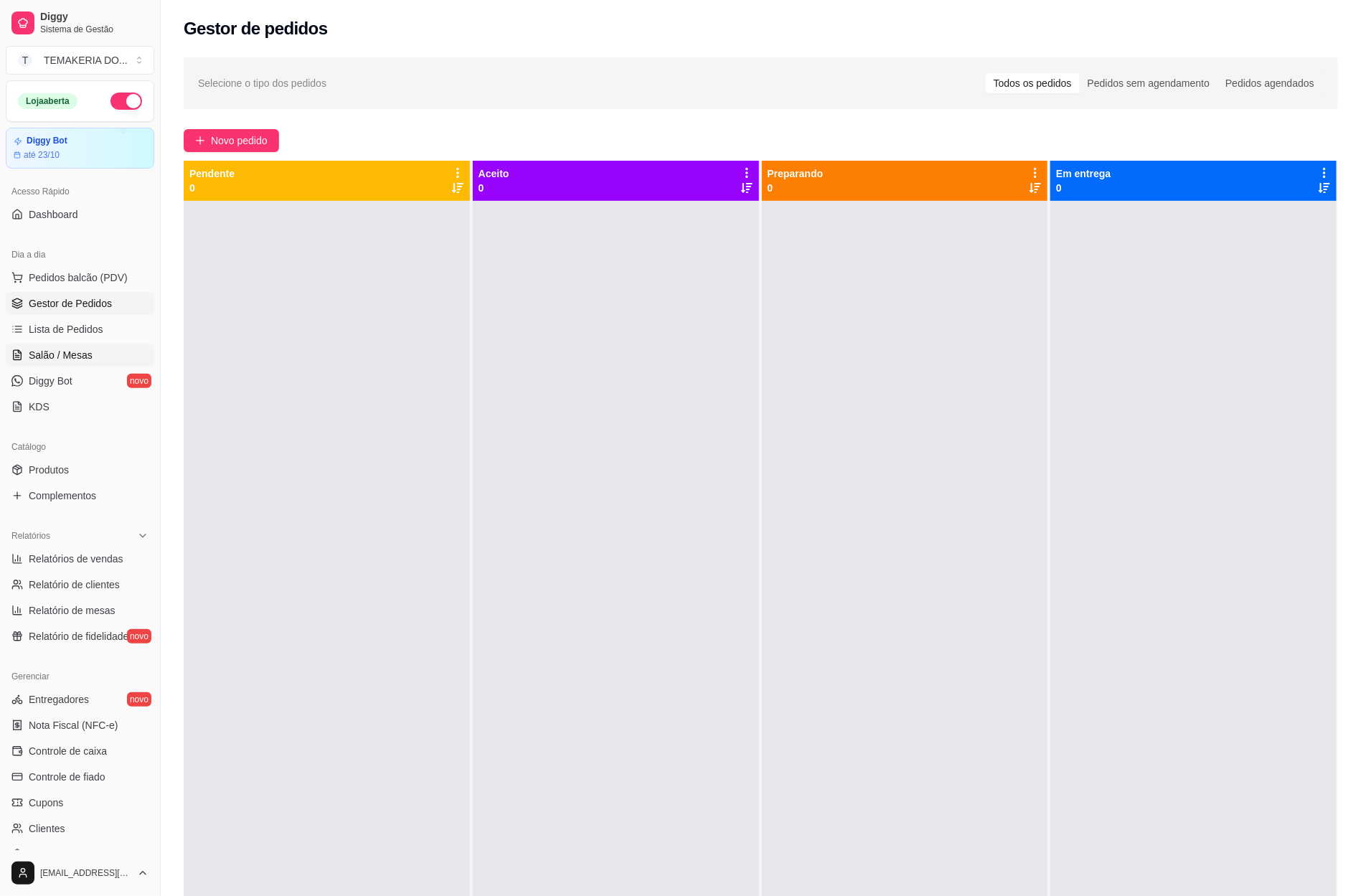
click at [72, 362] on span "Salão / Mesas" at bounding box center [60, 355] width 64 height 14
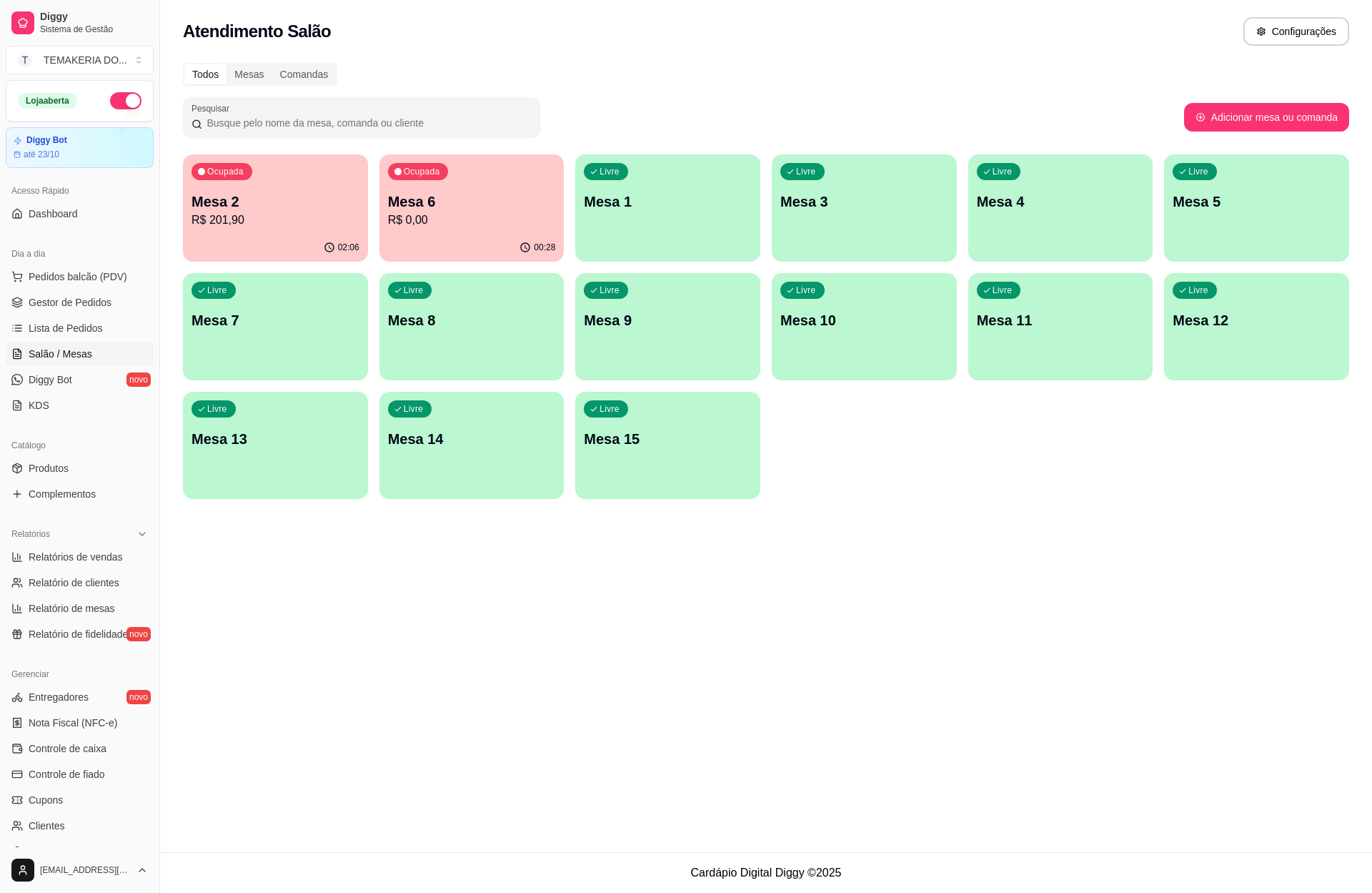
click at [328, 213] on p "R$ 201,90" at bounding box center [276, 220] width 168 height 17
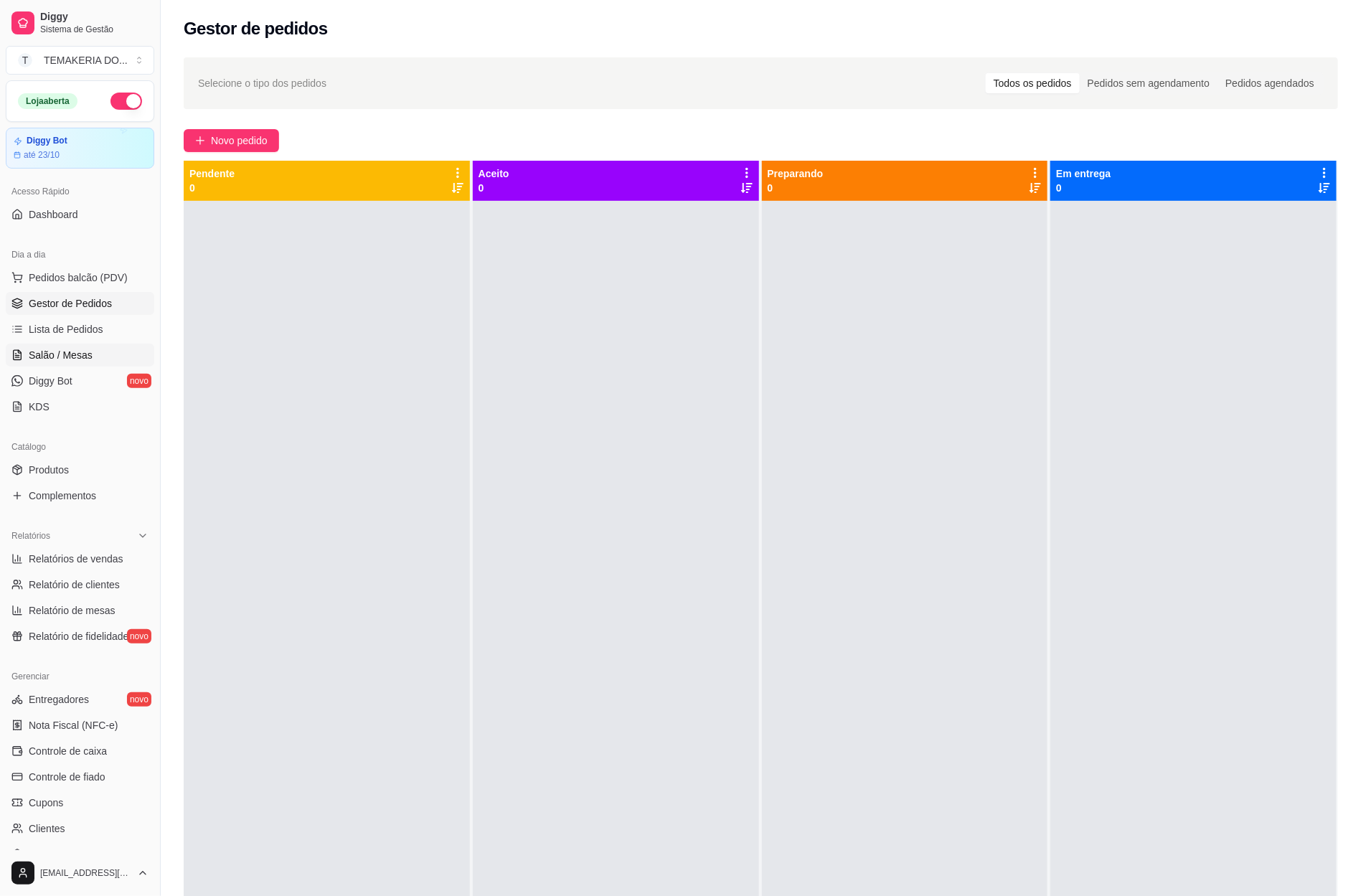
click at [69, 362] on span "Salão / Mesas" at bounding box center [60, 355] width 64 height 14
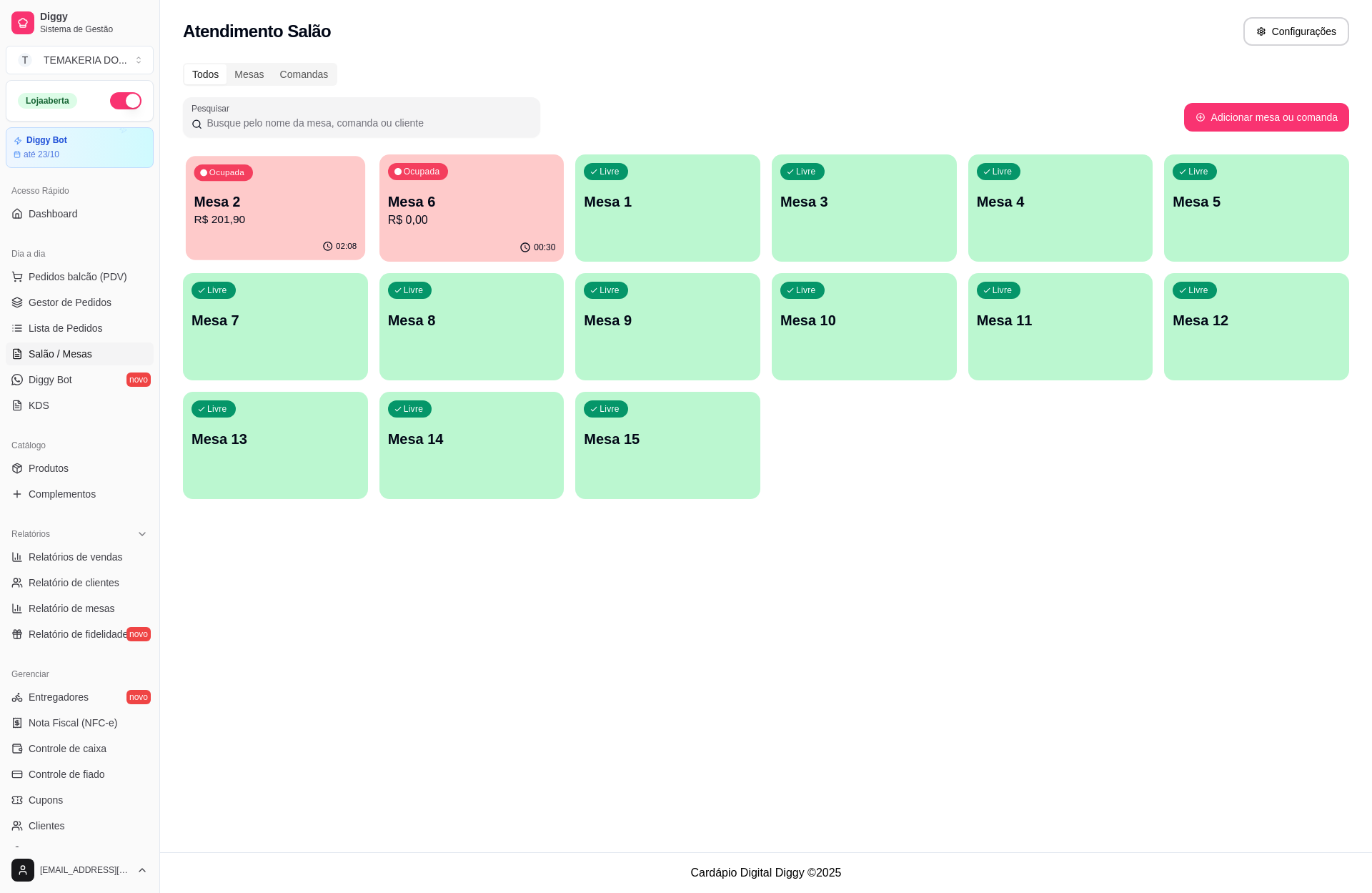
click at [274, 222] on p "R$ 201,90" at bounding box center [276, 219] width 163 height 16
click at [269, 233] on div "02:10" at bounding box center [275, 247] width 179 height 27
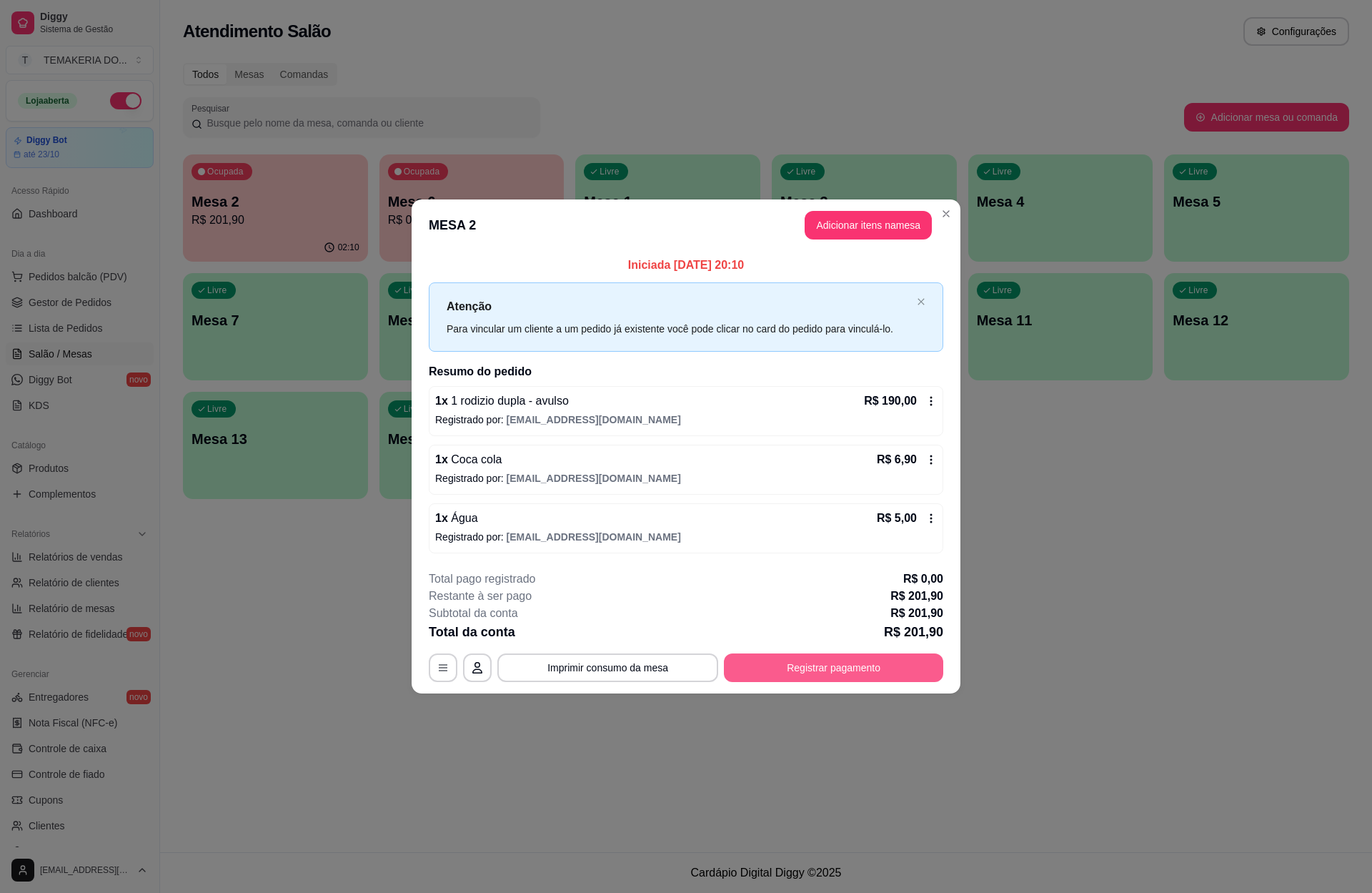
click at [832, 680] on button "Registrar pagamento" at bounding box center [833, 668] width 220 height 29
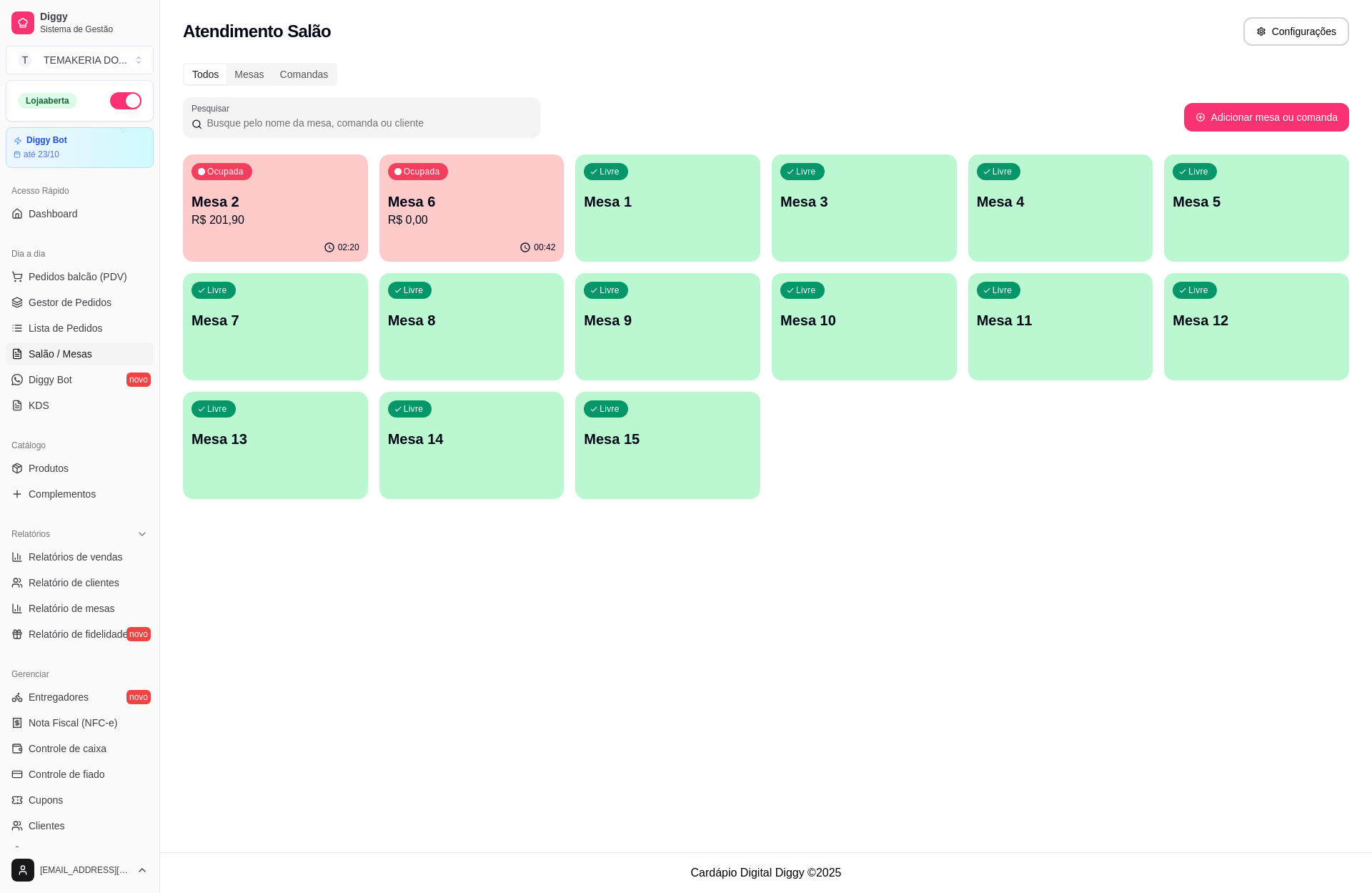
click at [269, 223] on p "R$ 201,90" at bounding box center [276, 220] width 168 height 17
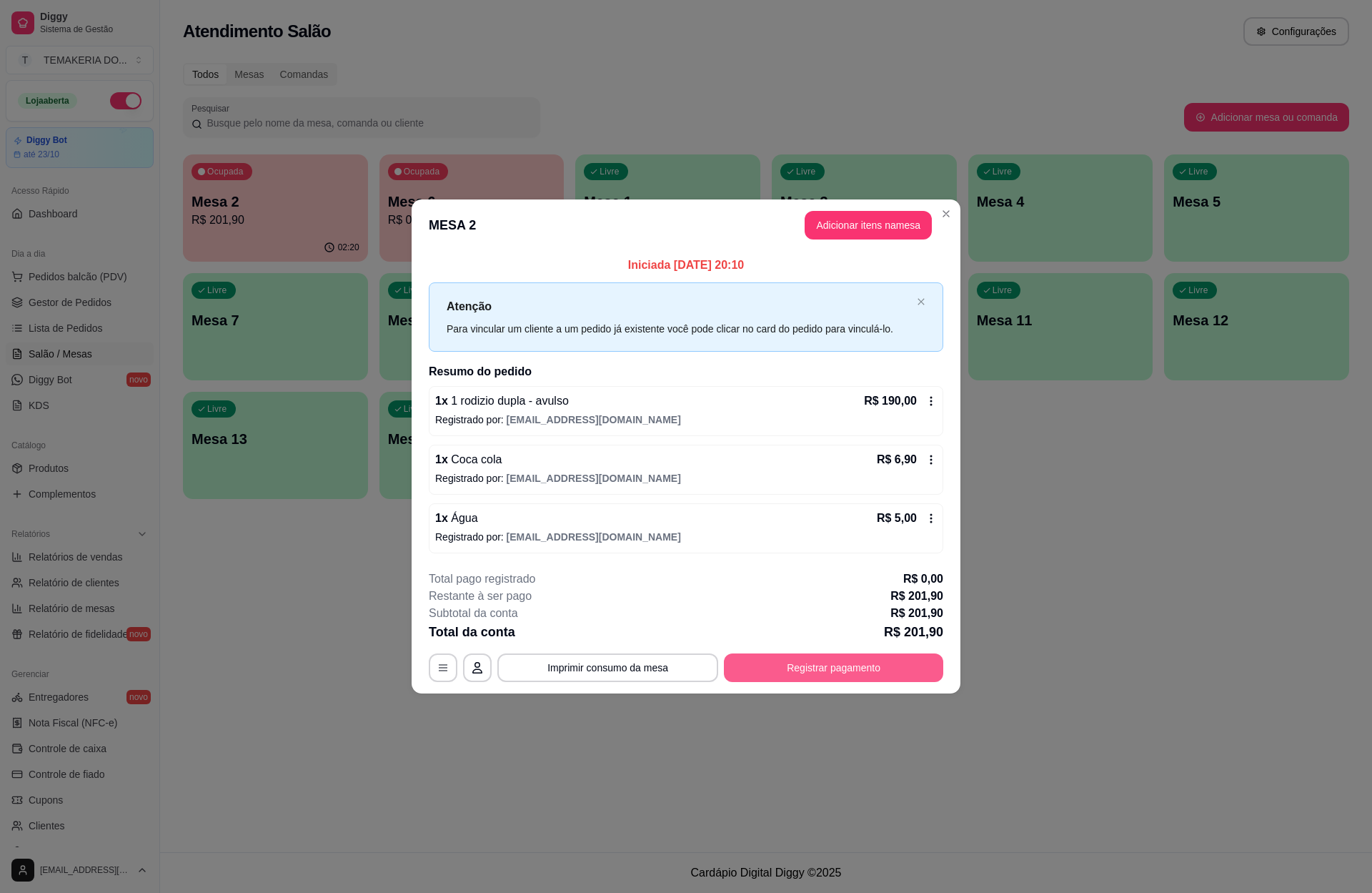
click at [800, 677] on button "Registrar pagamento" at bounding box center [833, 668] width 220 height 29
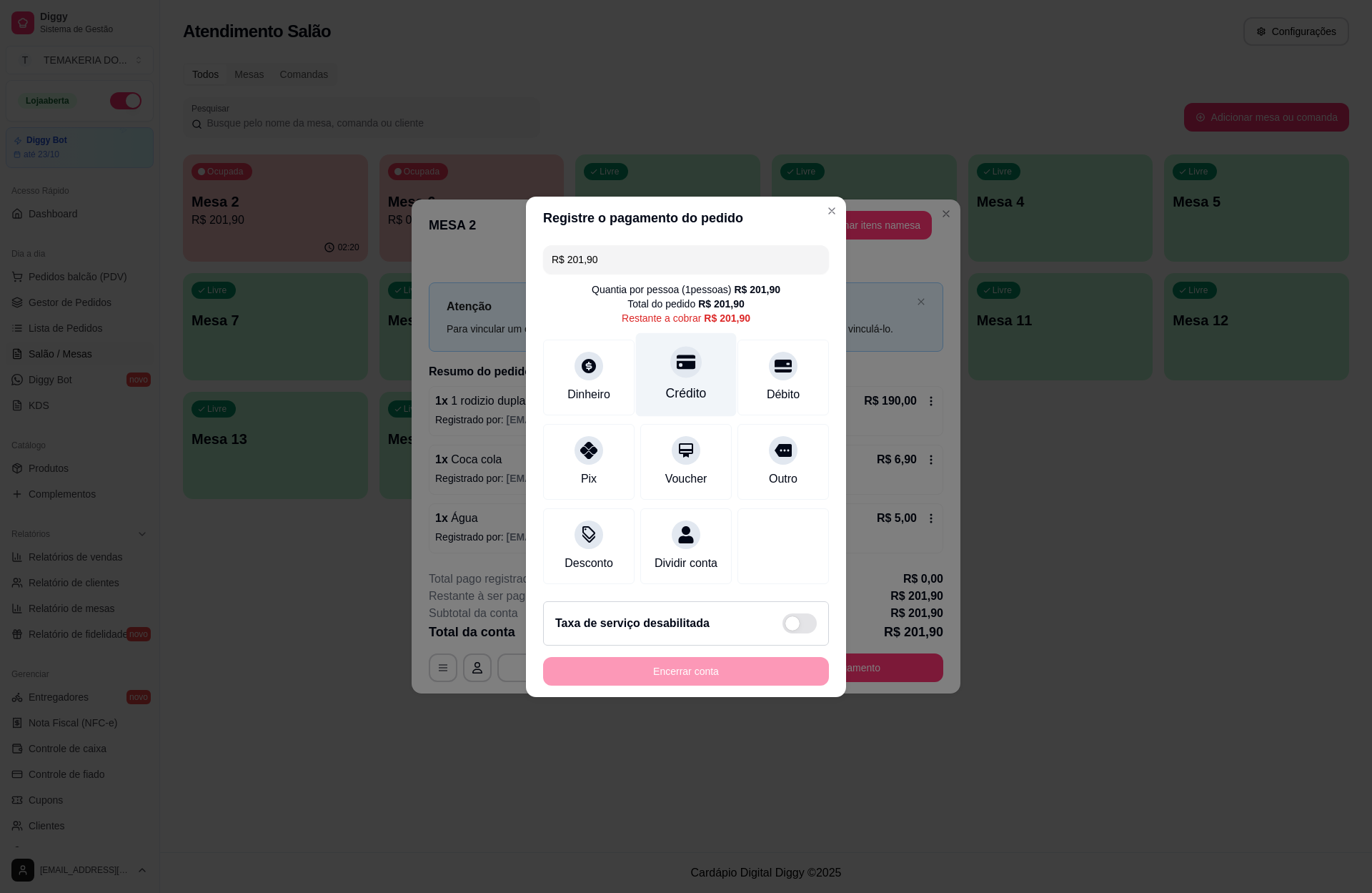
click at [685, 384] on div "Crédito" at bounding box center [686, 393] width 41 height 19
type input "R$ 0,00"
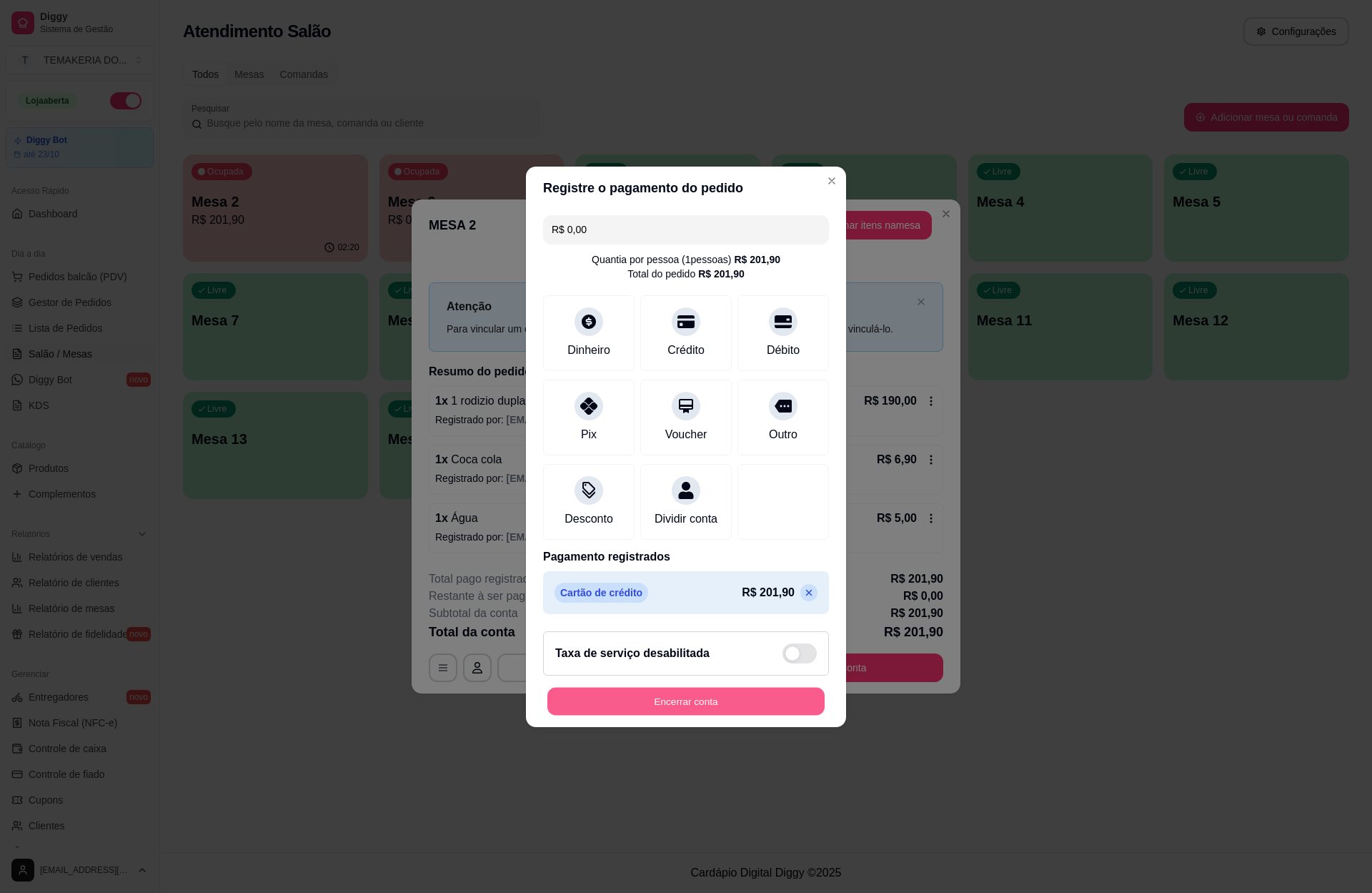
click at [680, 710] on button "Encerrar conta" at bounding box center [686, 700] width 277 height 28
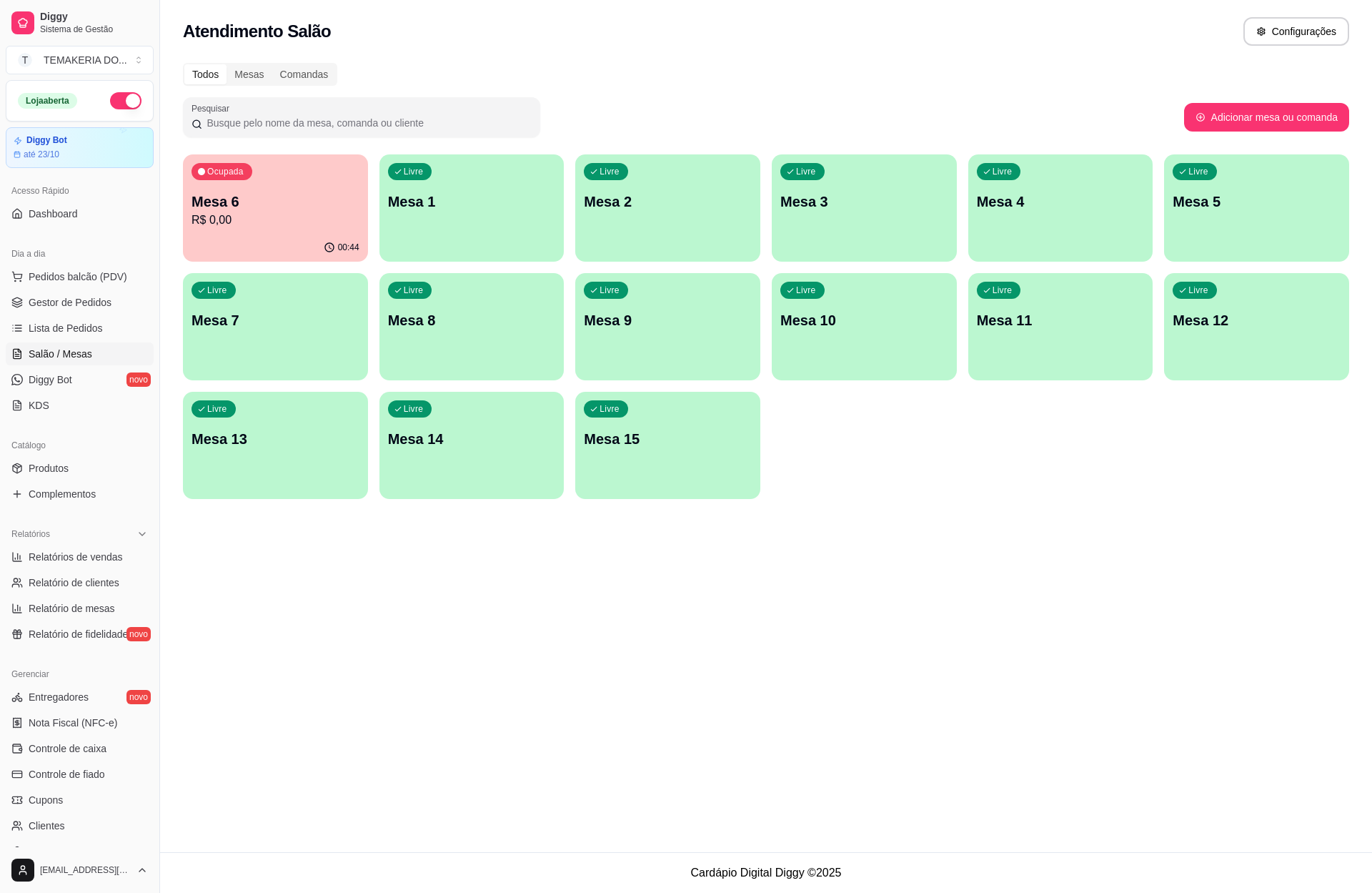
click at [289, 217] on p "R$ 0,00" at bounding box center [276, 220] width 168 height 17
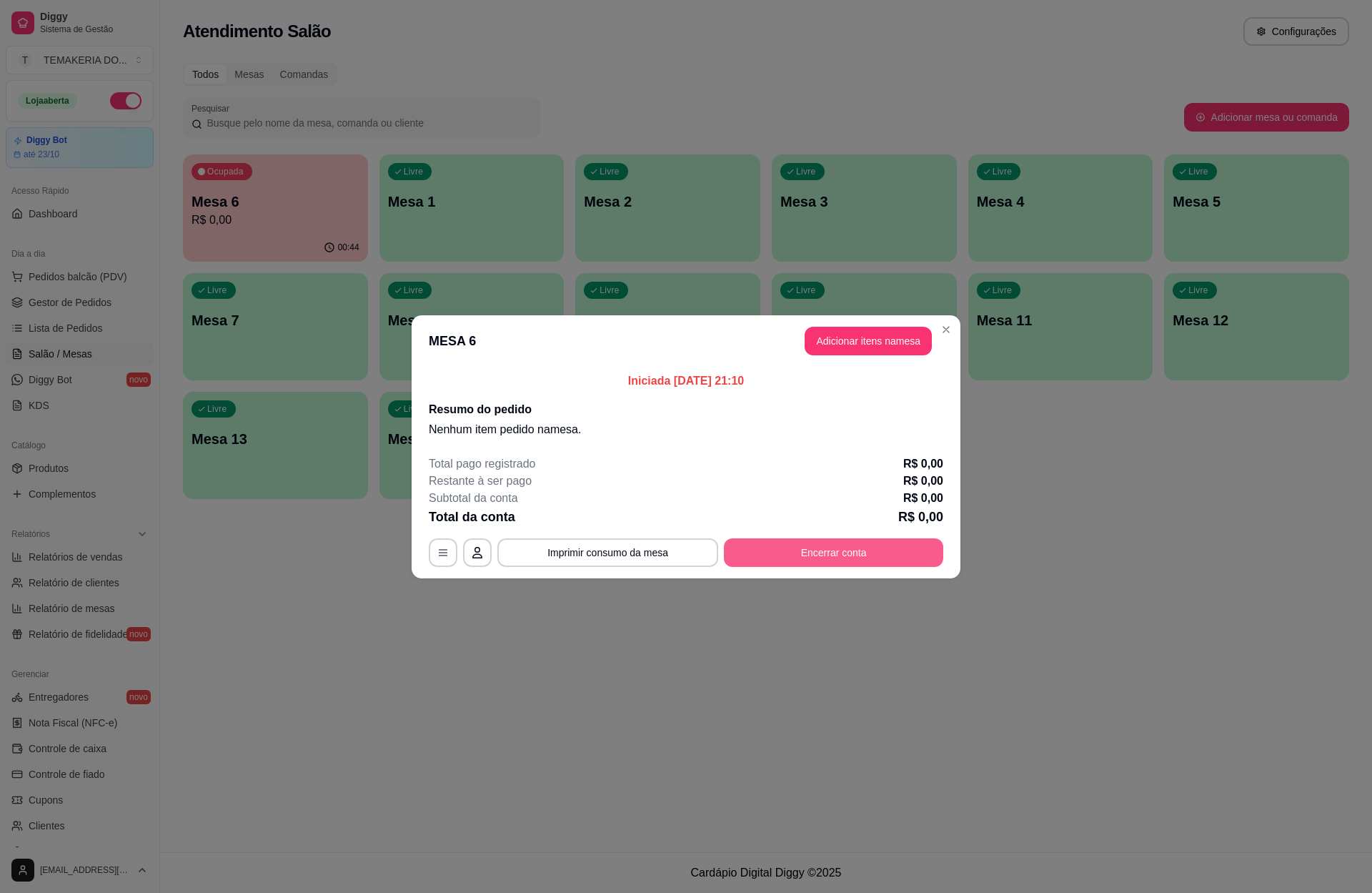
click at [859, 548] on button "Encerrar conta" at bounding box center [833, 553] width 220 height 29
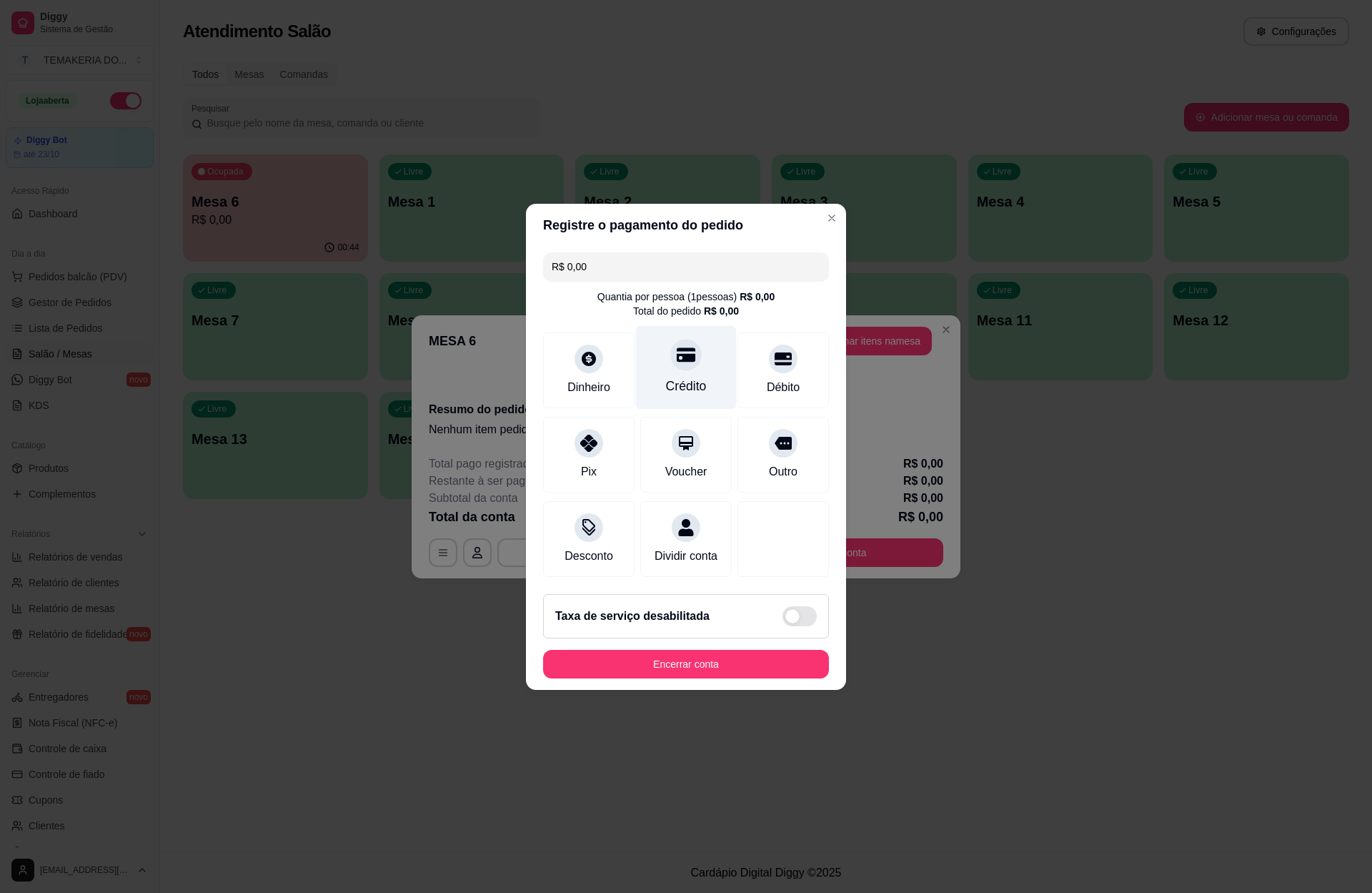
click at [689, 365] on div "Crédito" at bounding box center [686, 367] width 101 height 84
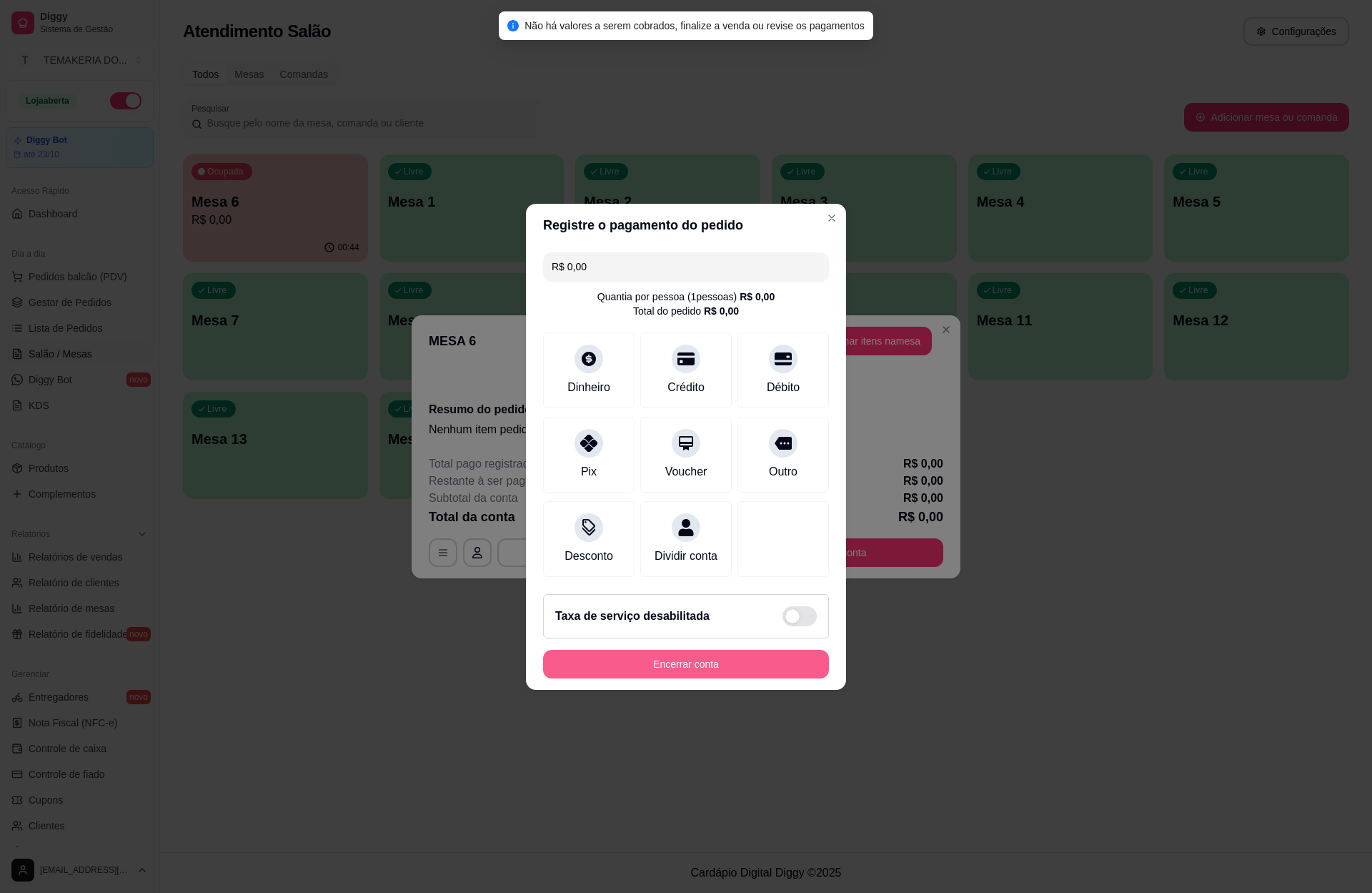
click at [680, 678] on button "Encerrar conta" at bounding box center [686, 665] width 286 height 29
